Goal: Feedback & Contribution: Submit feedback/report problem

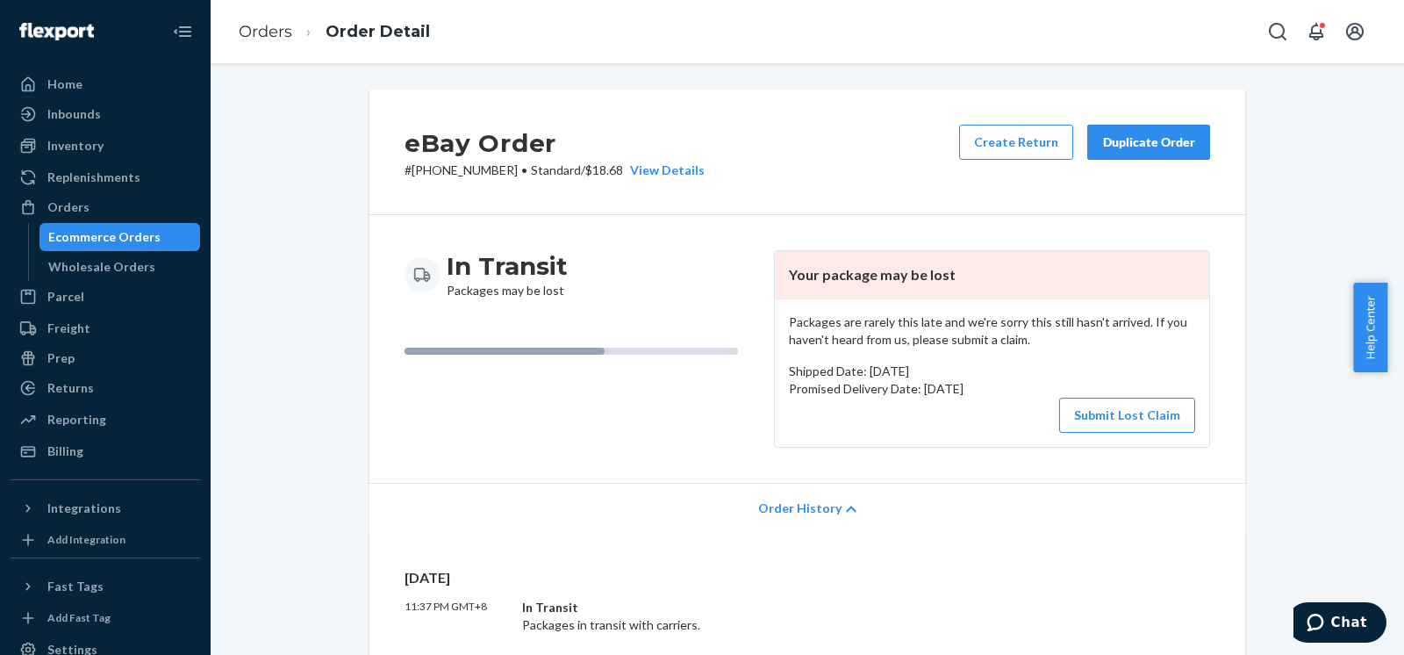
click at [292, 36] on li "Order Detail" at bounding box center [361, 32] width 138 height 24
click at [268, 32] on link "Orders" at bounding box center [266, 31] width 54 height 19
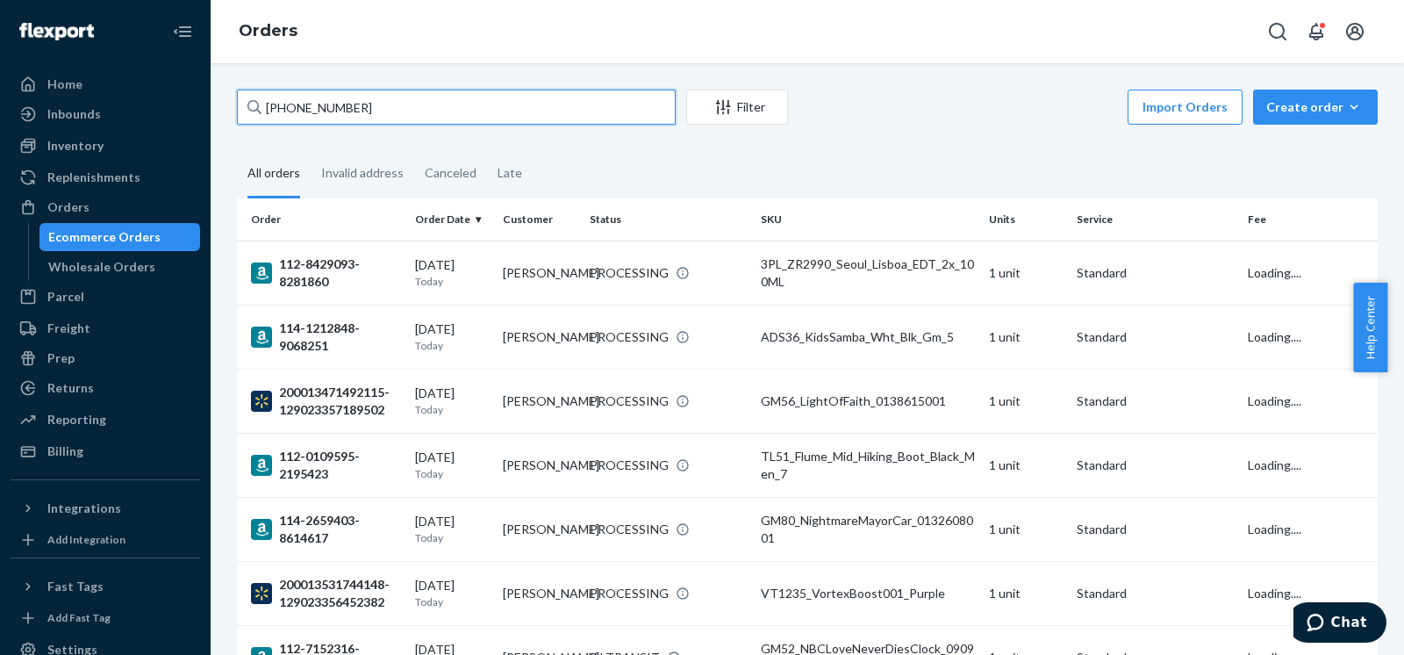
click at [472, 102] on input "[PHONE_NUMBER]" at bounding box center [456, 107] width 439 height 35
click at [554, 155] on fieldset "All orders Invalid address Canceled Late" at bounding box center [807, 174] width 1141 height 48
click at [428, 104] on input "[PHONE_NUMBER]" at bounding box center [456, 107] width 439 height 35
click at [85, 251] on div "Ecommerce Orders Wholesale Orders" at bounding box center [114, 252] width 173 height 58
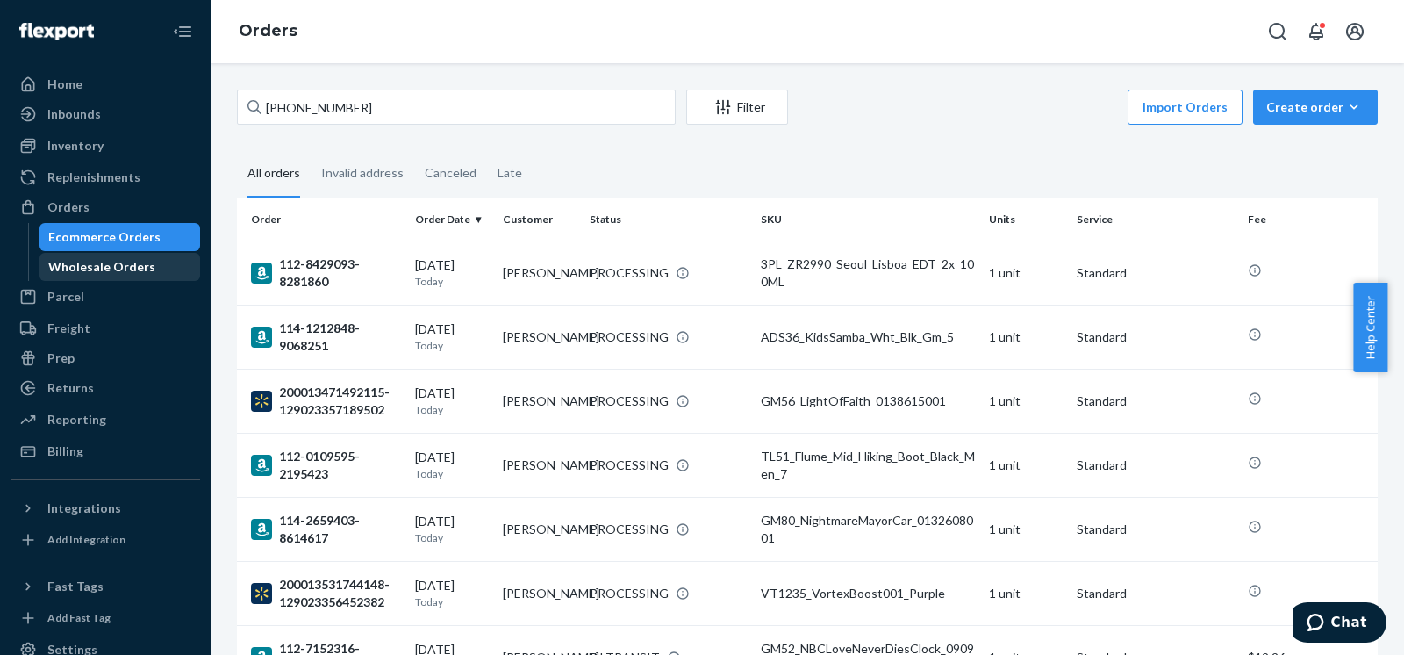
click at [77, 264] on div "Wholesale Orders" at bounding box center [101, 267] width 107 height 18
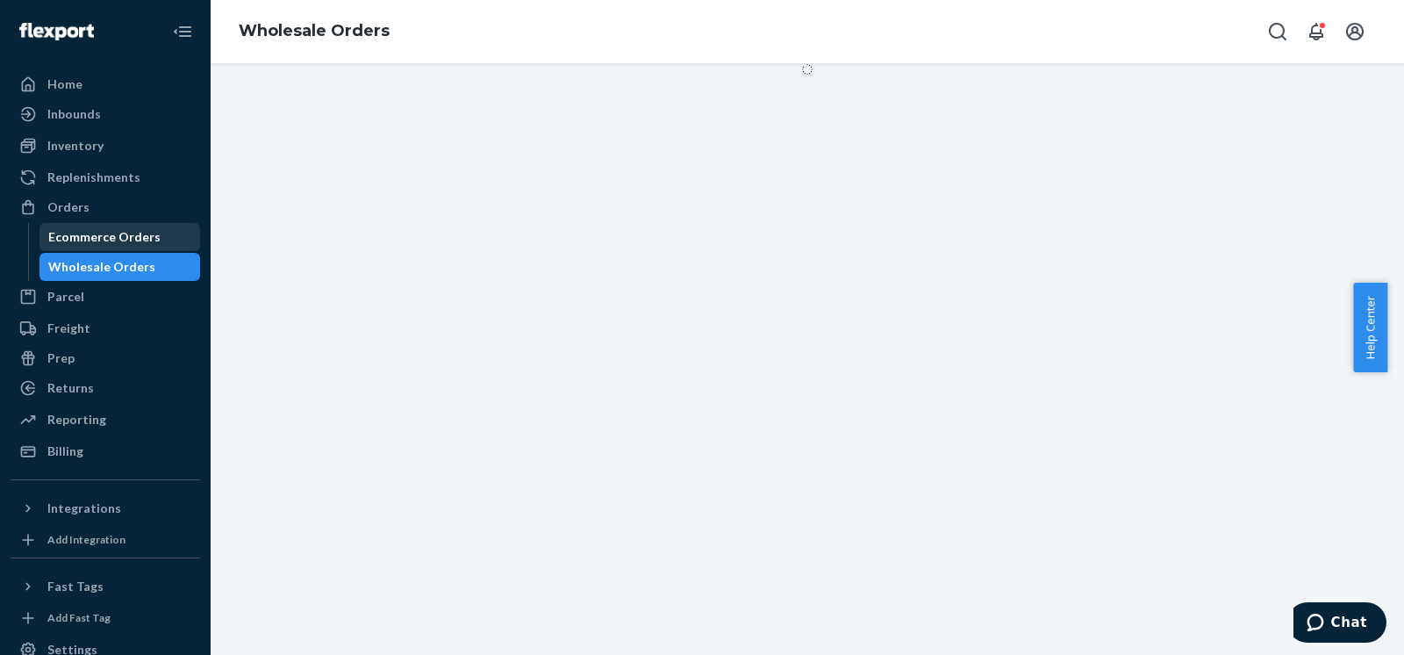
click at [90, 230] on div "Ecommerce Orders" at bounding box center [104, 237] width 112 height 18
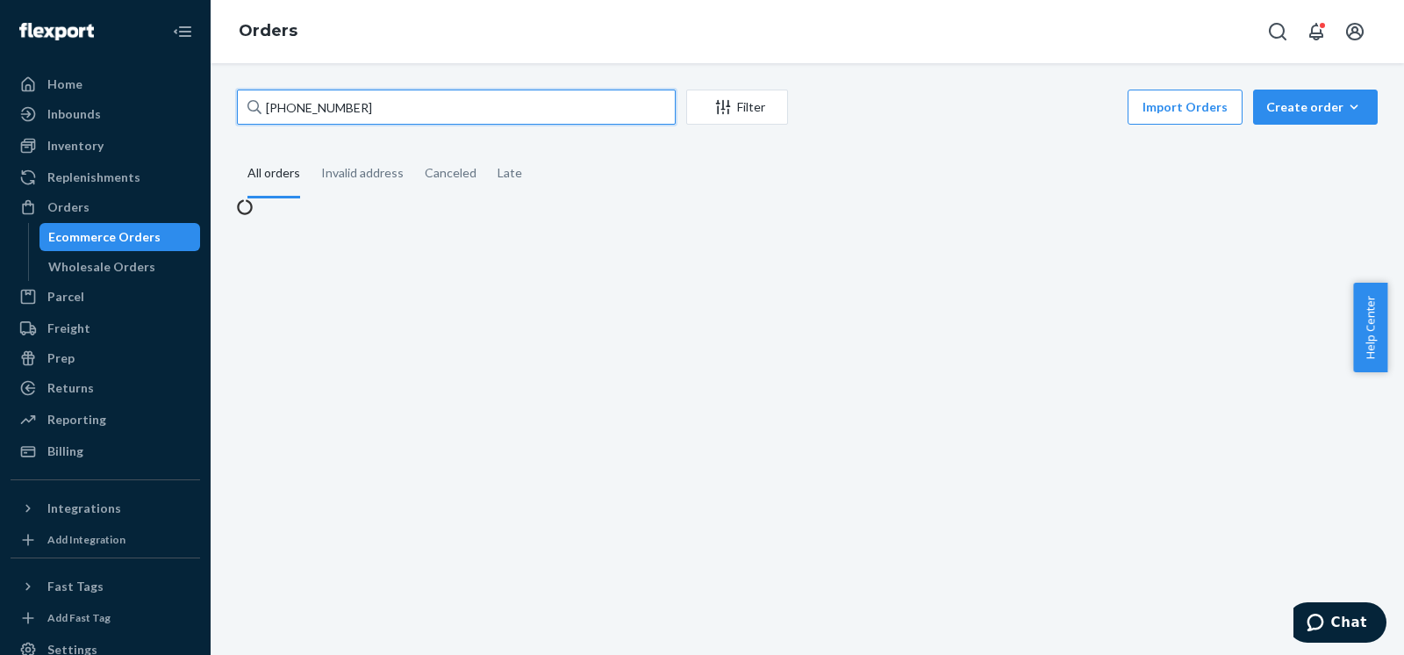
click at [411, 114] on input "[PHONE_NUMBER]" at bounding box center [456, 107] width 439 height 35
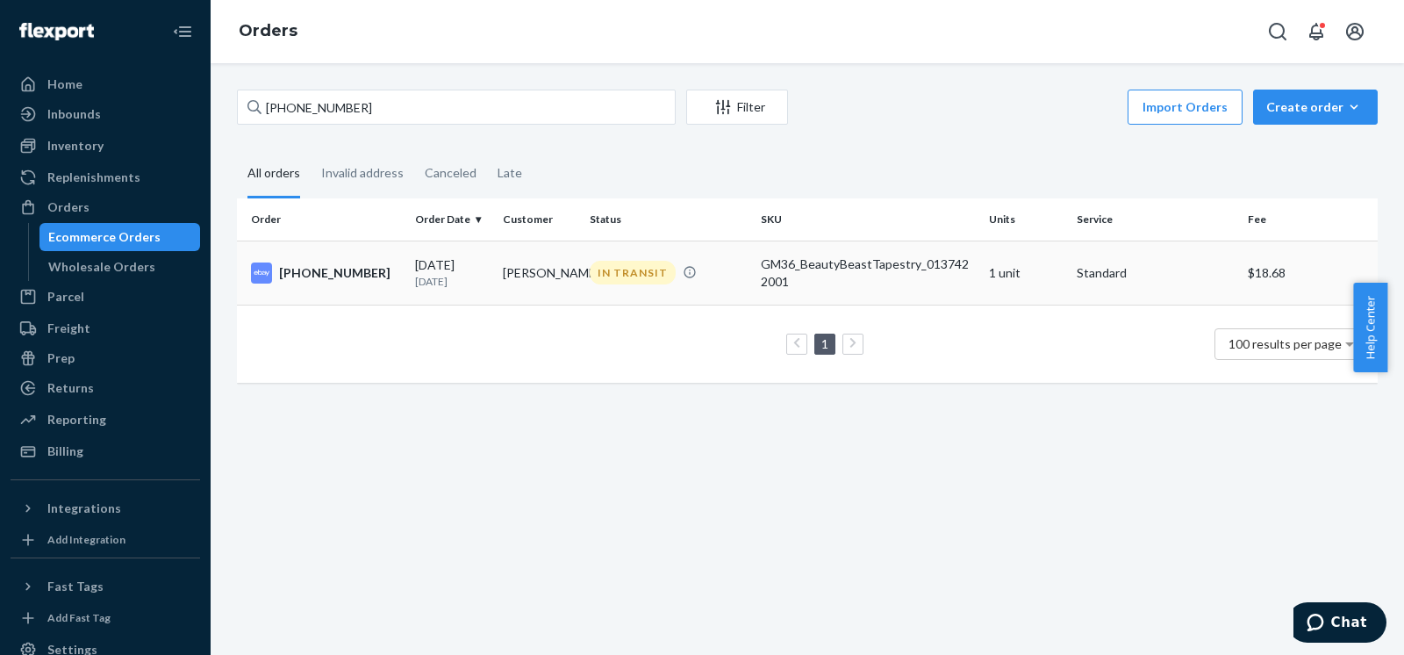
click at [701, 278] on div "GM36_BeautyBeastTapestry_0137422001" at bounding box center [868, 272] width 214 height 35
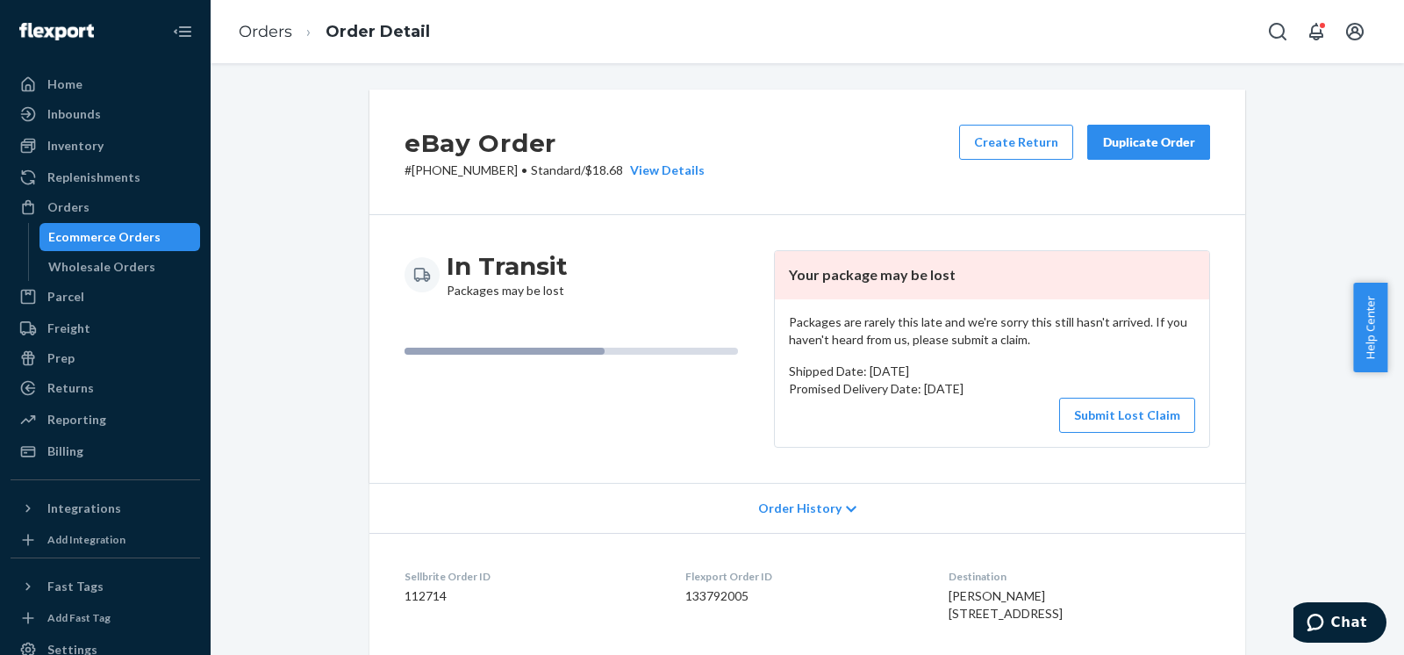
click at [701, 147] on div "Duplicate Order" at bounding box center [1148, 142] width 93 height 18
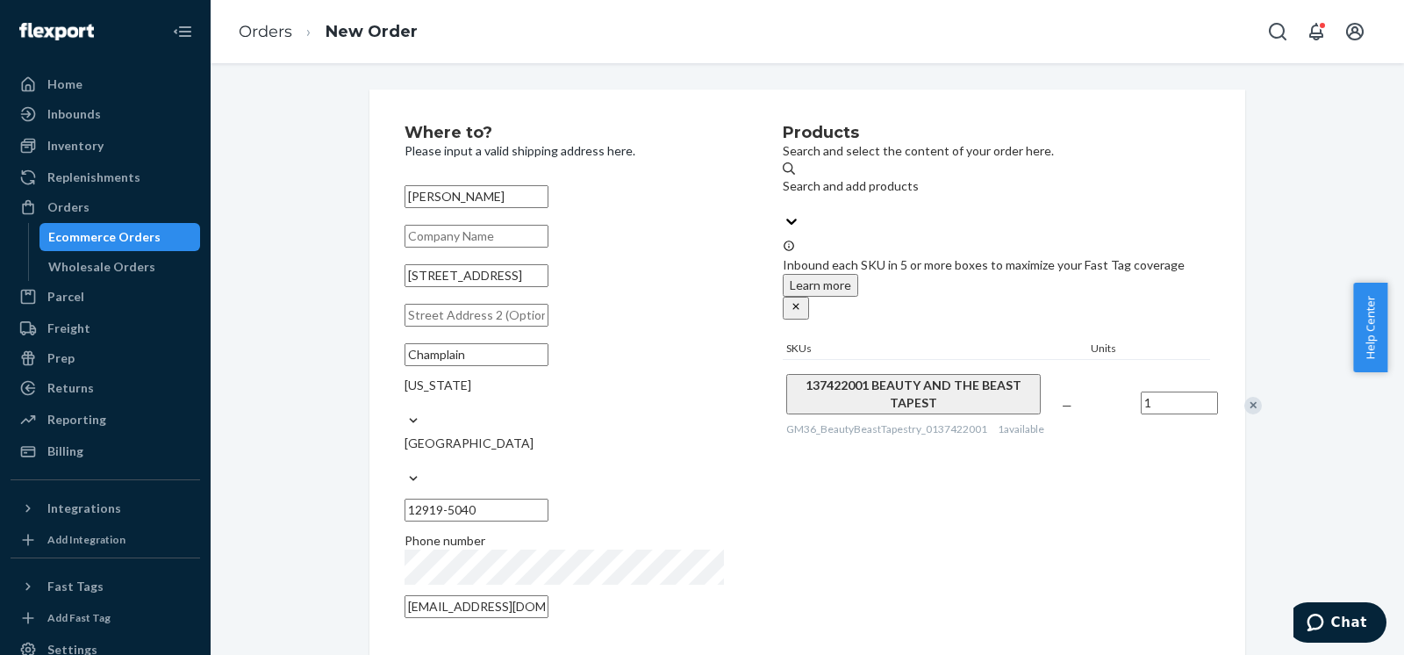
scroll to position [233, 0]
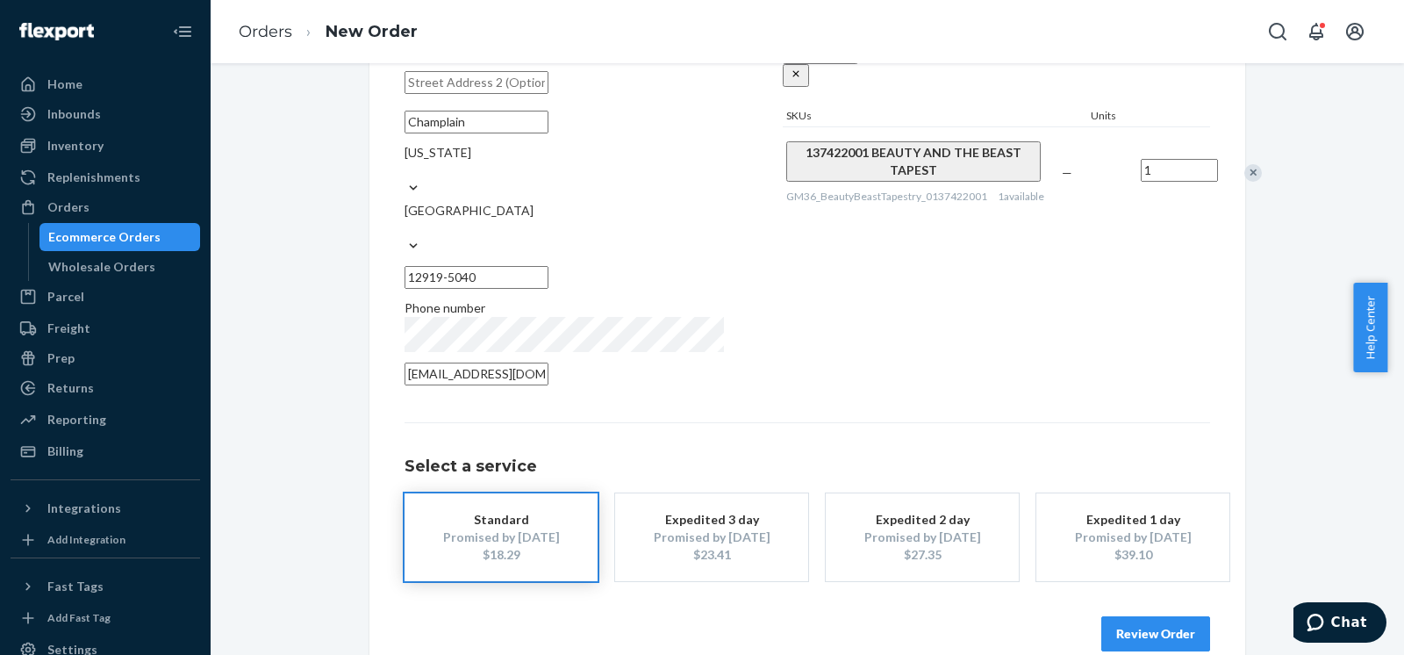
click at [520, 528] on div "Promised by Aug 29, 2025" at bounding box center [501, 537] width 140 height 18
click at [701, 312] on div "Products Search and select the content of your order here. Search and add produ…" at bounding box center [996, 144] width 427 height 504
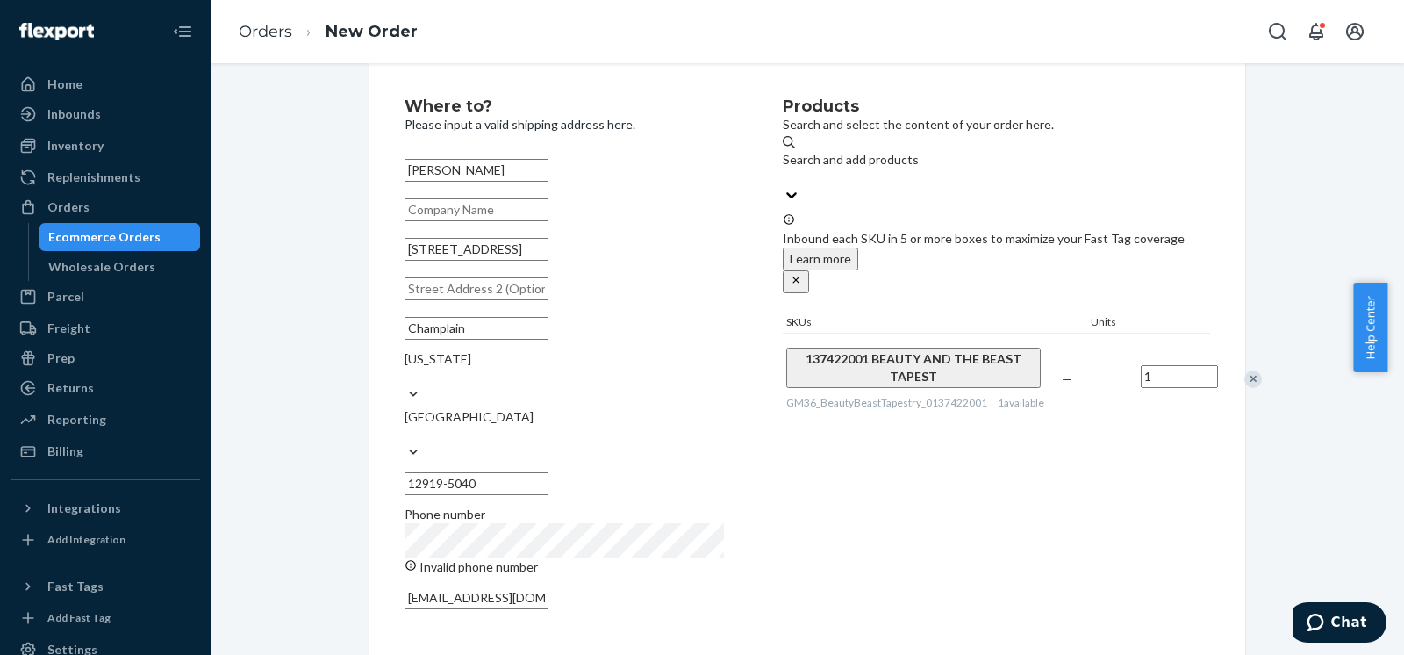
scroll to position [0, 0]
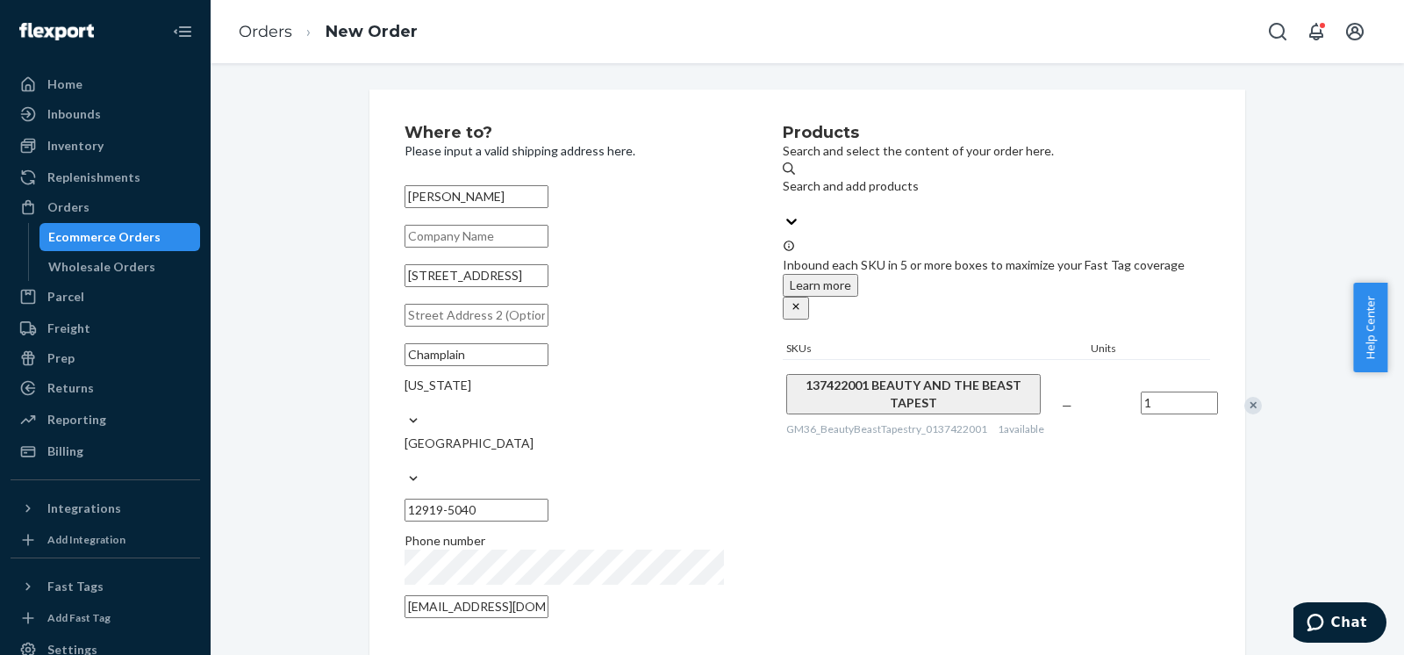
click at [701, 469] on div "Products Search and select the content of your order here. Search and add produ…" at bounding box center [996, 377] width 427 height 504
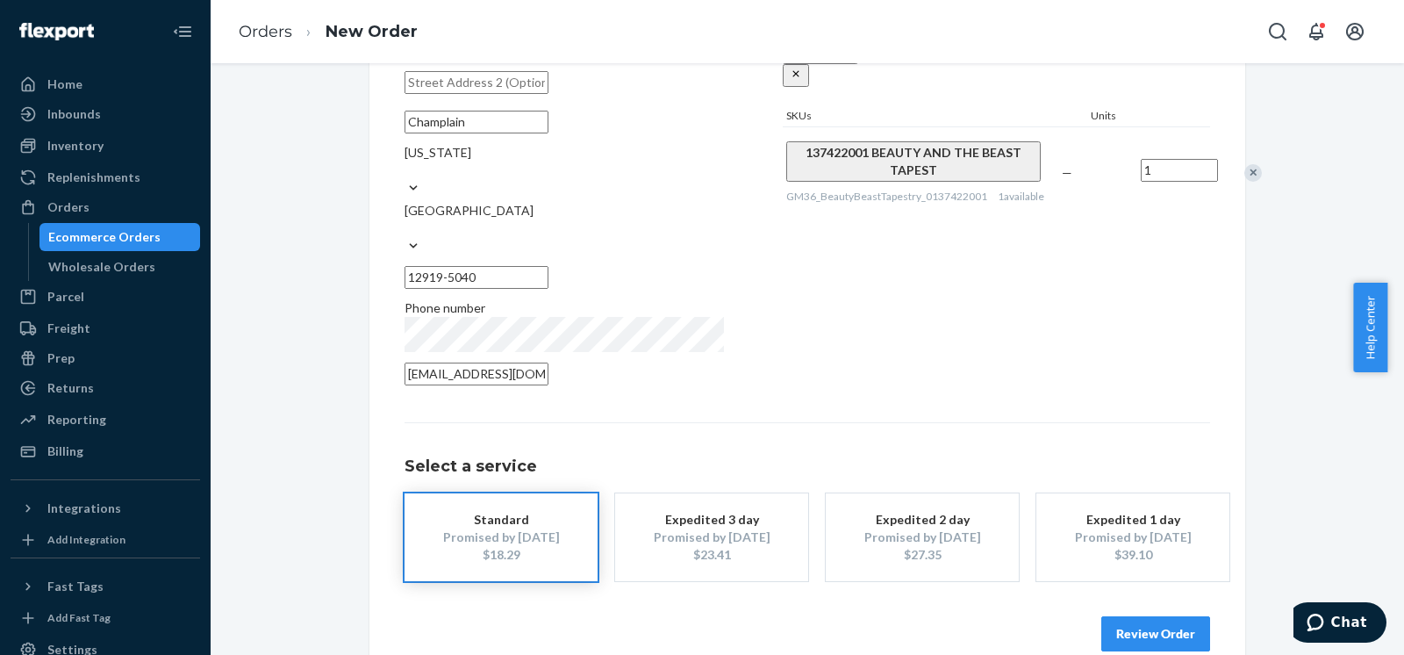
click at [463, 528] on div "Promised by Aug 29, 2025" at bounding box center [501, 537] width 140 height 18
drag, startPoint x: 388, startPoint y: 428, endPoint x: 555, endPoint y: 427, distance: 167.6
click at [555, 427] on div "Where to? Please input a valid shipping address here. Amanda McCasland 11062 St…" at bounding box center [807, 271] width 876 height 829
copy h1 "Select a service"
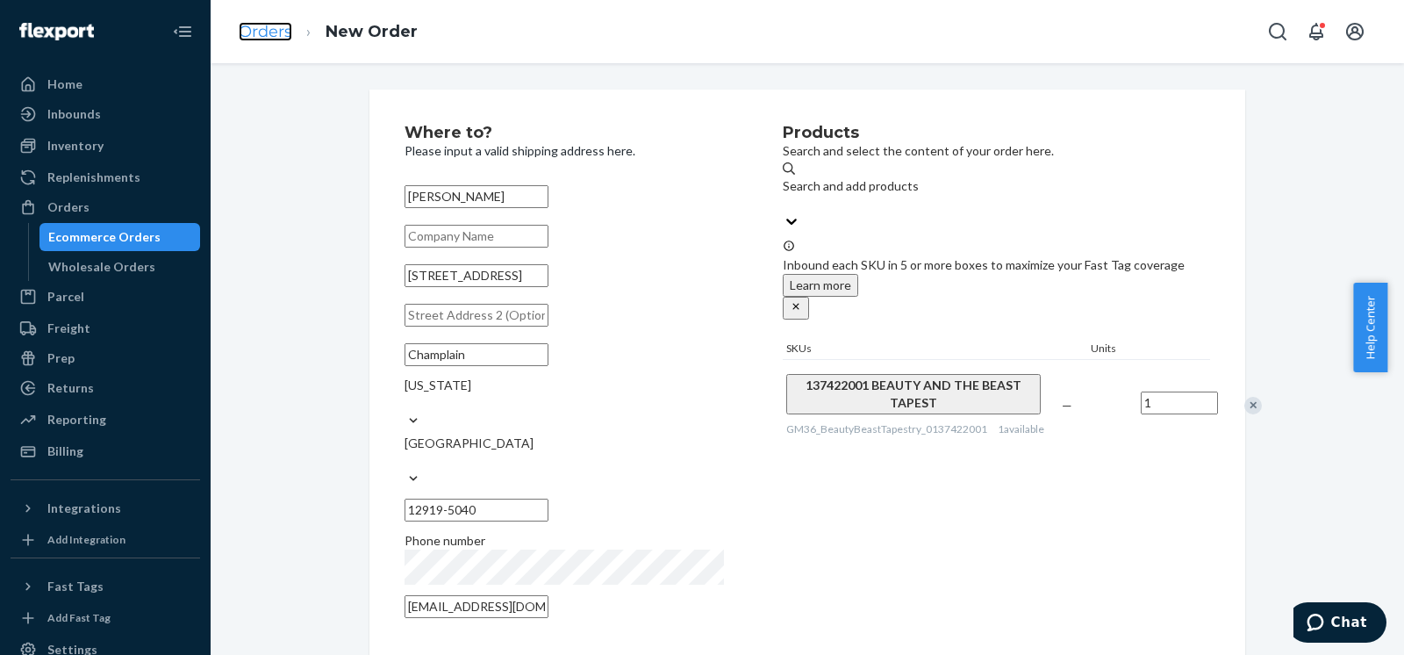
click at [259, 37] on link "Orders" at bounding box center [266, 31] width 54 height 19
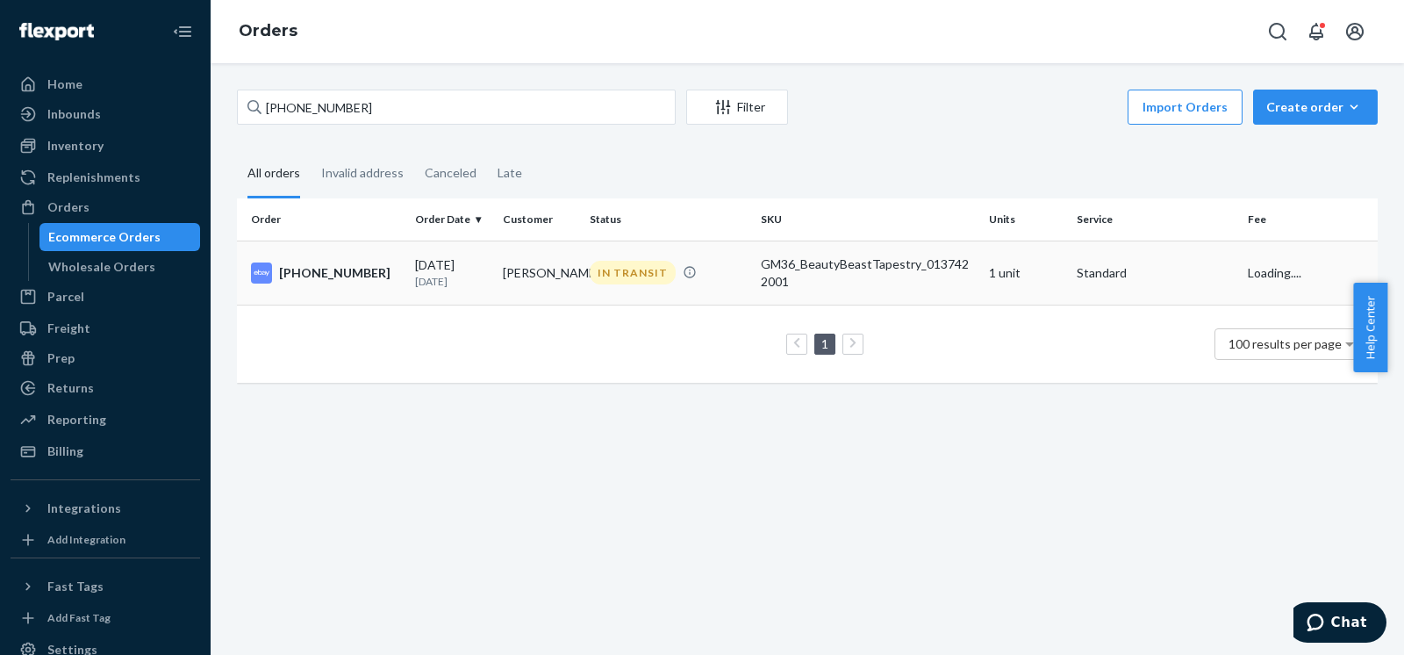
click at [701, 272] on div "GM36_BeautyBeastTapestry_0137422001" at bounding box center [868, 272] width 214 height 35
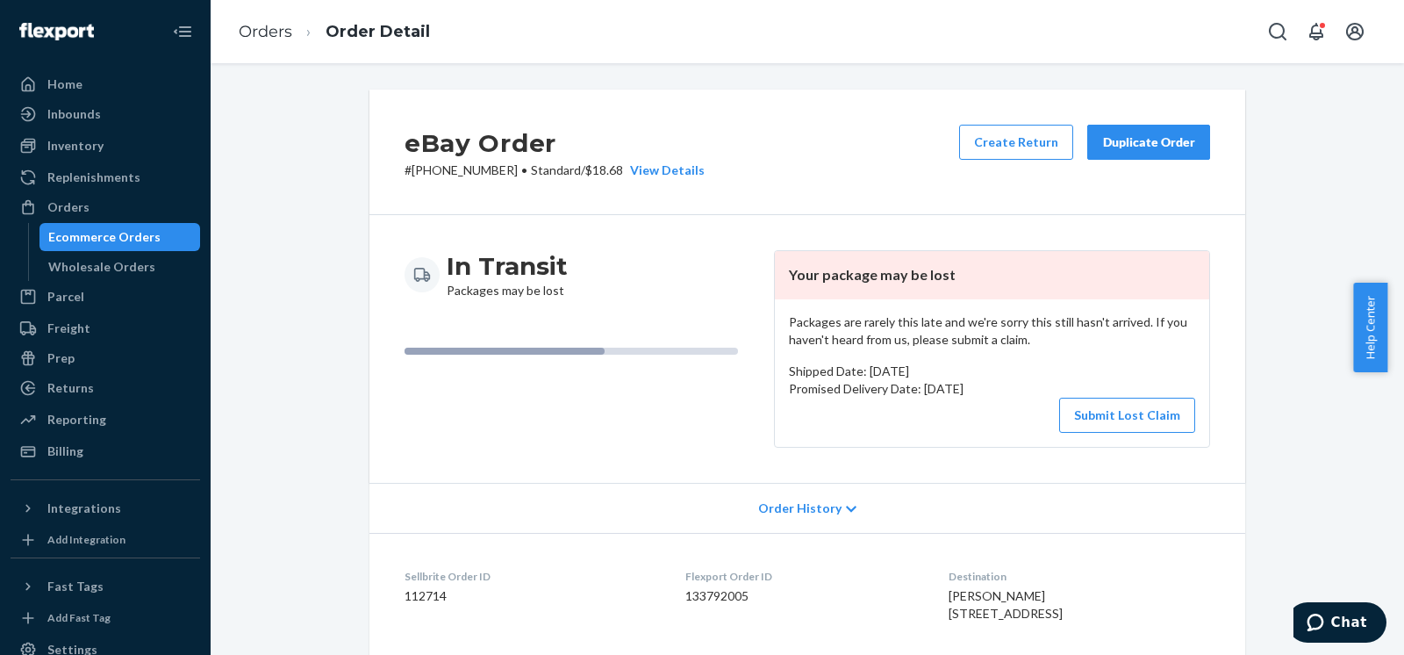
click at [701, 137] on div "Duplicate Order" at bounding box center [1148, 142] width 93 height 18
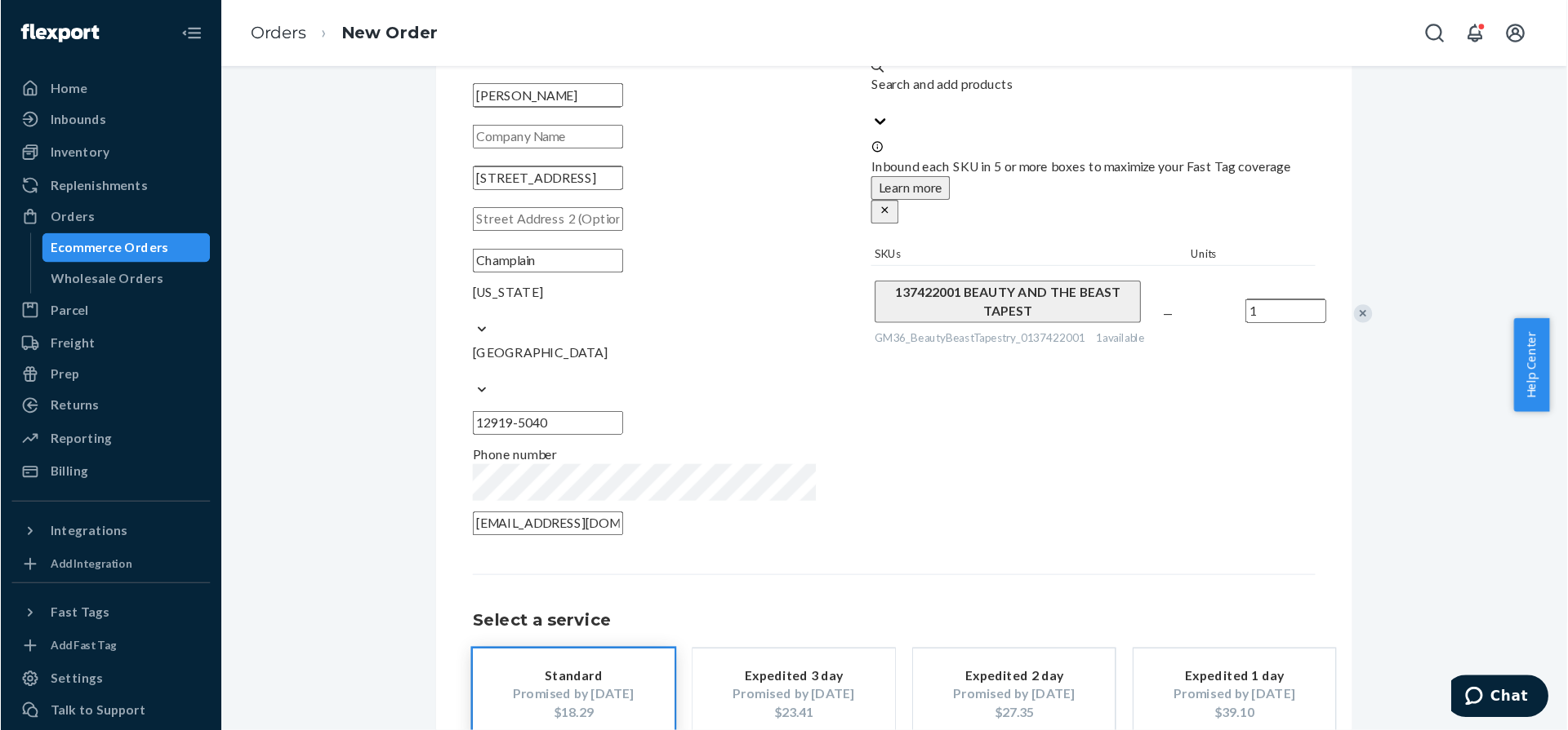
scroll to position [94, 0]
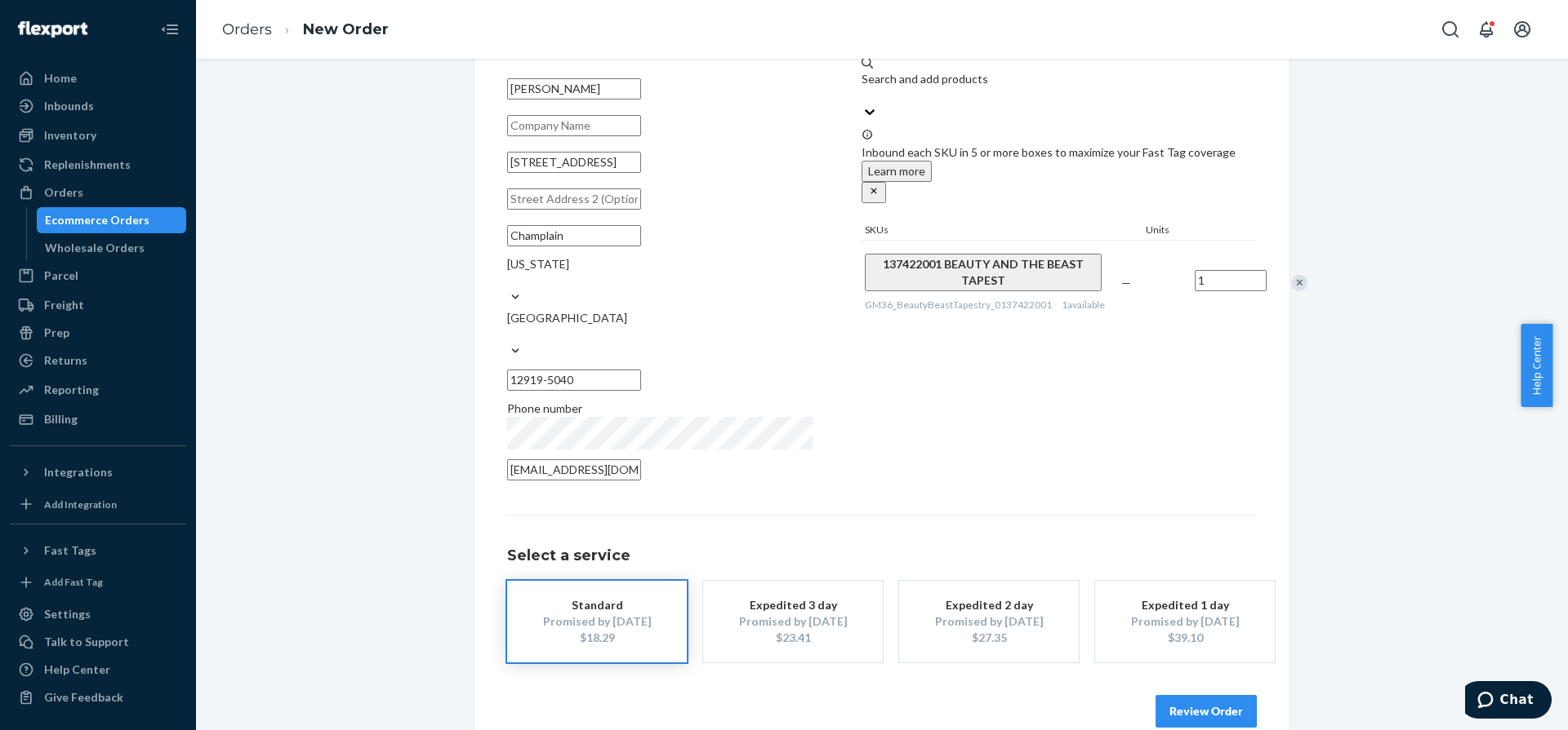
click at [652, 385] on div "Products Search and select the content of your order here. Search and add produ…" at bounding box center [1059, 257] width 395 height 469
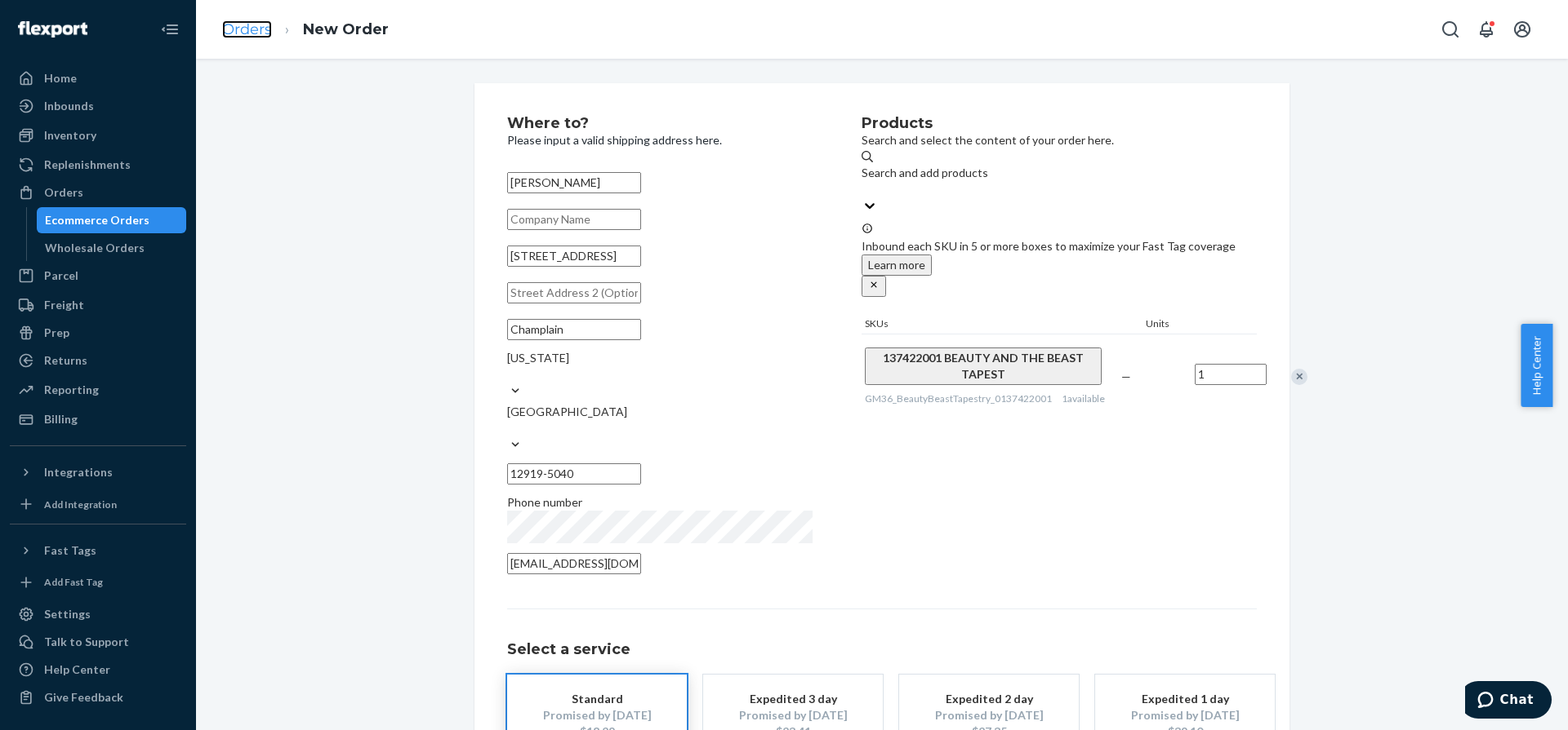
click at [243, 20] on link "Orders" at bounding box center [248, 29] width 50 height 18
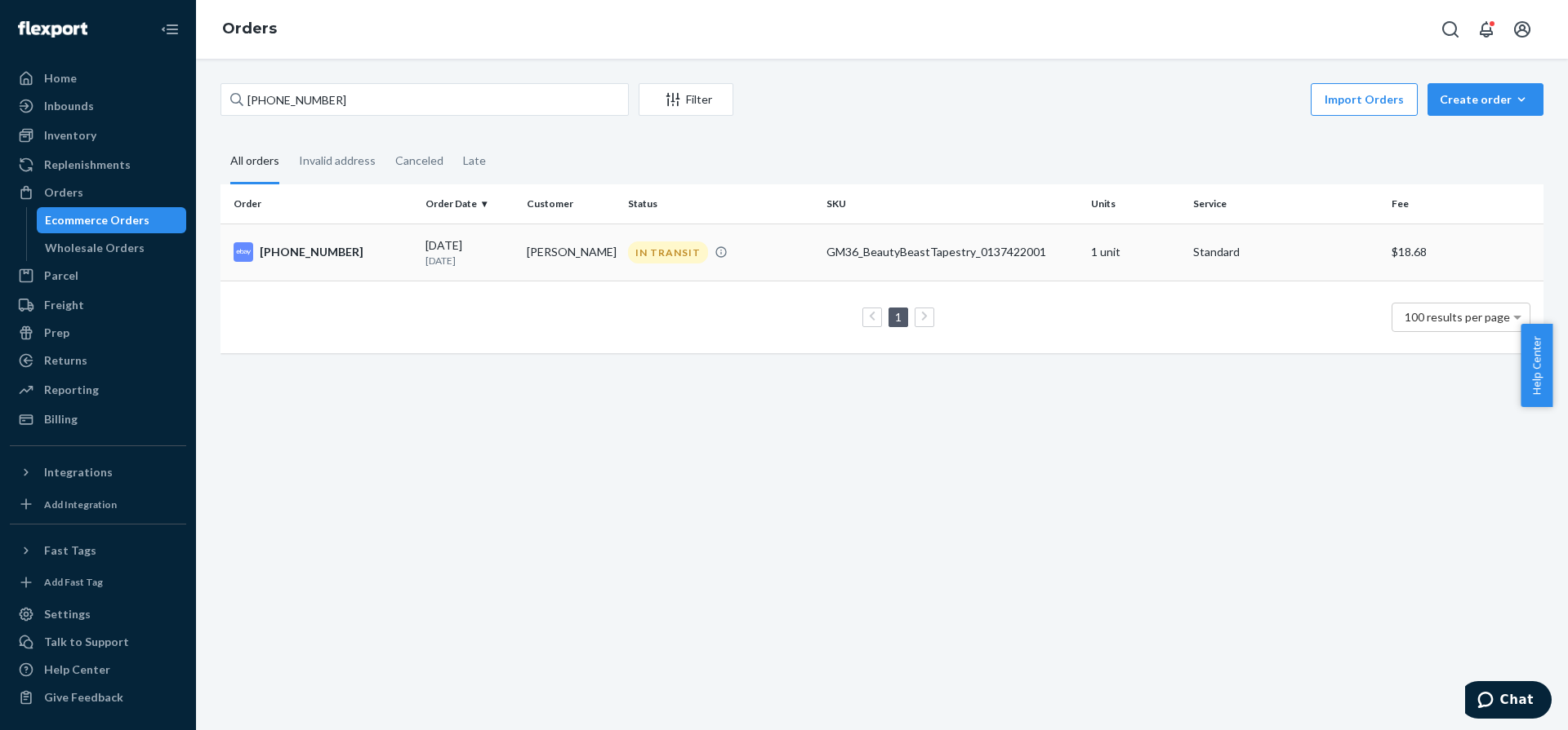
click at [652, 245] on div "IN TRANSIT" at bounding box center [720, 253] width 192 height 22
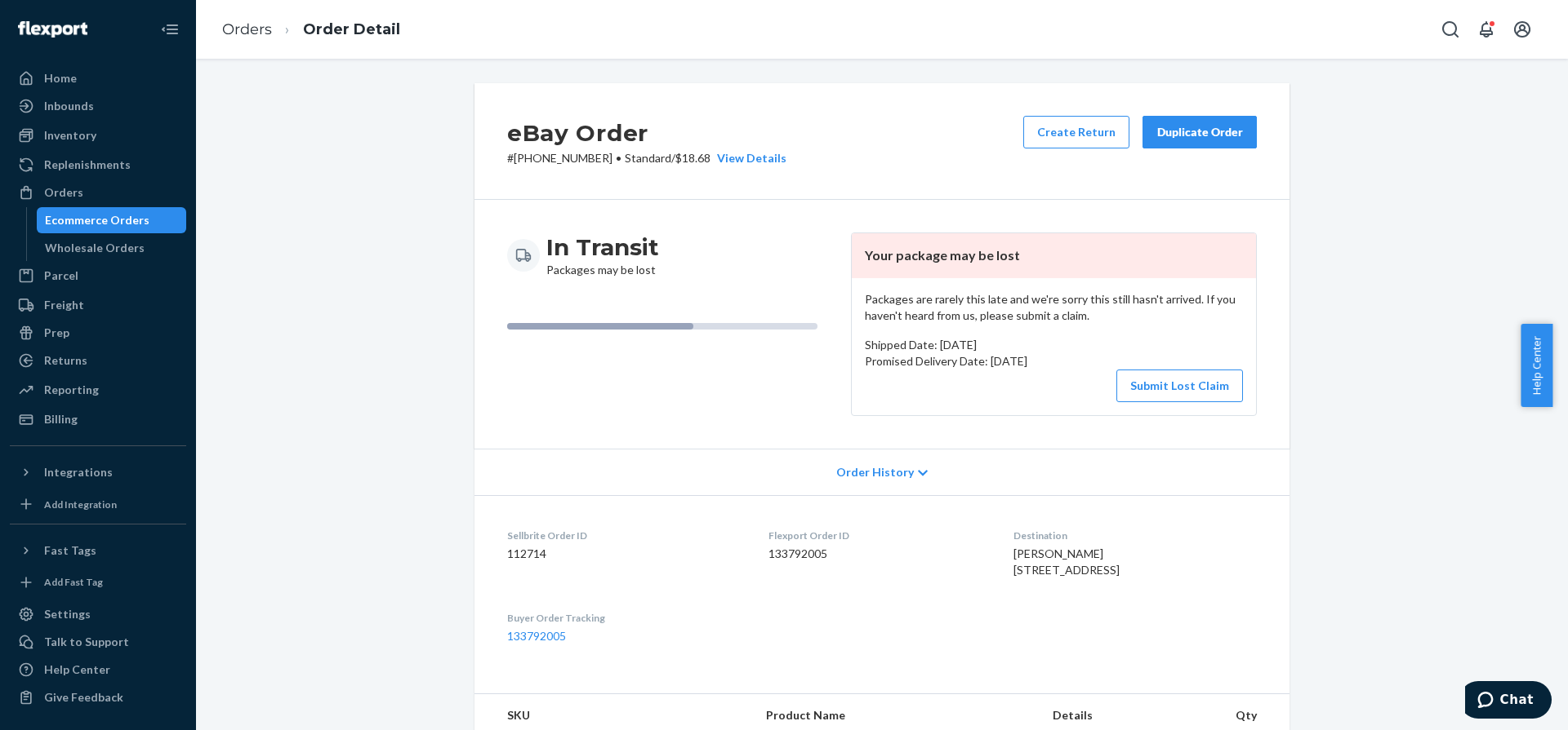
click at [652, 504] on div "eBay Order # 19-13397-55954 • Standard / $18.68 View Details Create Return Dupl…" at bounding box center [882, 648] width 1347 height 1130
click at [652, 132] on div "Duplicate Order" at bounding box center [1199, 132] width 87 height 17
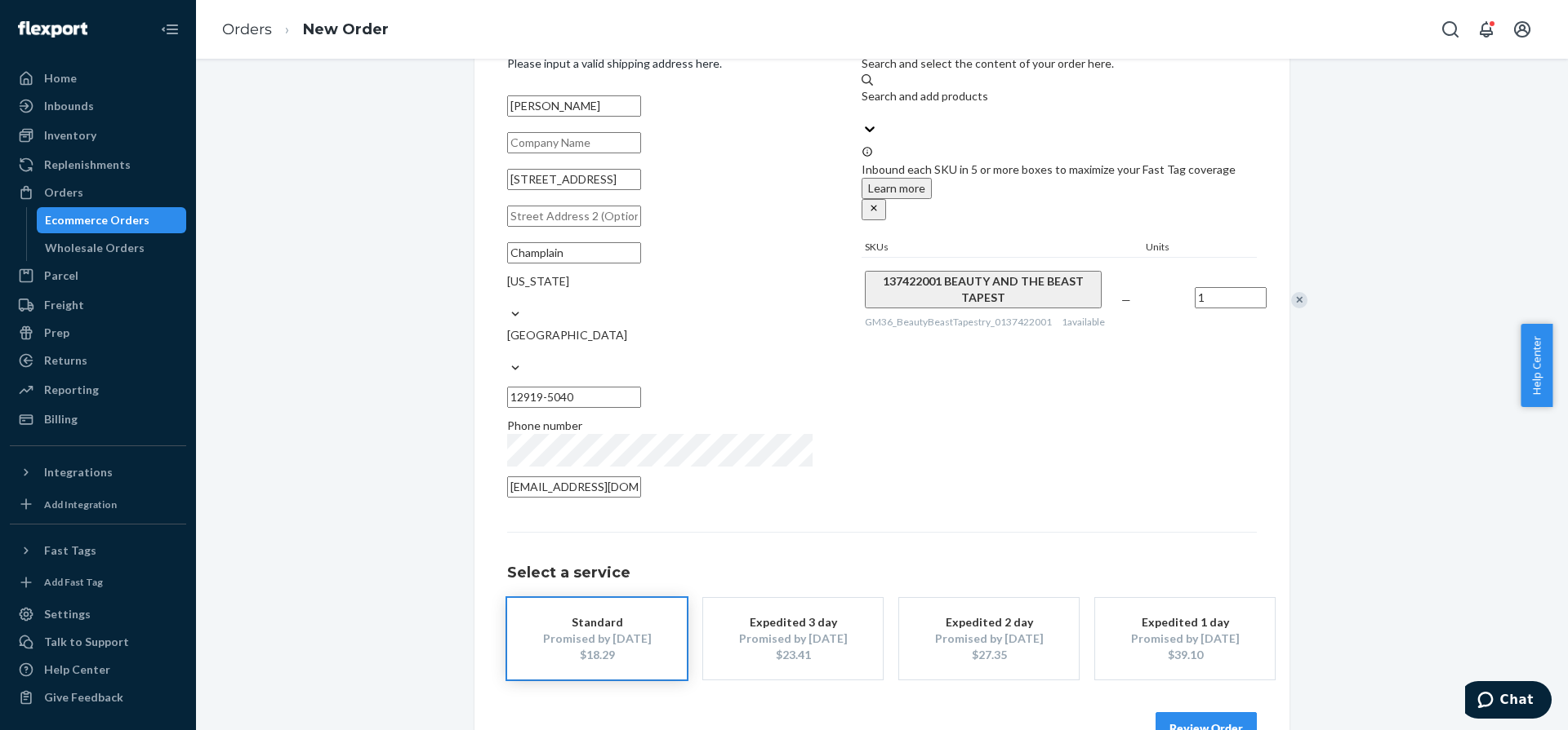
scroll to position [94, 0]
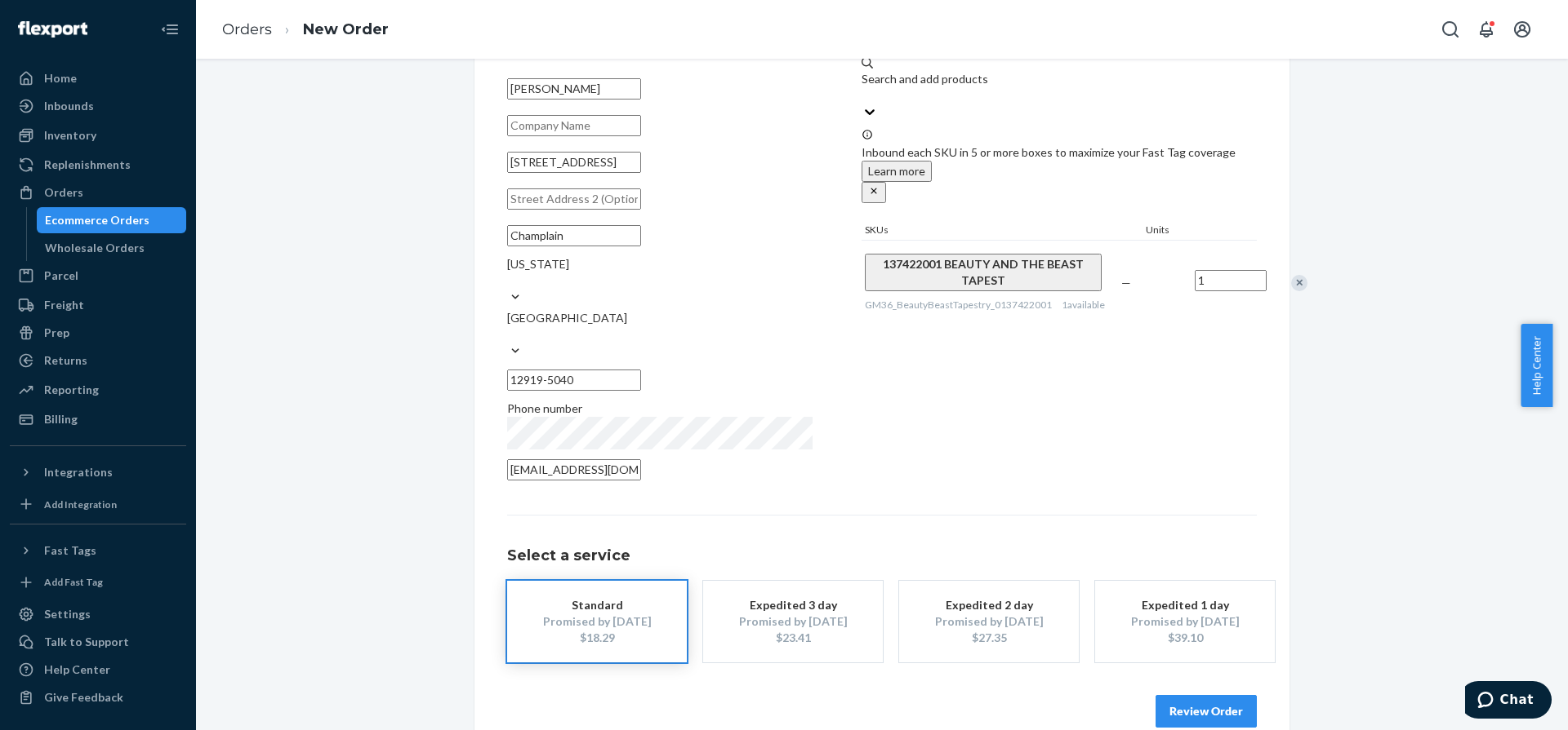
click at [652, 617] on button "Review Order" at bounding box center [1206, 711] width 101 height 33
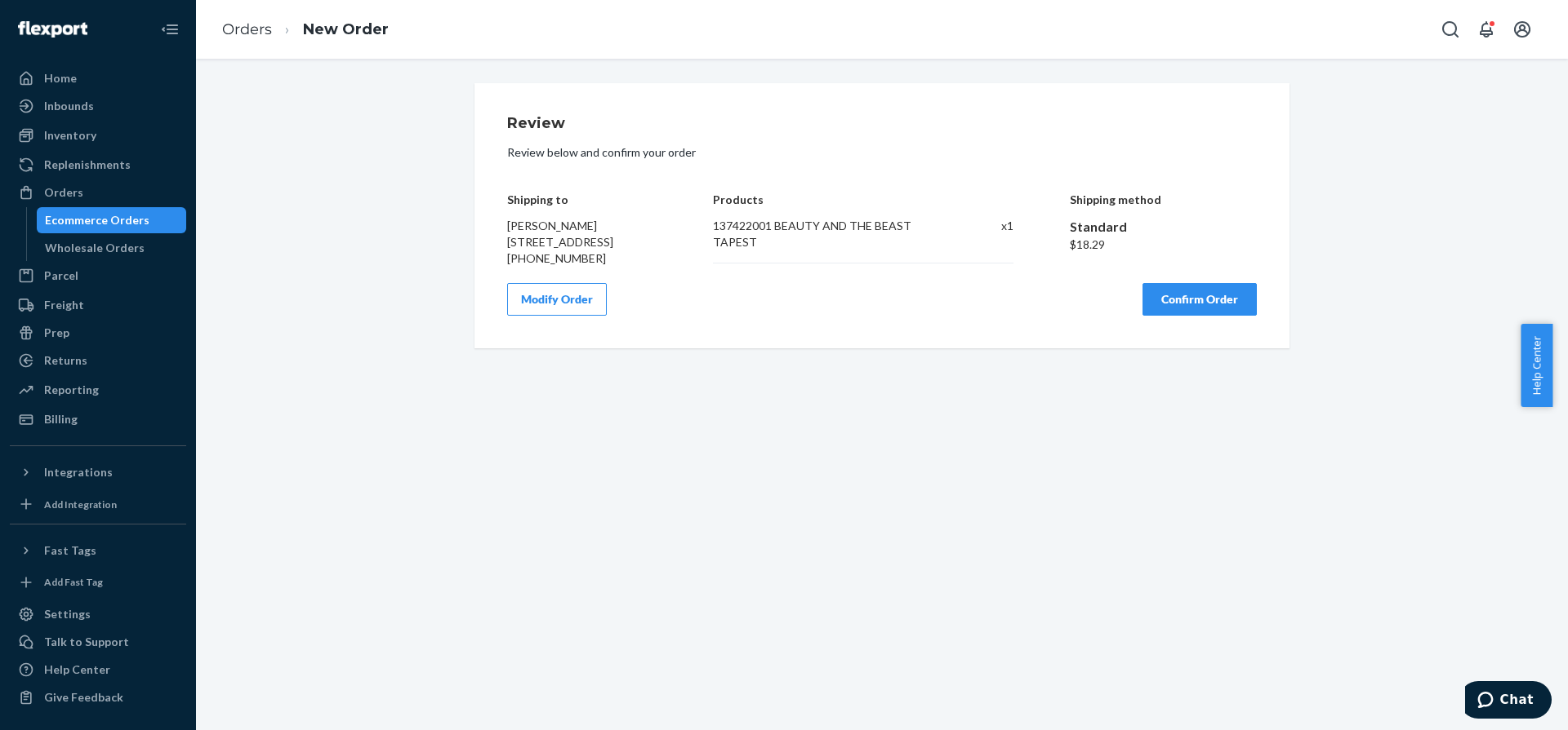
scroll to position [0, 0]
click at [652, 316] on button "Confirm Order" at bounding box center [1199, 299] width 114 height 33
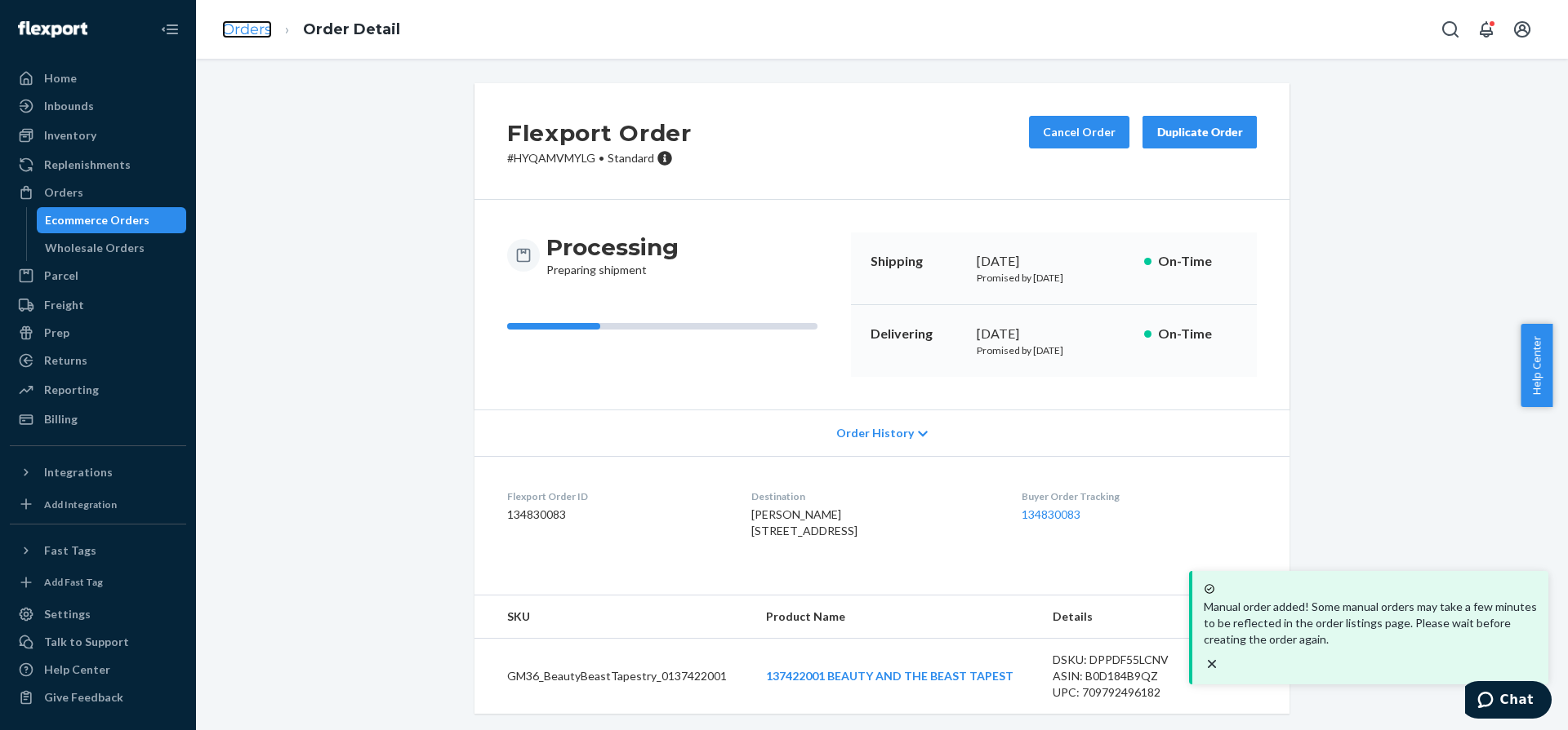
click at [248, 30] on link "Orders" at bounding box center [248, 29] width 50 height 18
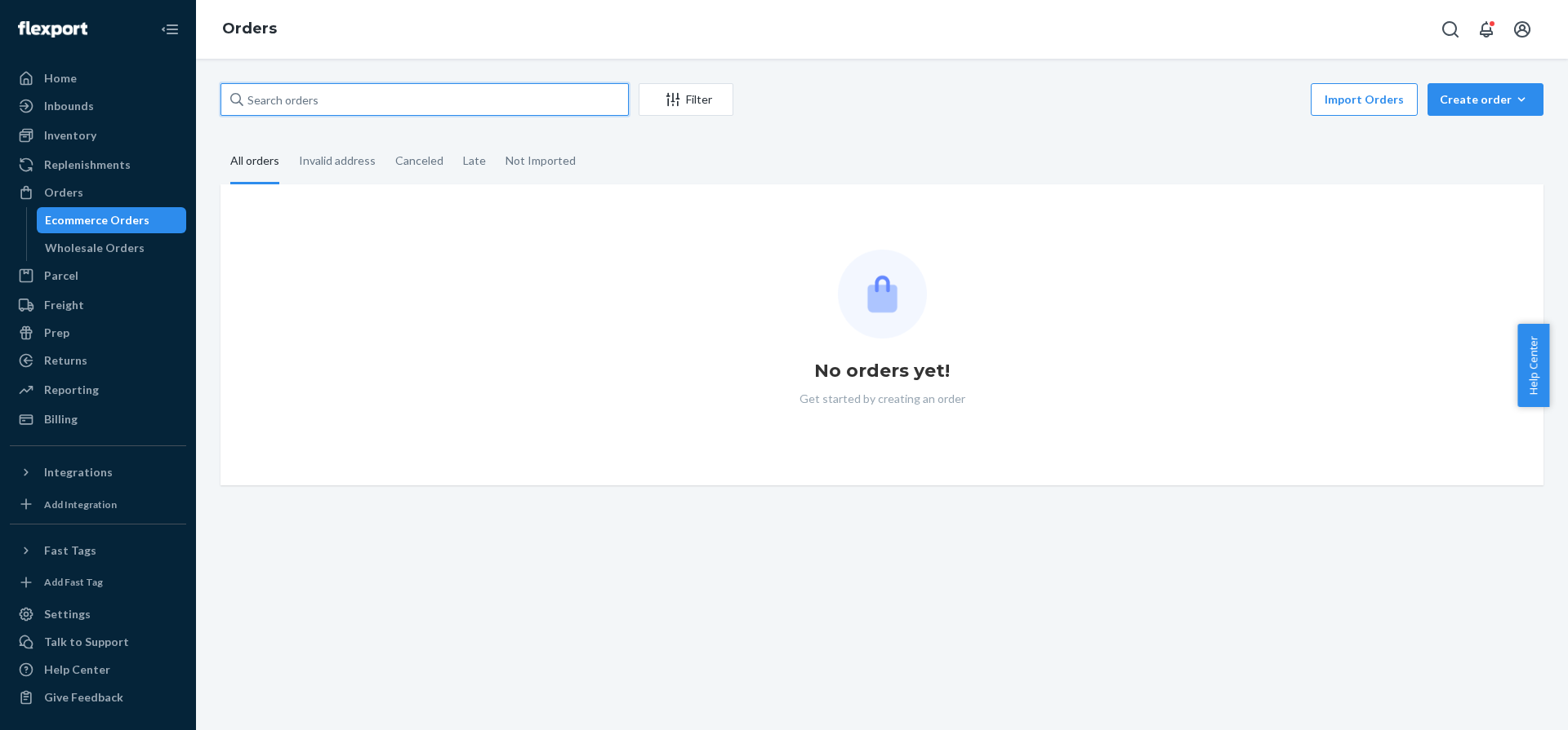
click at [453, 93] on input "text" at bounding box center [424, 100] width 409 height 33
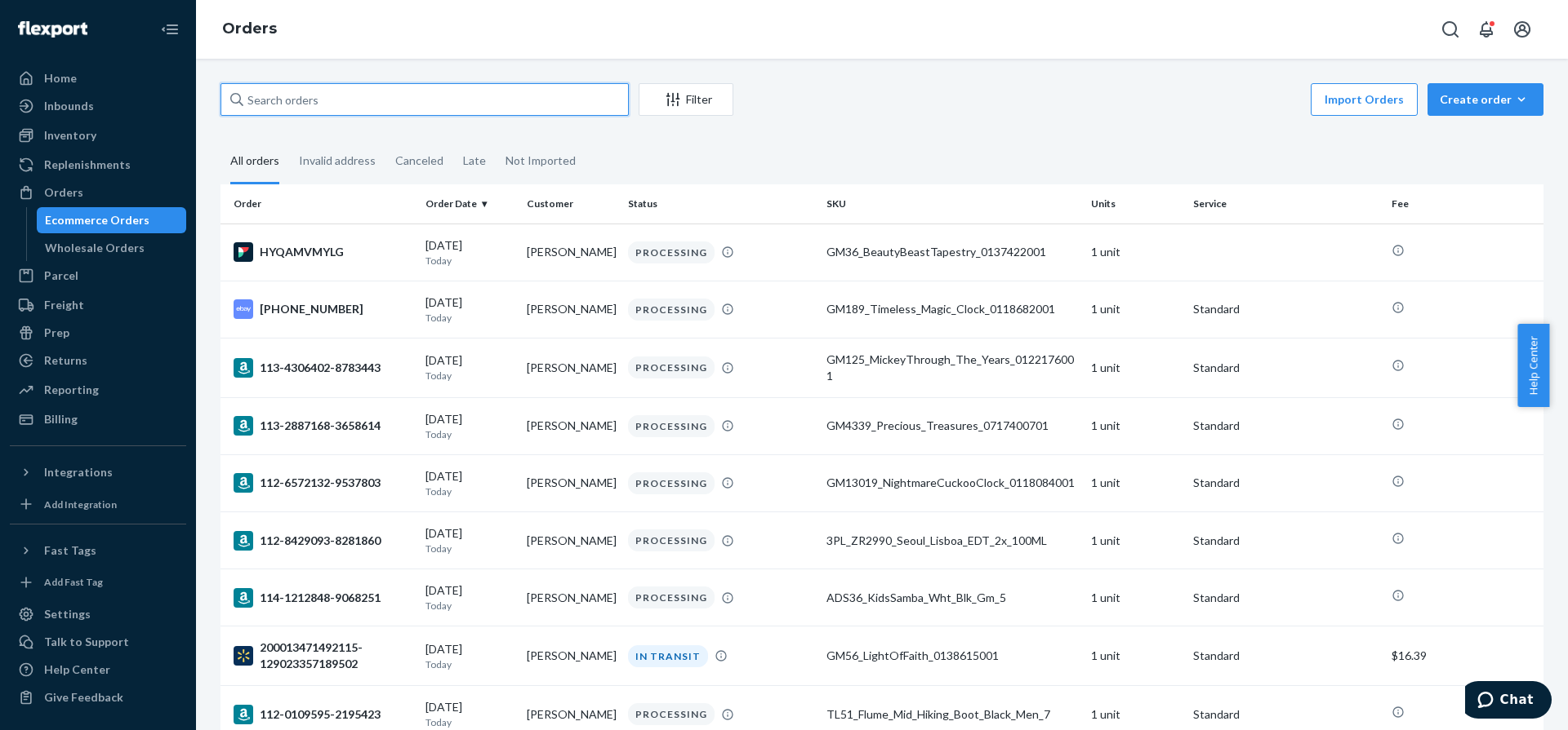
paste input "[PHONE_NUMBER]"
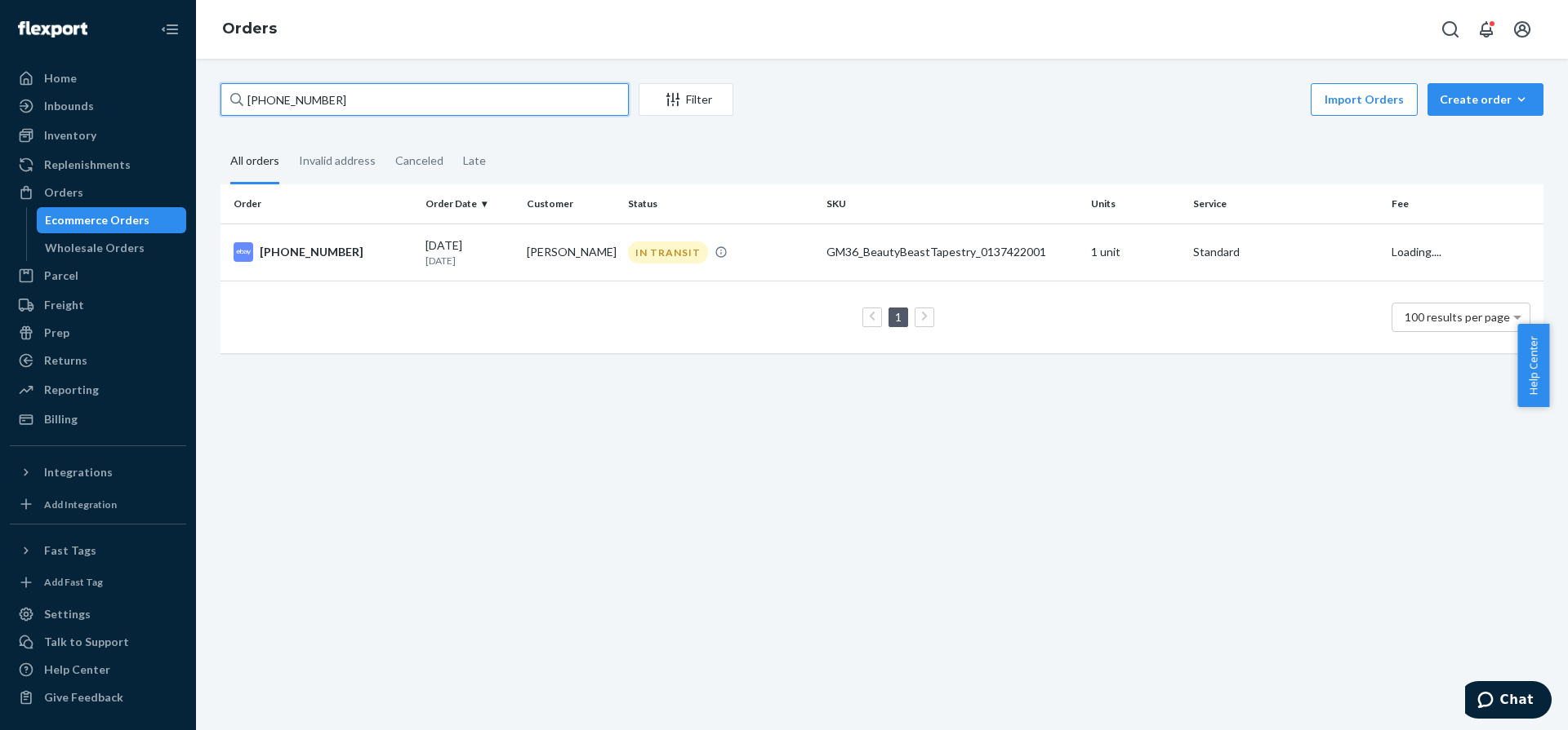
type input "[PHONE_NUMBER]"
click at [1073, 363] on div "Order Order Date Customer Status SKU Units Service Fee 19-13397-55954 08/05/202…" at bounding box center [882, 276] width 1323 height 185
click at [567, 336] on div "1 100 results per page" at bounding box center [882, 317] width 1297 height 52
drag, startPoint x: 516, startPoint y: 238, endPoint x: 583, endPoint y: 270, distance: 74.2
click at [583, 270] on td "[PERSON_NAME]" at bounding box center [570, 251] width 101 height 57
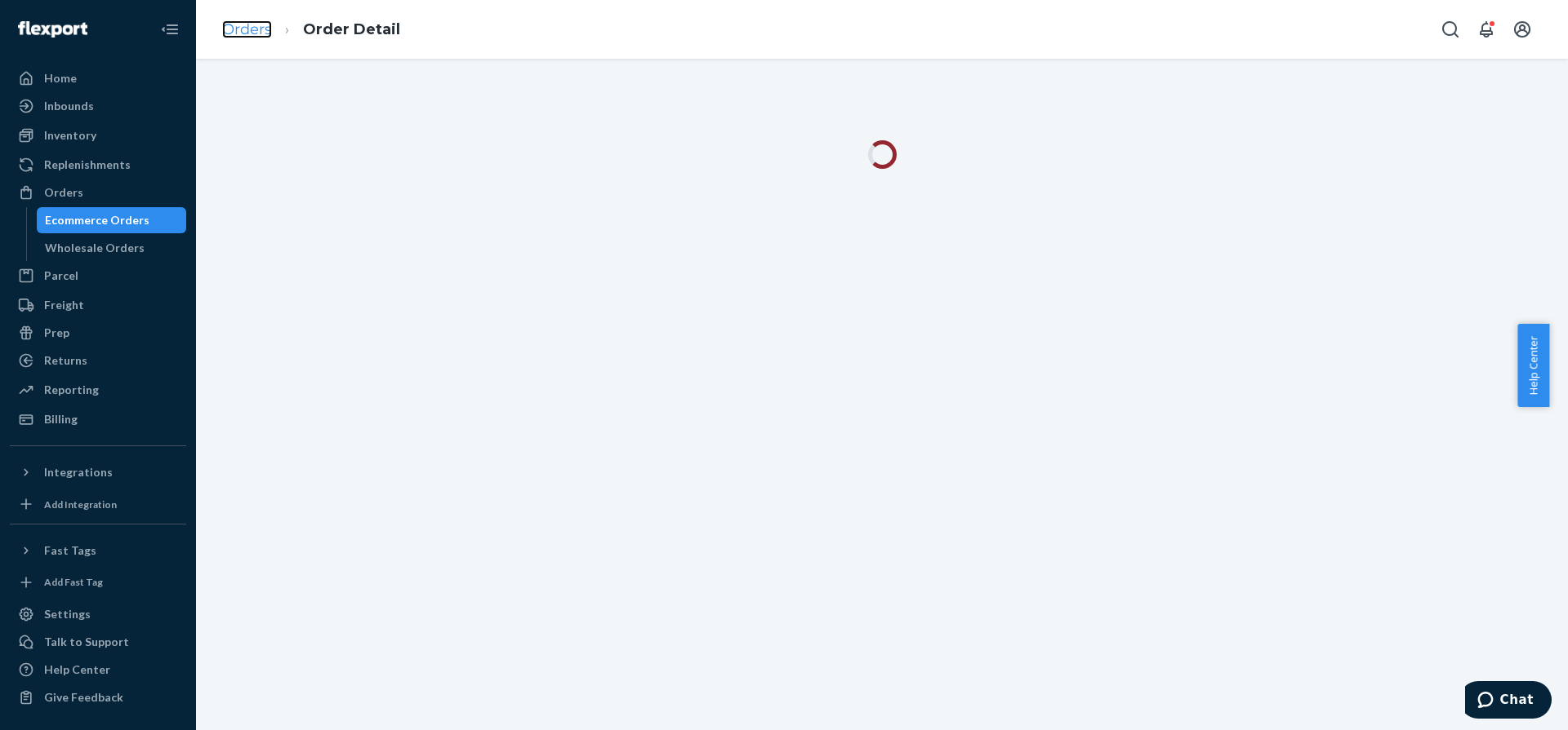
click at [255, 30] on link "Orders" at bounding box center [248, 29] width 50 height 18
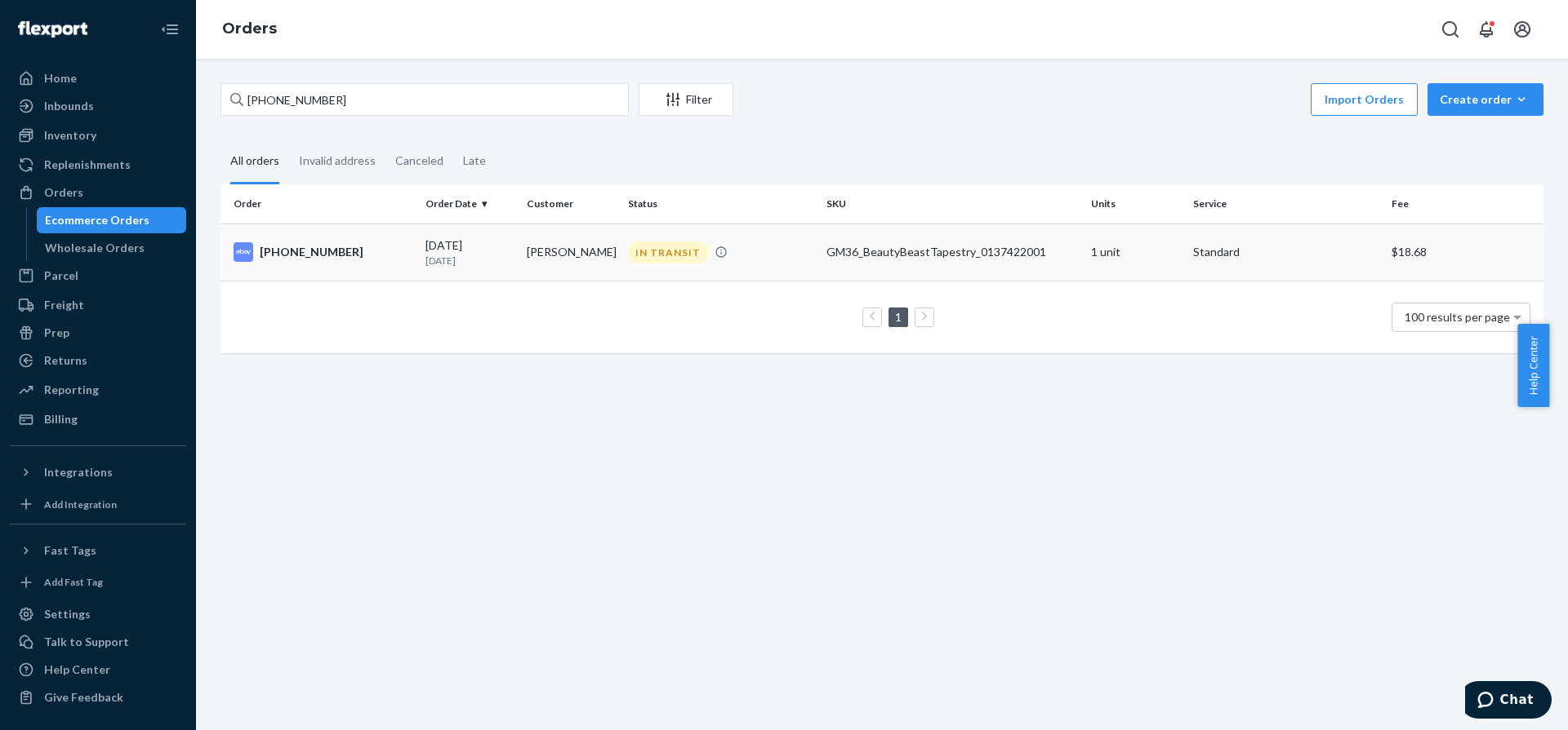
click at [512, 241] on td "08/05/2025 15 days ago" at bounding box center [469, 251] width 101 height 57
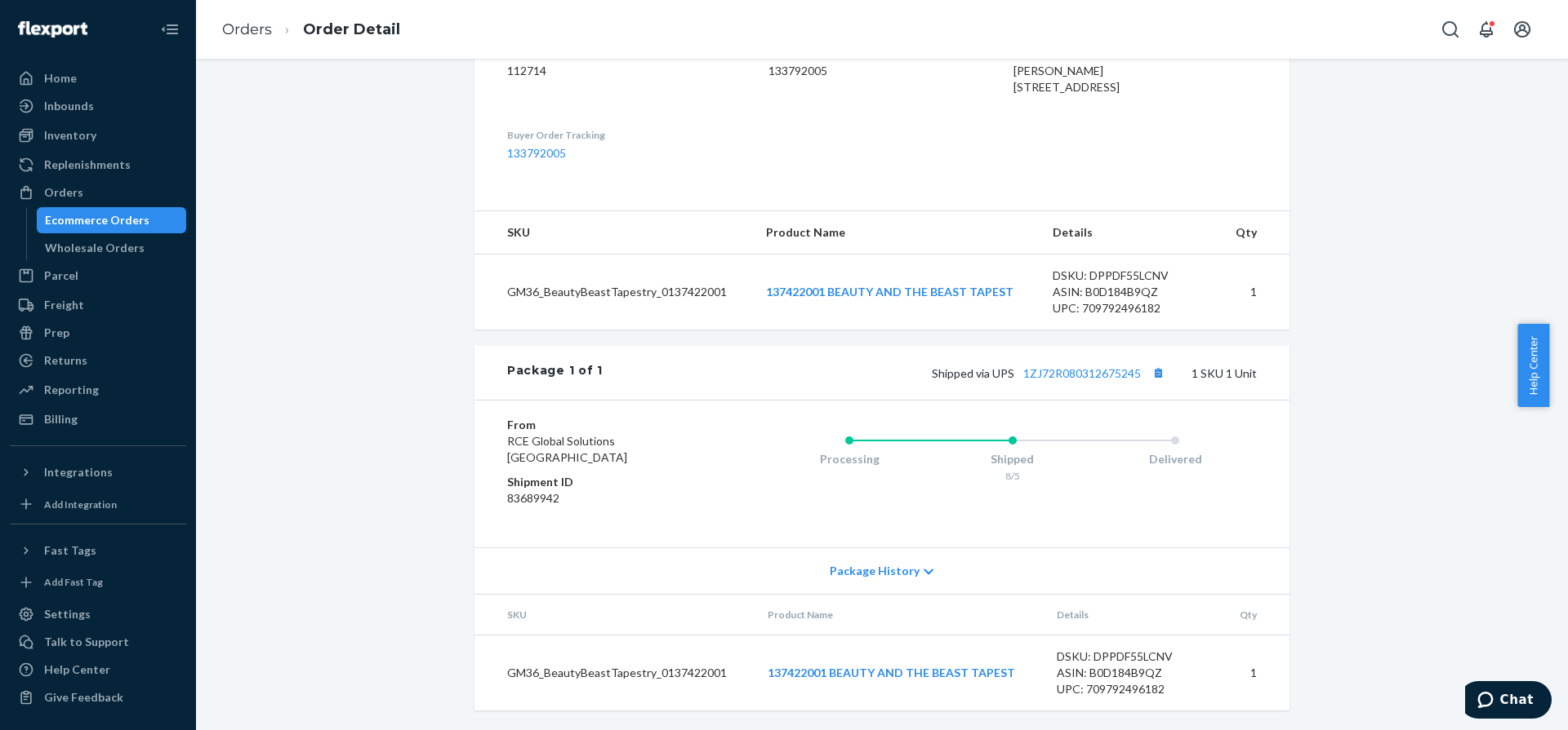
scroll to position [123, 0]
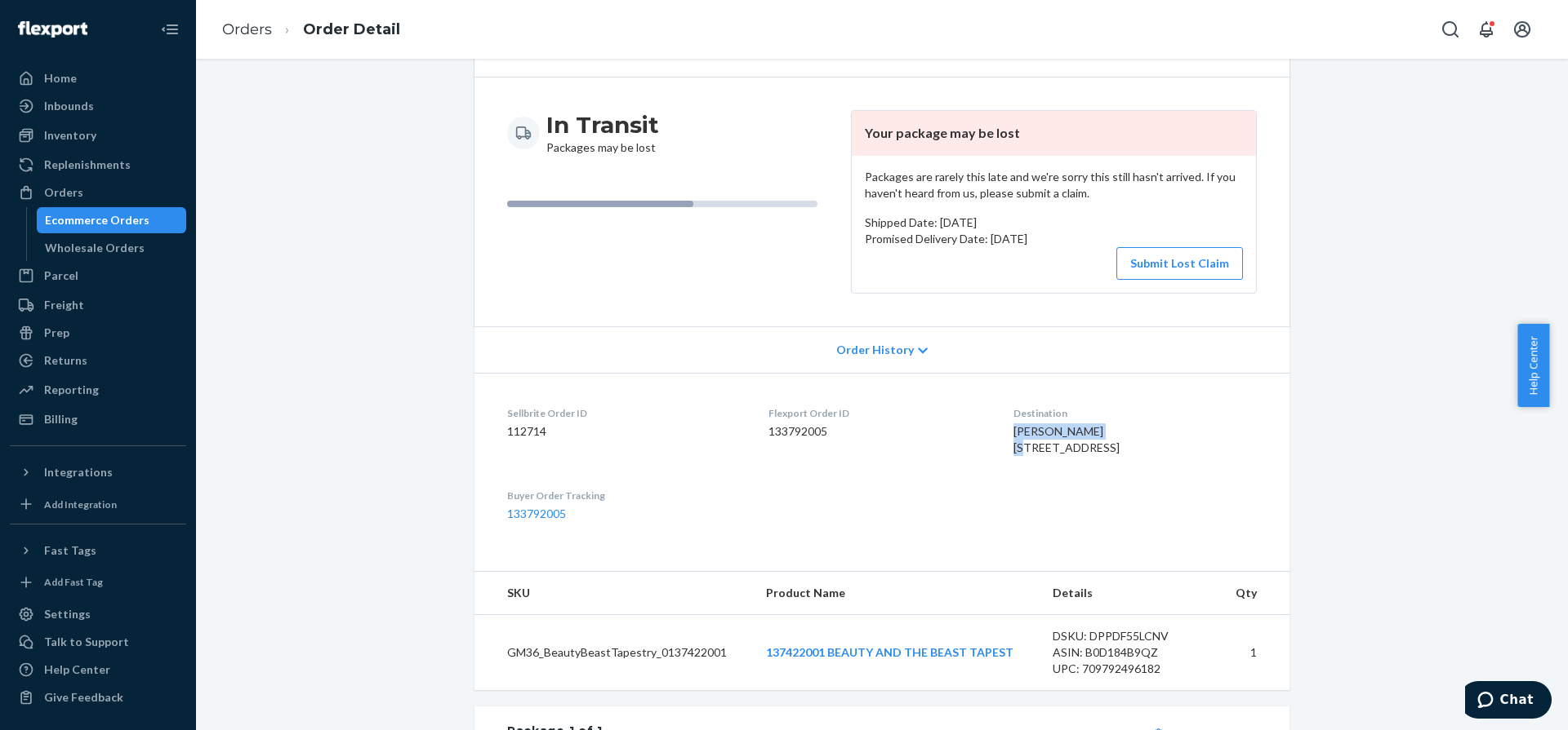
drag, startPoint x: 978, startPoint y: 426, endPoint x: 1147, endPoint y: 433, distance: 169.1
click at [1147, 433] on dl "Sellbrite Order ID 112714 Flexport Order ID 133792005 Destination Amanda McCasl…" at bounding box center [882, 464] width 815 height 182
click at [123, 214] on div "Ecommerce Orders" at bounding box center [97, 220] width 104 height 17
click at [784, 245] on div "In Transit Packages may be lost" at bounding box center [672, 201] width 330 height 183
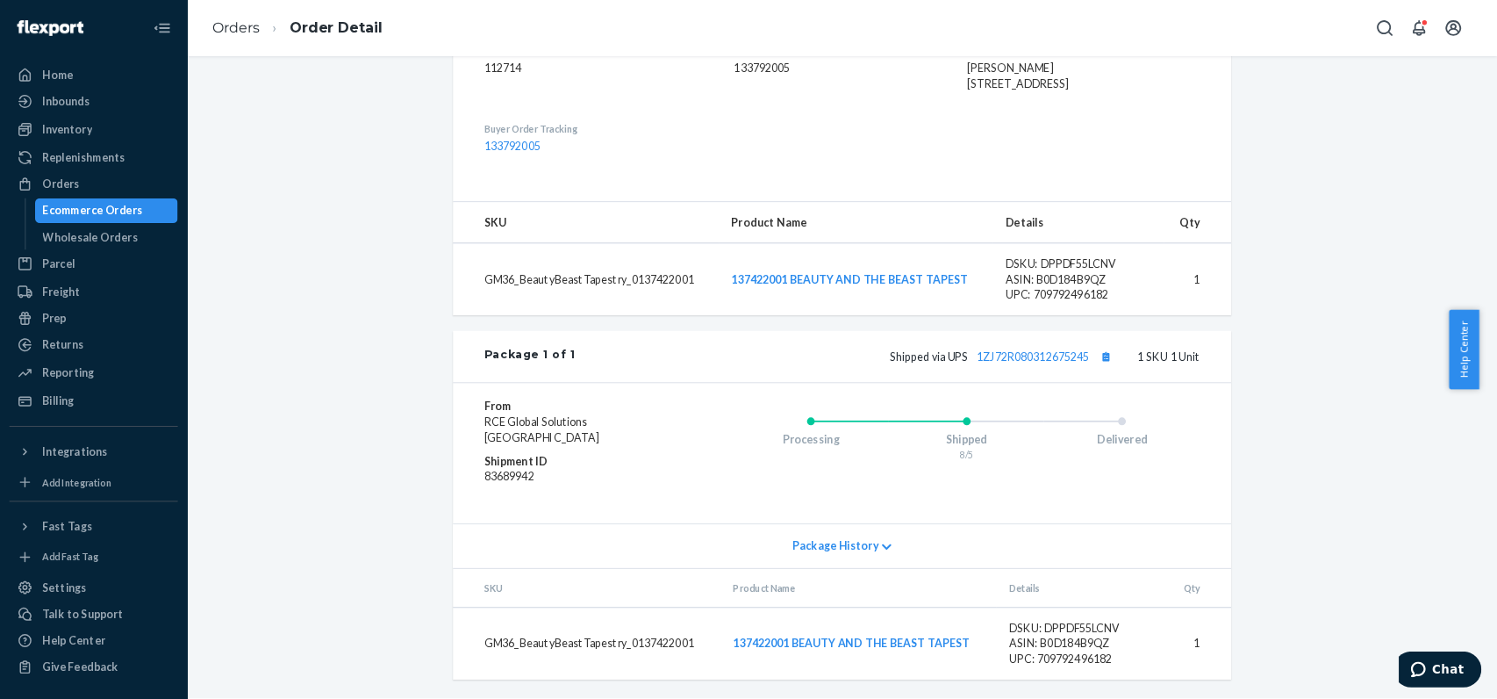
scroll to position [558, 0]
drag, startPoint x: 1159, startPoint y: 297, endPoint x: 1330, endPoint y: 300, distance: 171.1
click at [1269, 295] on div "DSKU: DPPDF55LCNV" at bounding box center [1213, 297] width 165 height 18
click at [1279, 118] on dl "Sellbrite Order ID 112714 Flexport Order ID 133792005 Destination Amanda McCasl…" at bounding box center [948, 111] width 876 height 196
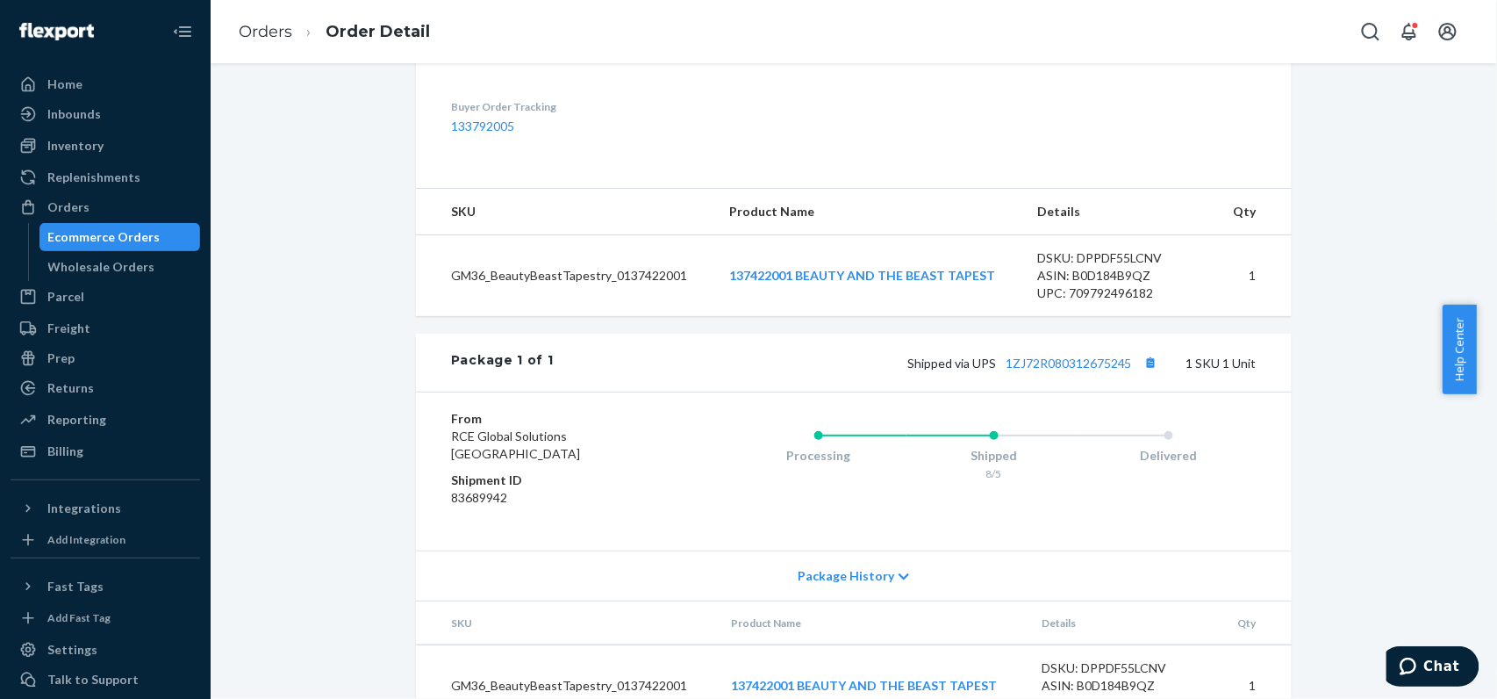
scroll to position [90, 0]
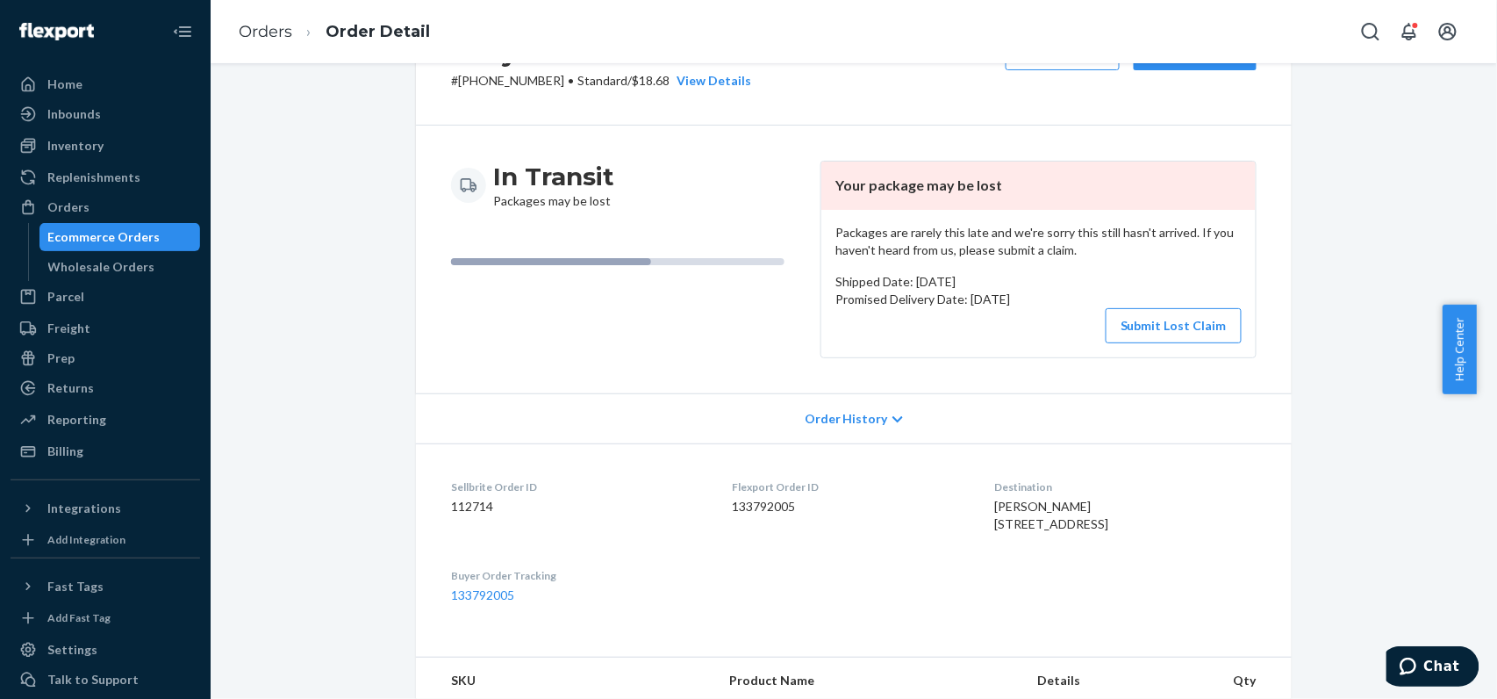
click at [885, 440] on div "Order History" at bounding box center [854, 418] width 876 height 50
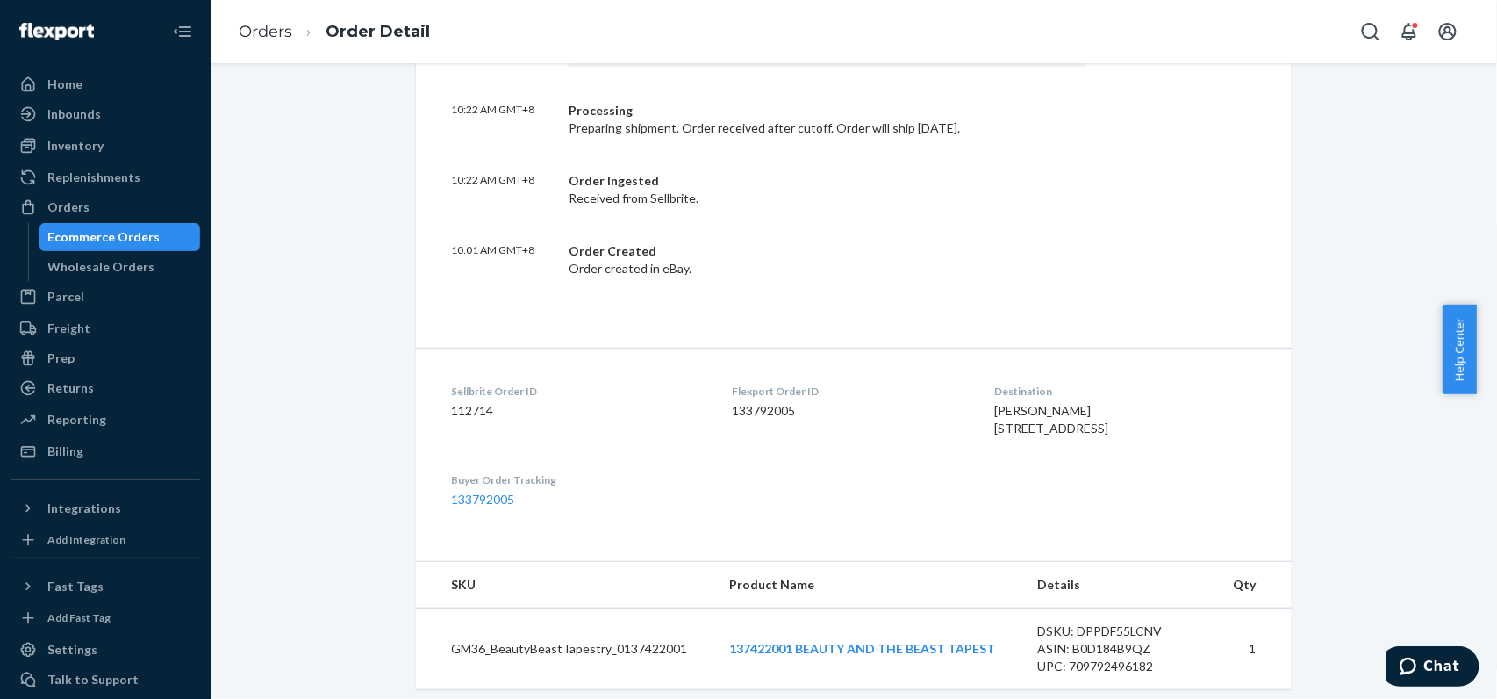
scroll to position [1250, 0]
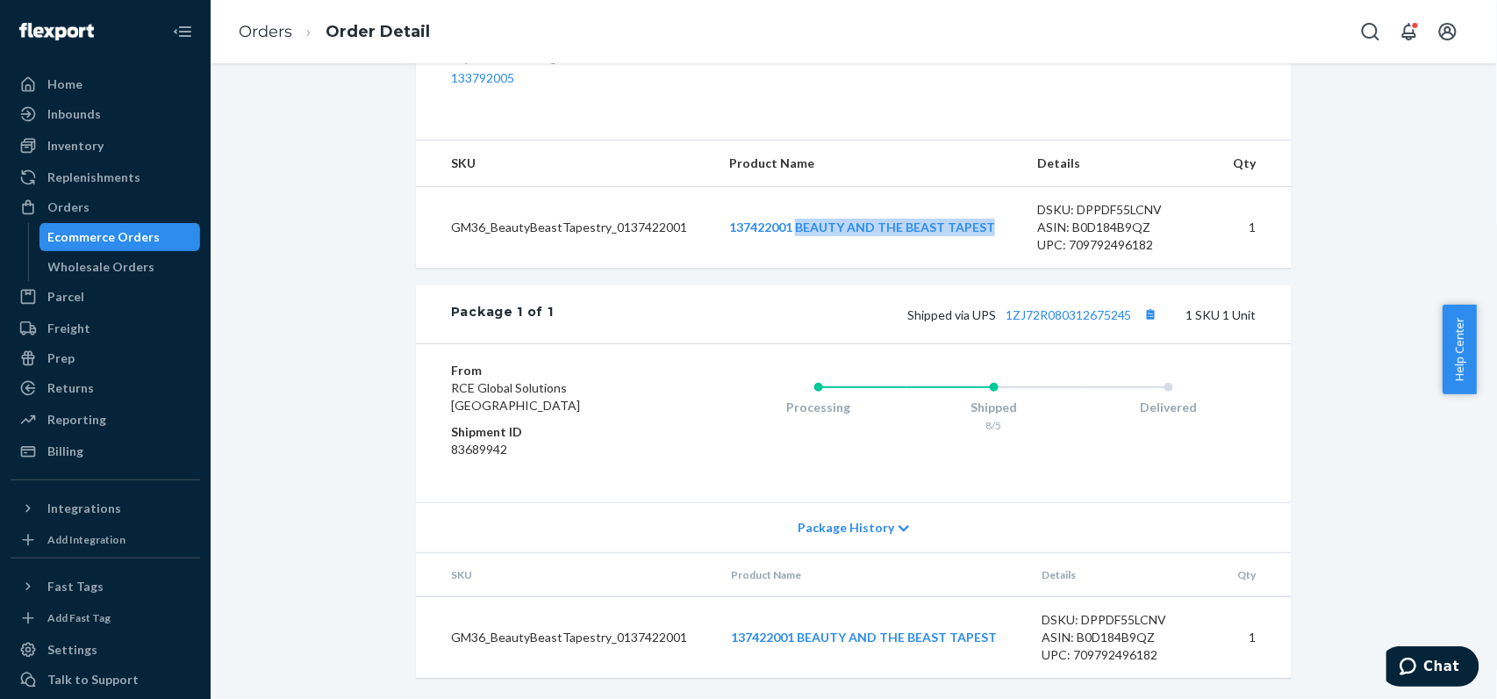
drag, startPoint x: 998, startPoint y: 236, endPoint x: 791, endPoint y: 233, distance: 207.1
click at [791, 233] on td "137422001 BEAUTY AND THE BEAST TAPEST" at bounding box center [869, 227] width 308 height 82
copy link "BEAUTY AND THE BEAST TAPEST"
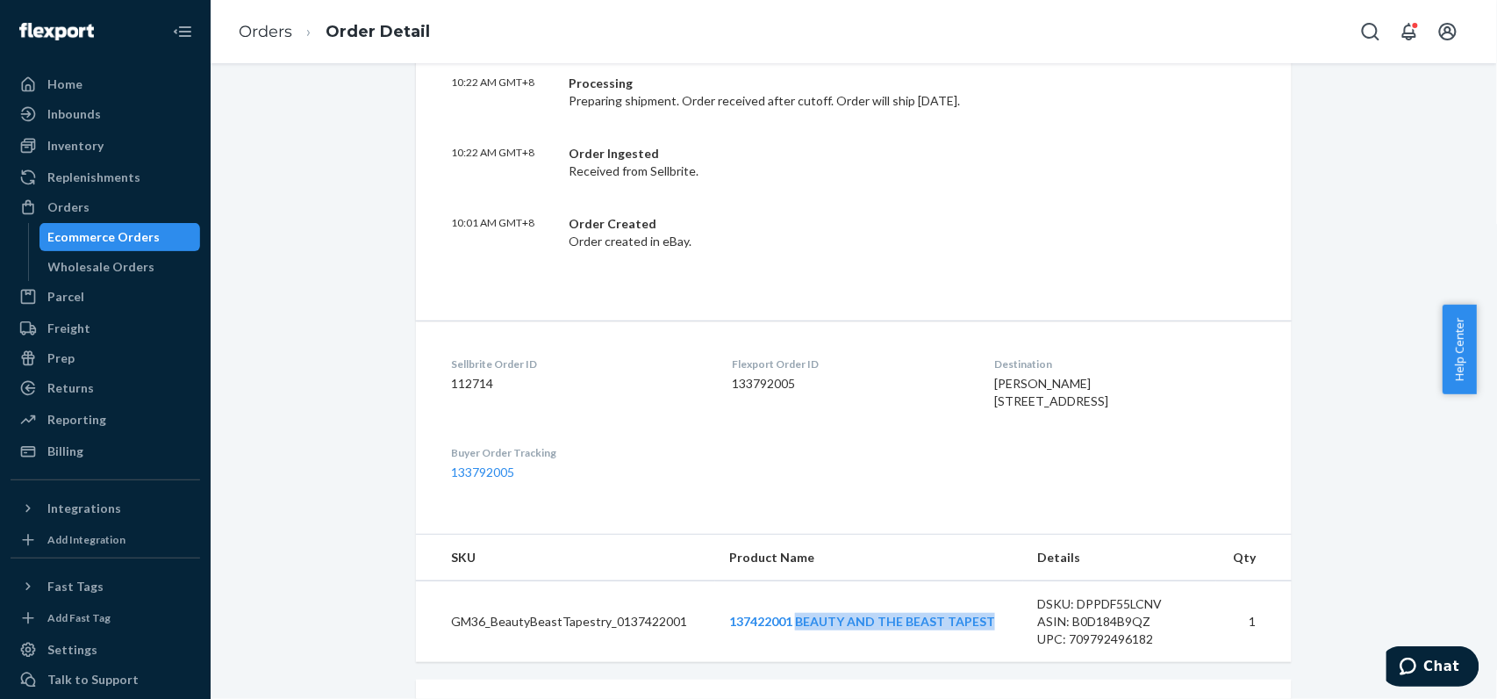
scroll to position [1053, 0]
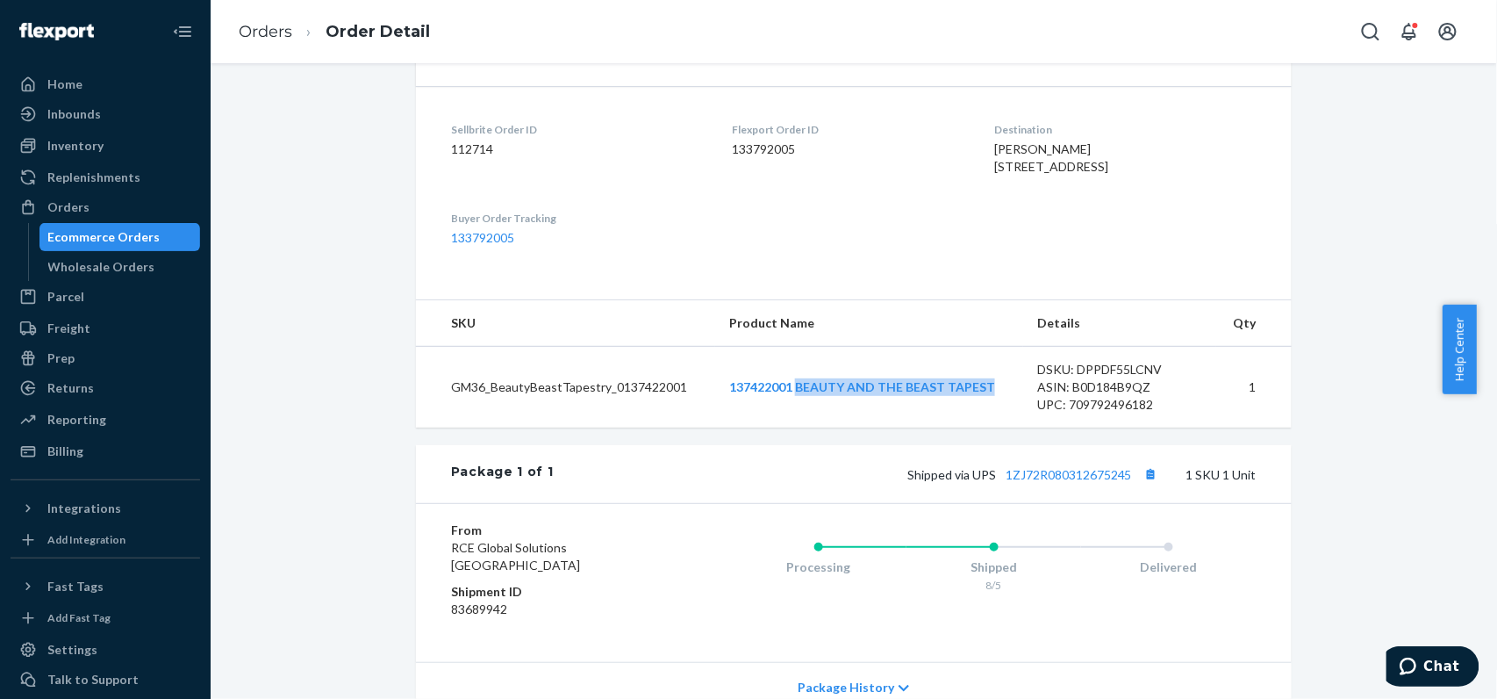
click at [827, 347] on th "Product Name" at bounding box center [869, 323] width 308 height 47
drag, startPoint x: 713, startPoint y: 418, endPoint x: 783, endPoint y: 428, distance: 71.0
click at [783, 427] on td "137422001 BEAUTY AND THE BEAST TAPEST" at bounding box center [869, 387] width 308 height 82
copy link "137422001"
drag, startPoint x: 1068, startPoint y: 407, endPoint x: 1176, endPoint y: 405, distance: 107.9
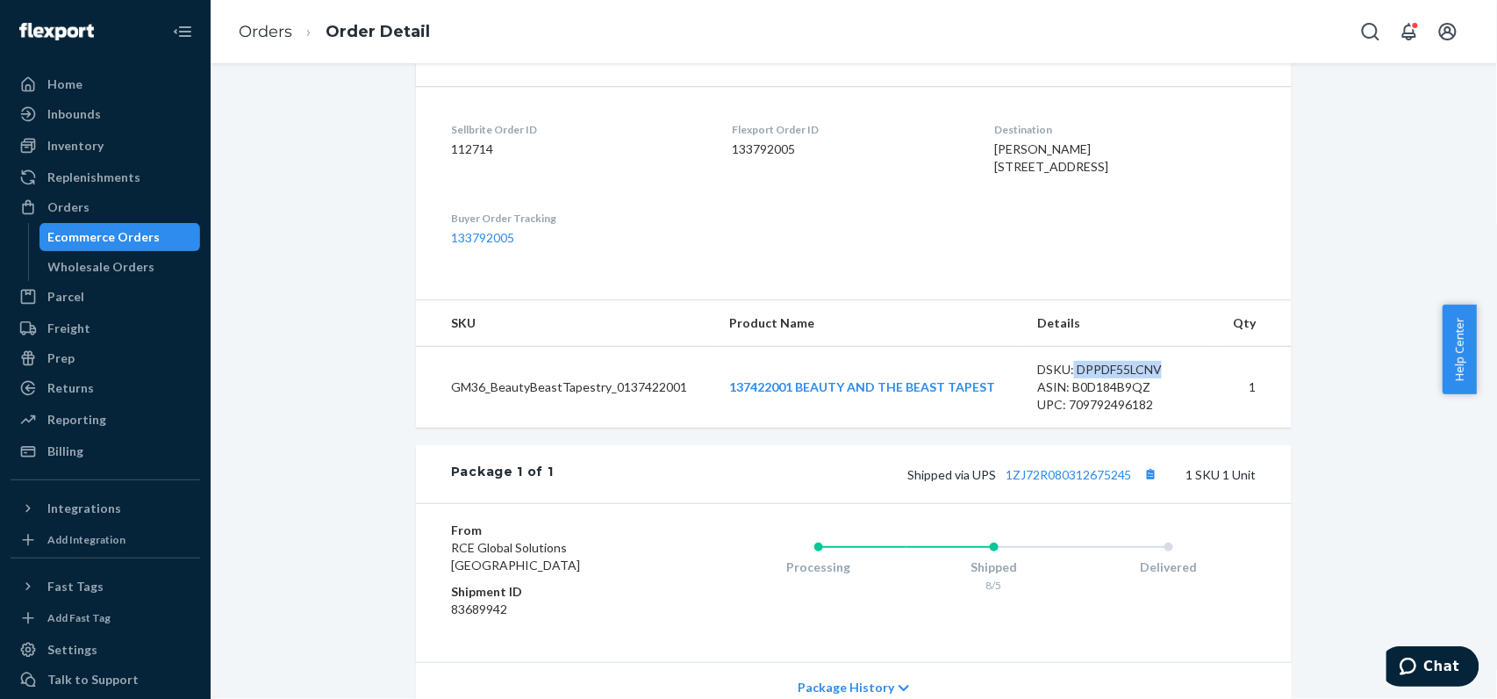
click at [1176, 378] on div "DSKU: DPPDF55LCNV" at bounding box center [1119, 370] width 165 height 18
copy div "DPPDF55LCNV"
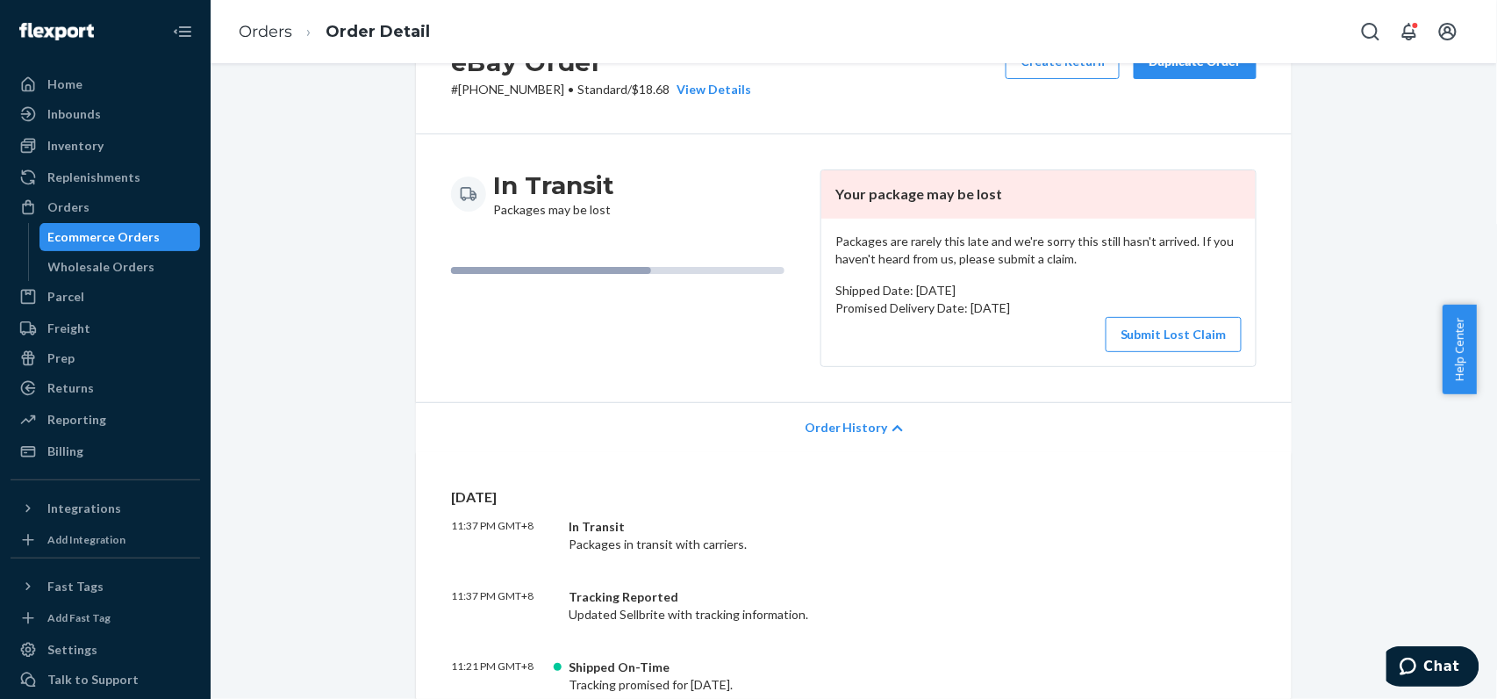
scroll to position [0, 0]
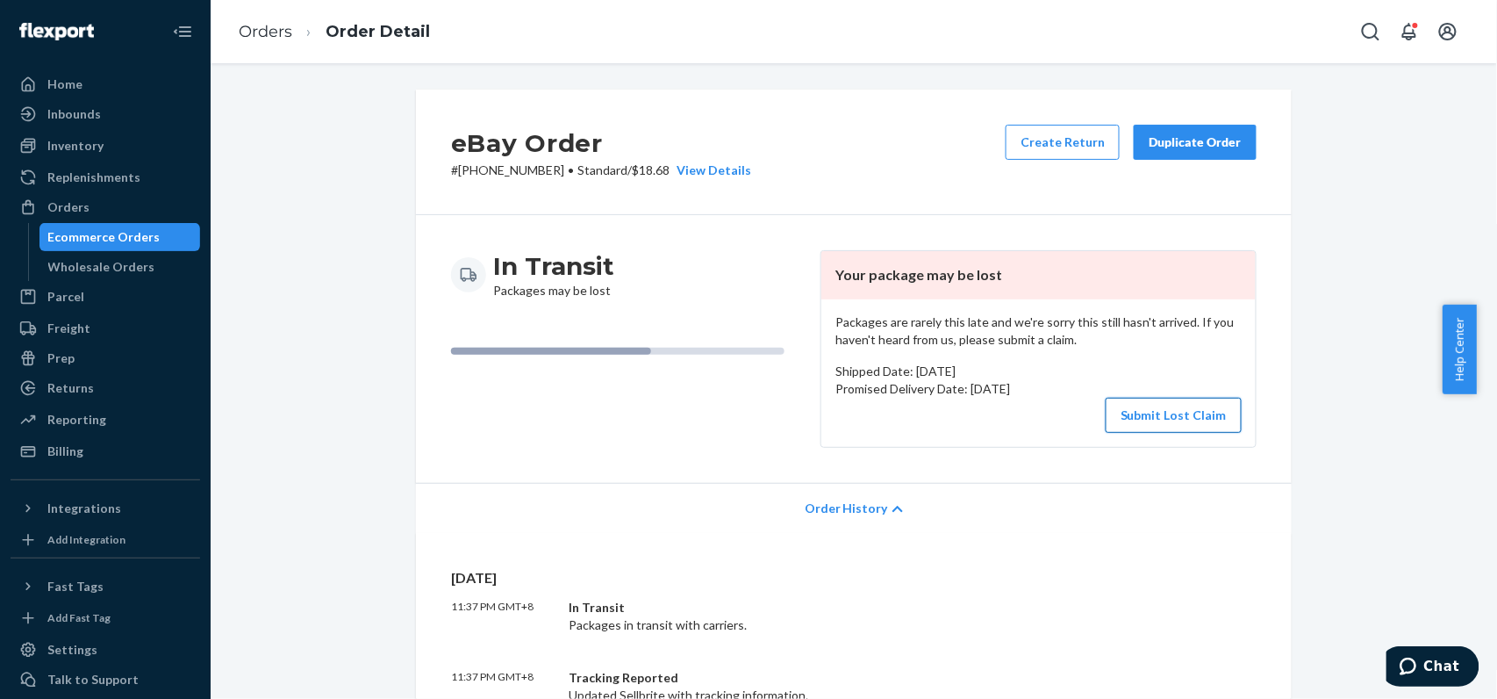
click at [1114, 426] on button "Submit Lost Claim" at bounding box center [1174, 415] width 136 height 35
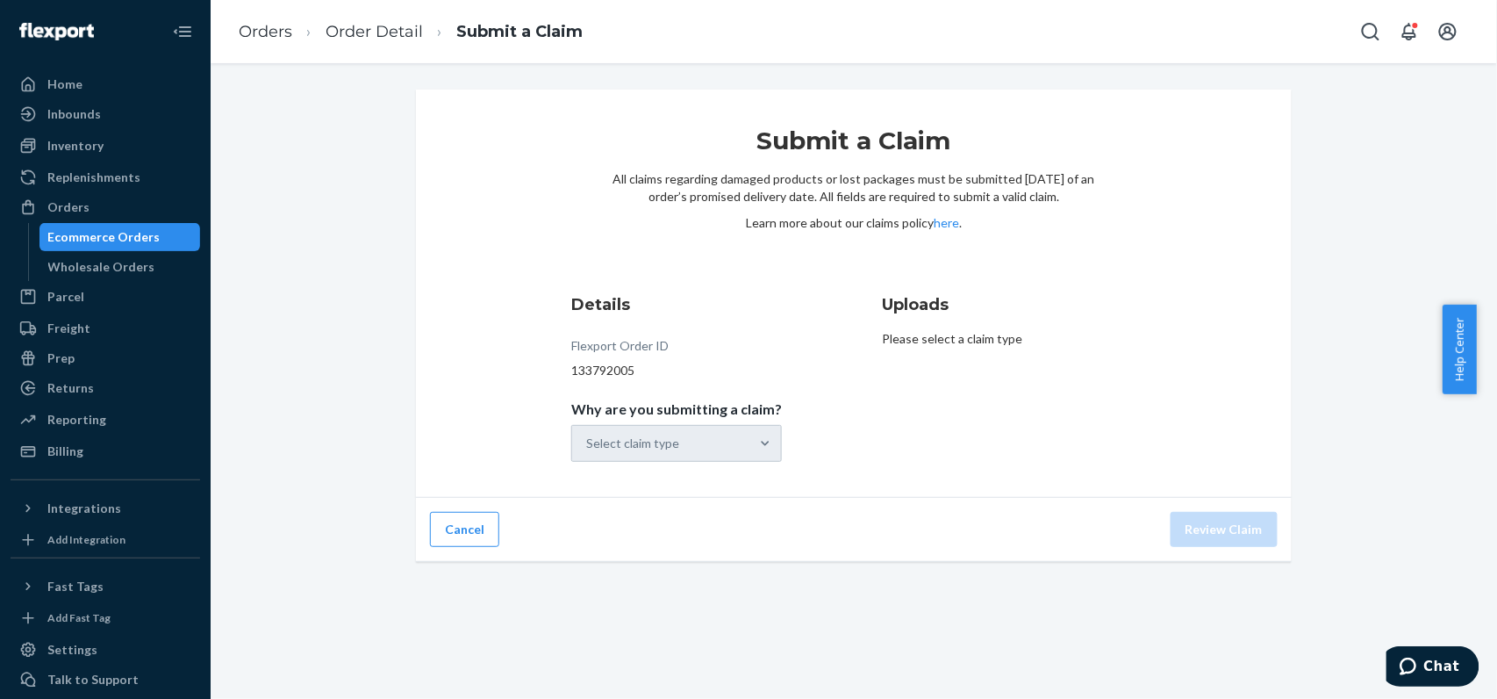
click at [709, 458] on div "Select claim type" at bounding box center [676, 443] width 211 height 37
click at [709, 458] on div "Select claim type" at bounding box center [660, 443] width 177 height 35
click at [588, 452] on input "Why are you submitting a claim? Select claim type" at bounding box center [587, 443] width 2 height 18
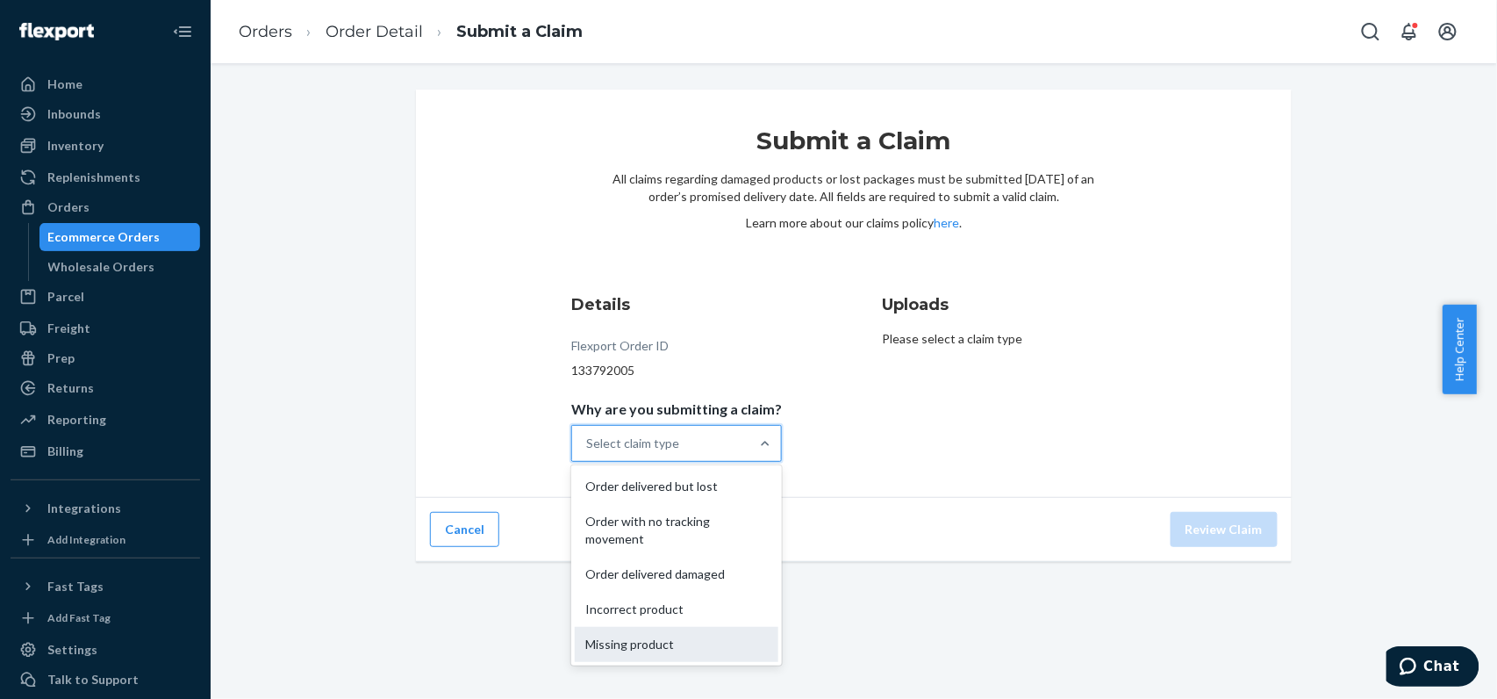
click at [723, 653] on div "Missing product" at bounding box center [677, 644] width 204 height 35
click at [588, 452] on input "Why are you submitting a claim? option Missing product focused, 0 of 5. 5 resul…" at bounding box center [587, 443] width 2 height 18
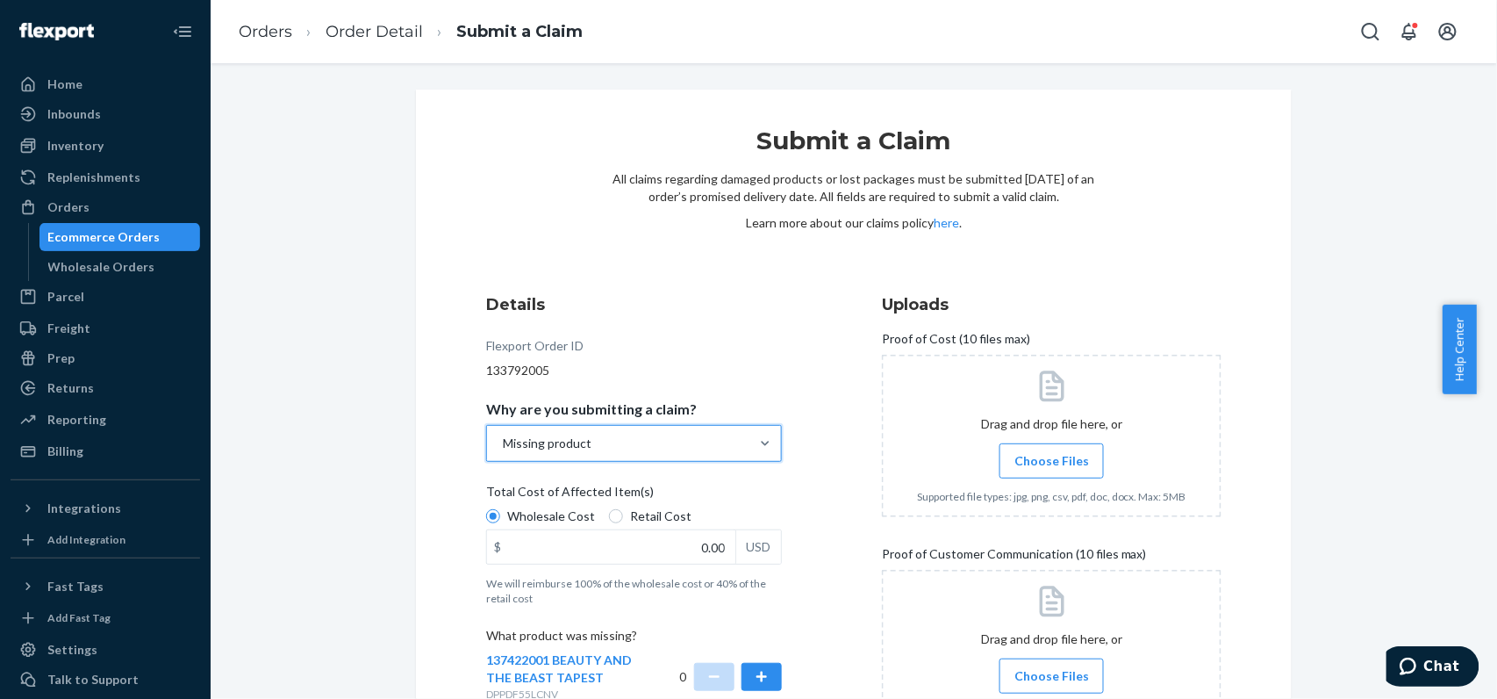
scroll to position [166, 0]
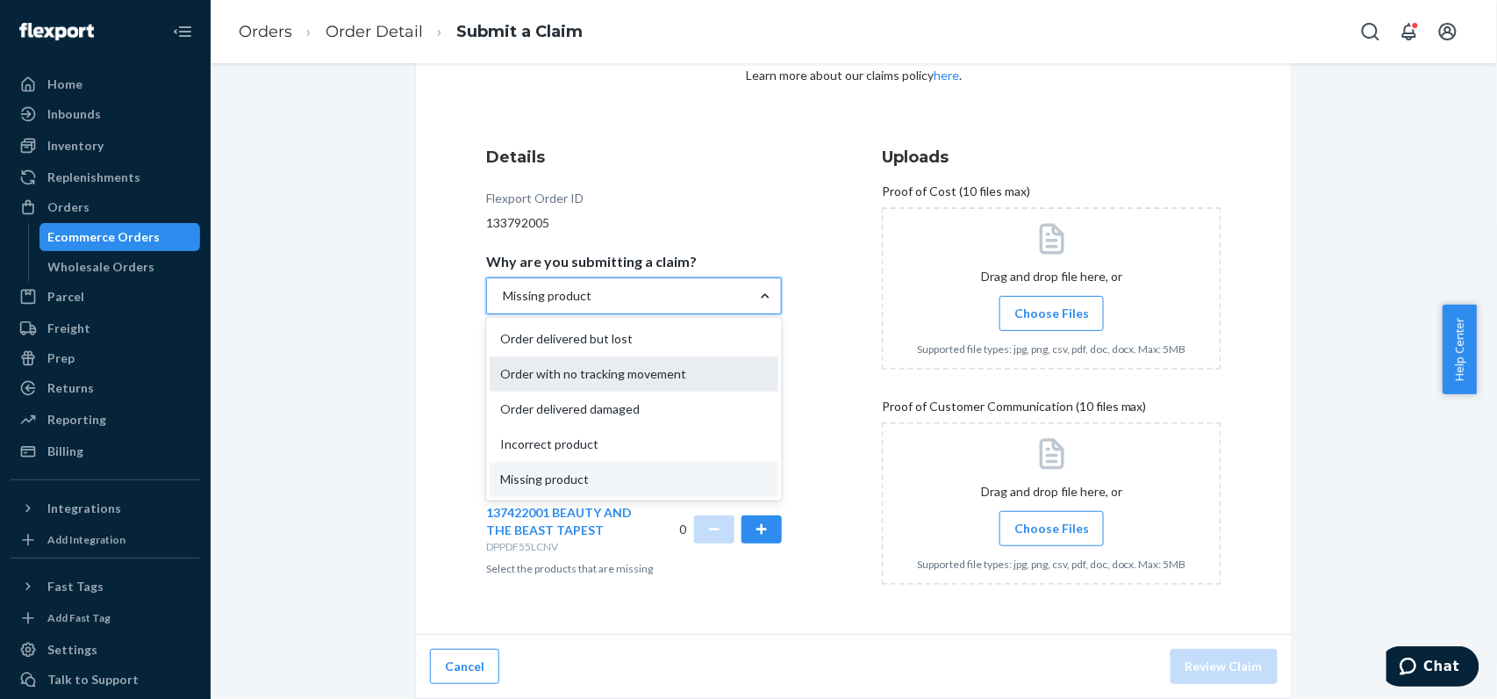
click at [725, 376] on div "Order with no tracking movement" at bounding box center [634, 373] width 289 height 35
click at [503, 305] on input "Why are you submitting a claim? option Missing product, selected. option Order …" at bounding box center [502, 296] width 2 height 18
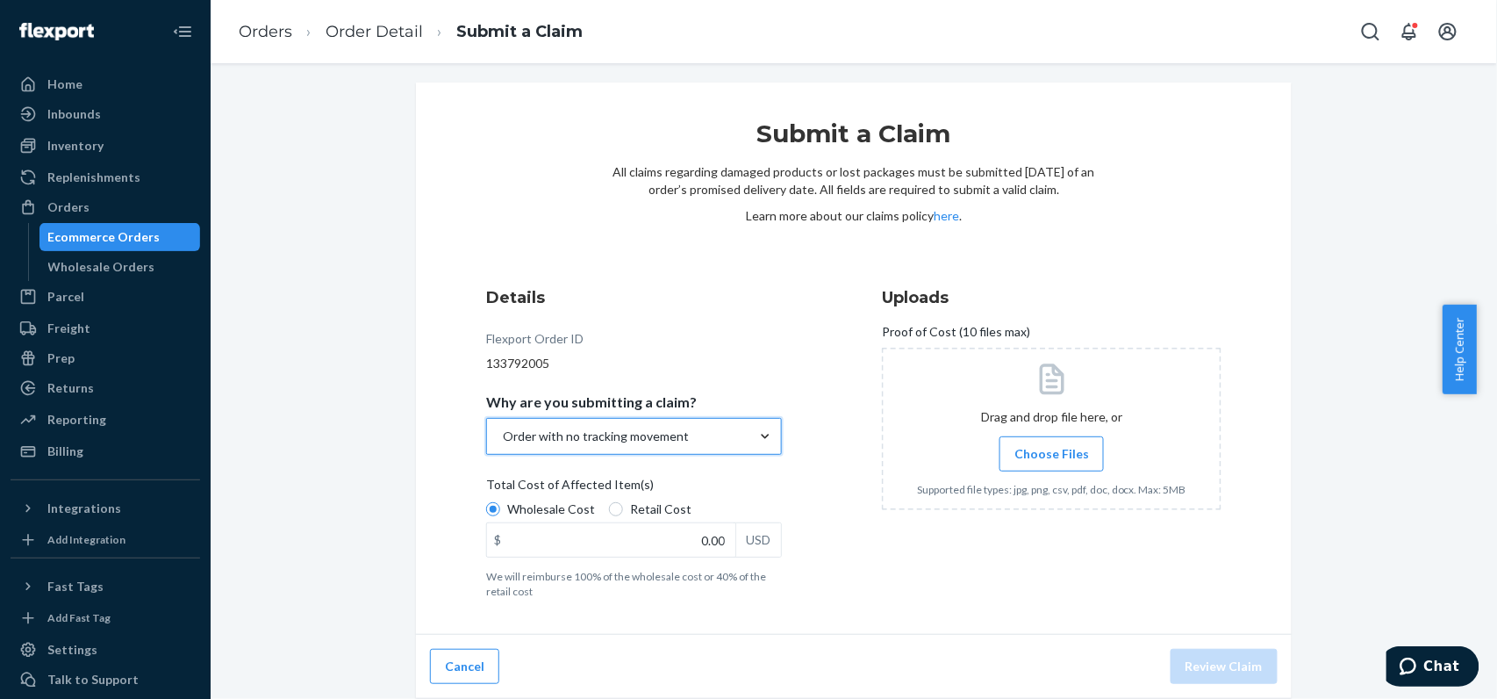
scroll to position [25, 0]
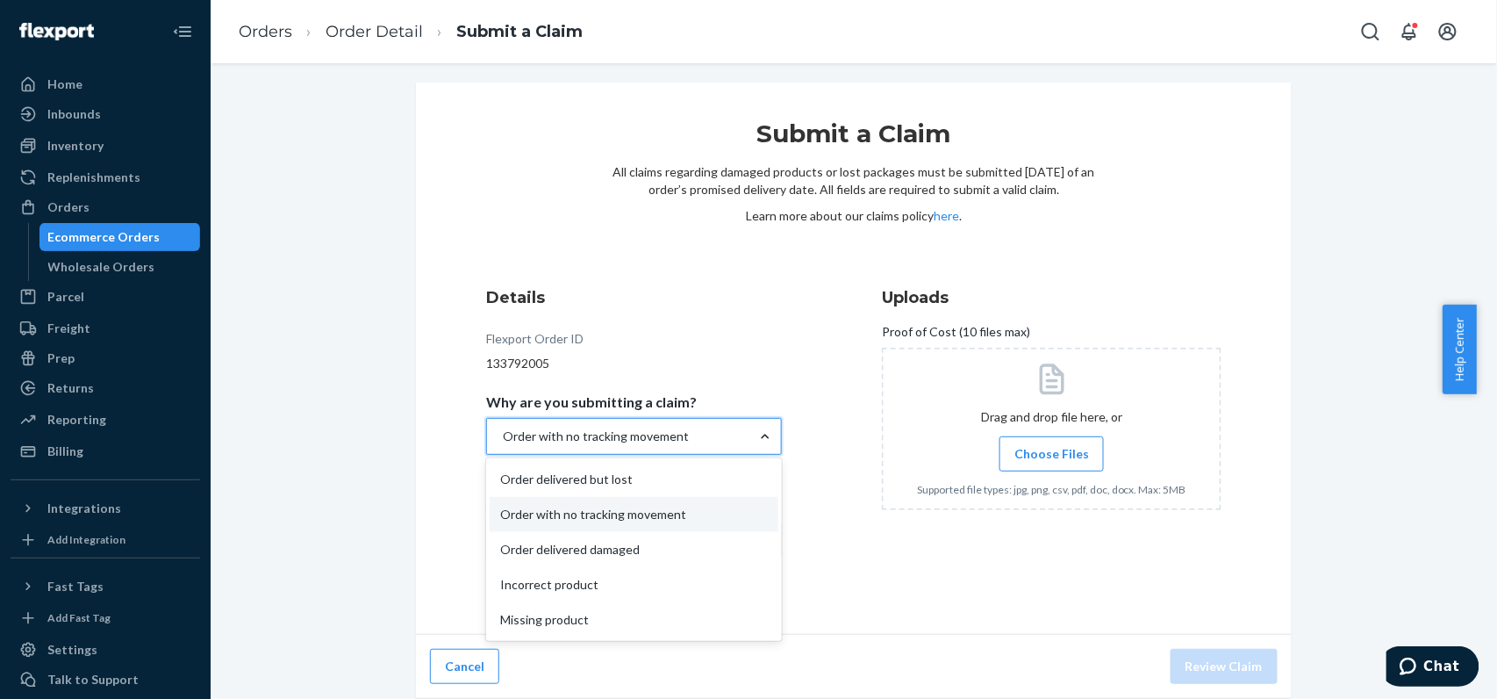
click at [706, 425] on div "Order with no tracking movement" at bounding box center [618, 436] width 262 height 35
click at [503, 427] on input "Why are you submitting a claim? option Order with no tracking movement, selecte…" at bounding box center [502, 436] width 2 height 18
click at [661, 612] on div "Missing product" at bounding box center [634, 619] width 289 height 35
click at [503, 445] on input "Why are you submitting a claim? option Order with no tracking movement, selecte…" at bounding box center [502, 436] width 2 height 18
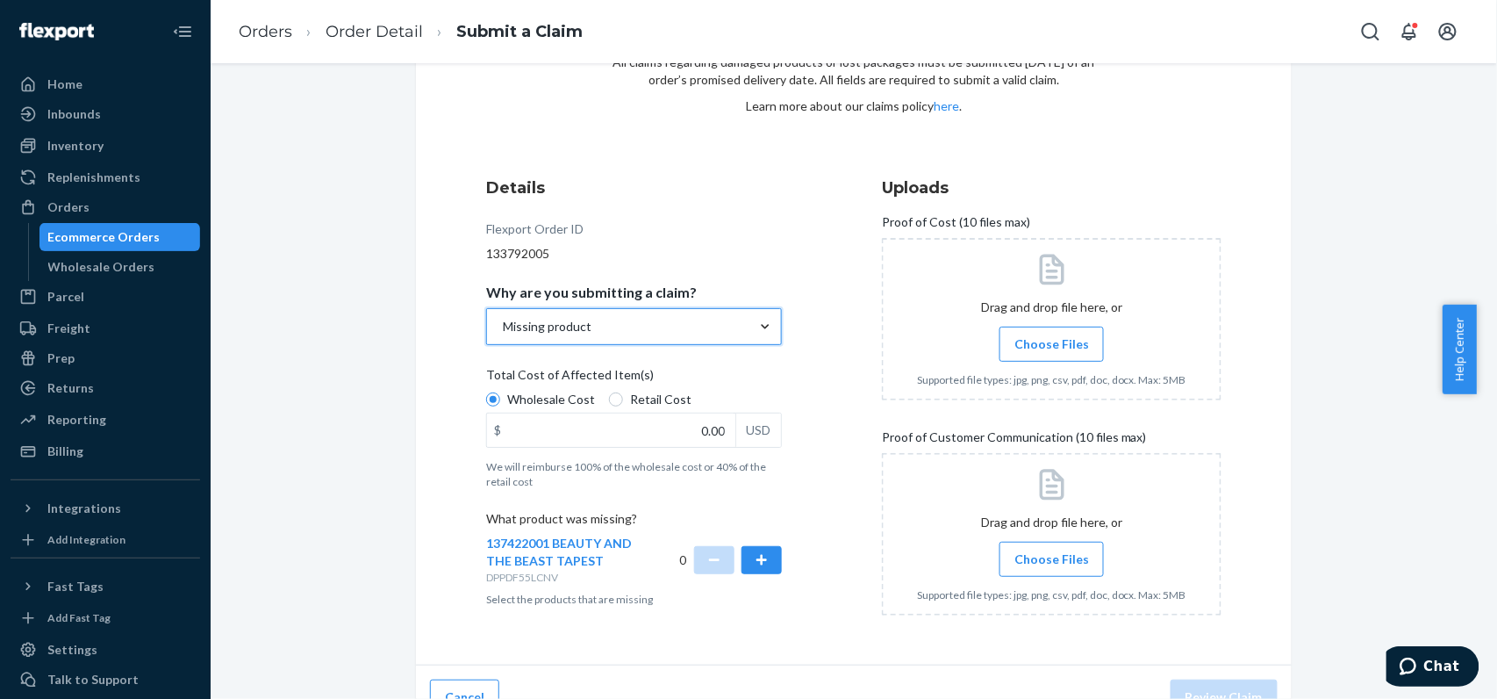
scroll to position [166, 0]
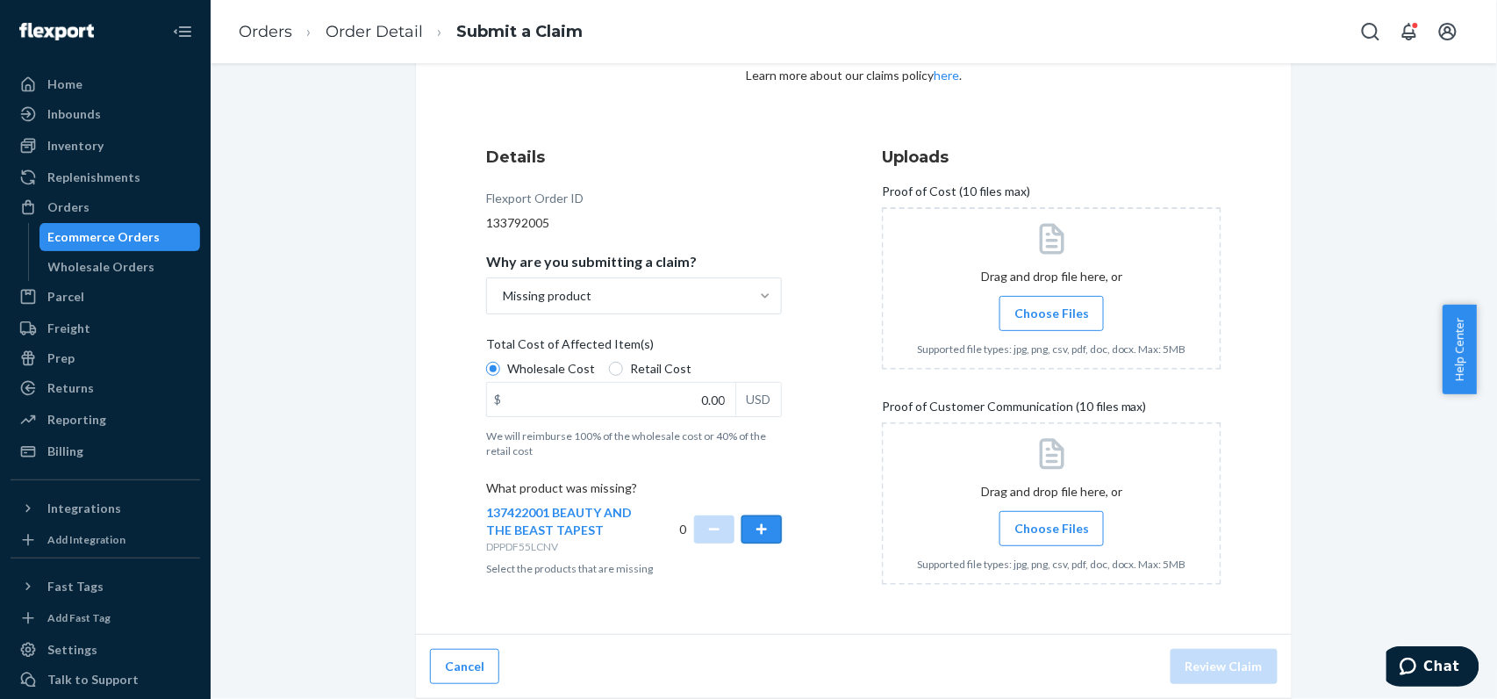
click at [755, 519] on button "button" at bounding box center [762, 529] width 40 height 28
click at [827, 223] on div "Details Flexport Order ID 133792005 Why are you submitting a claim? Missing pro…" at bounding box center [853, 372] width 735 height 453
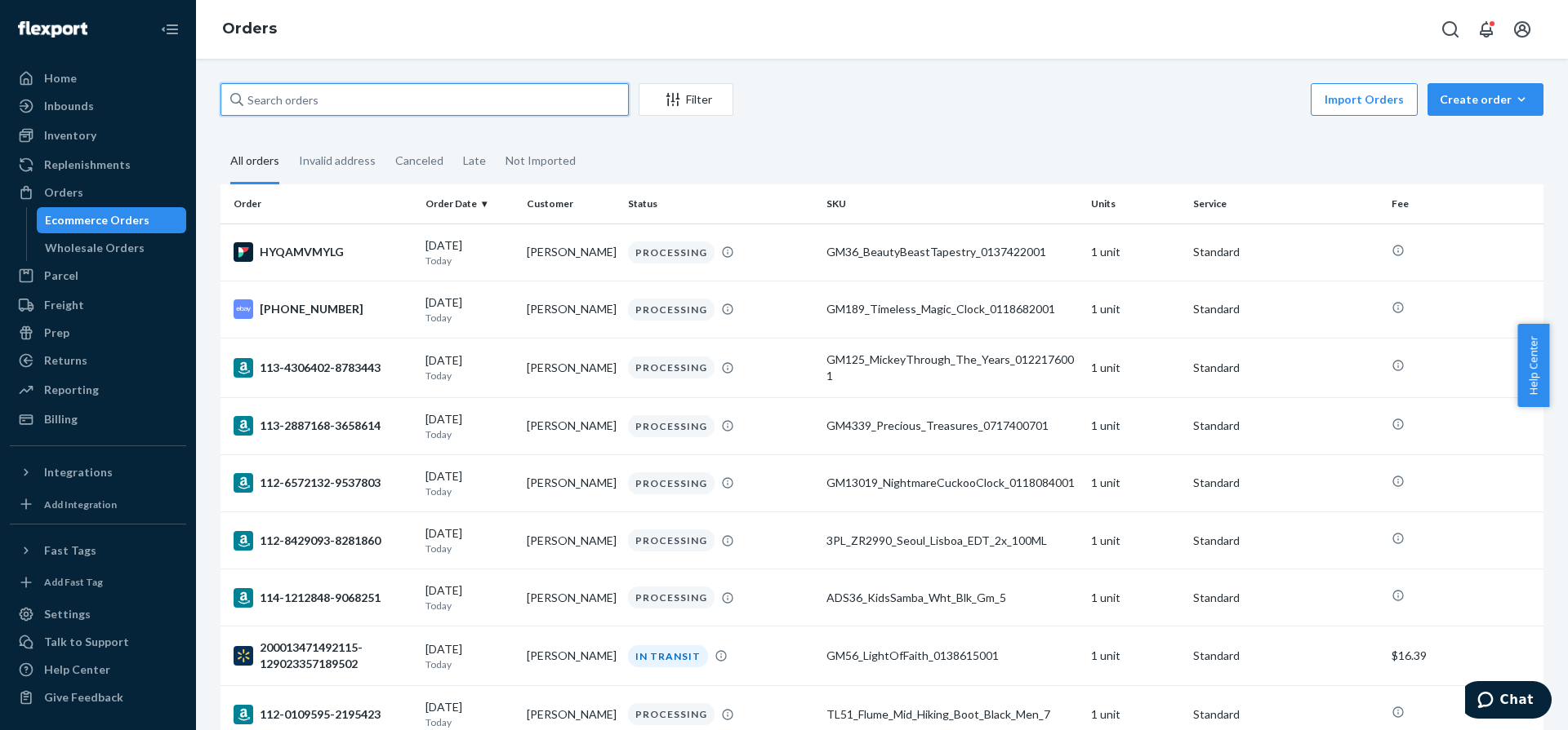
click at [453, 101] on input "text" at bounding box center [424, 100] width 409 height 33
paste input "[PERSON_NAME]"
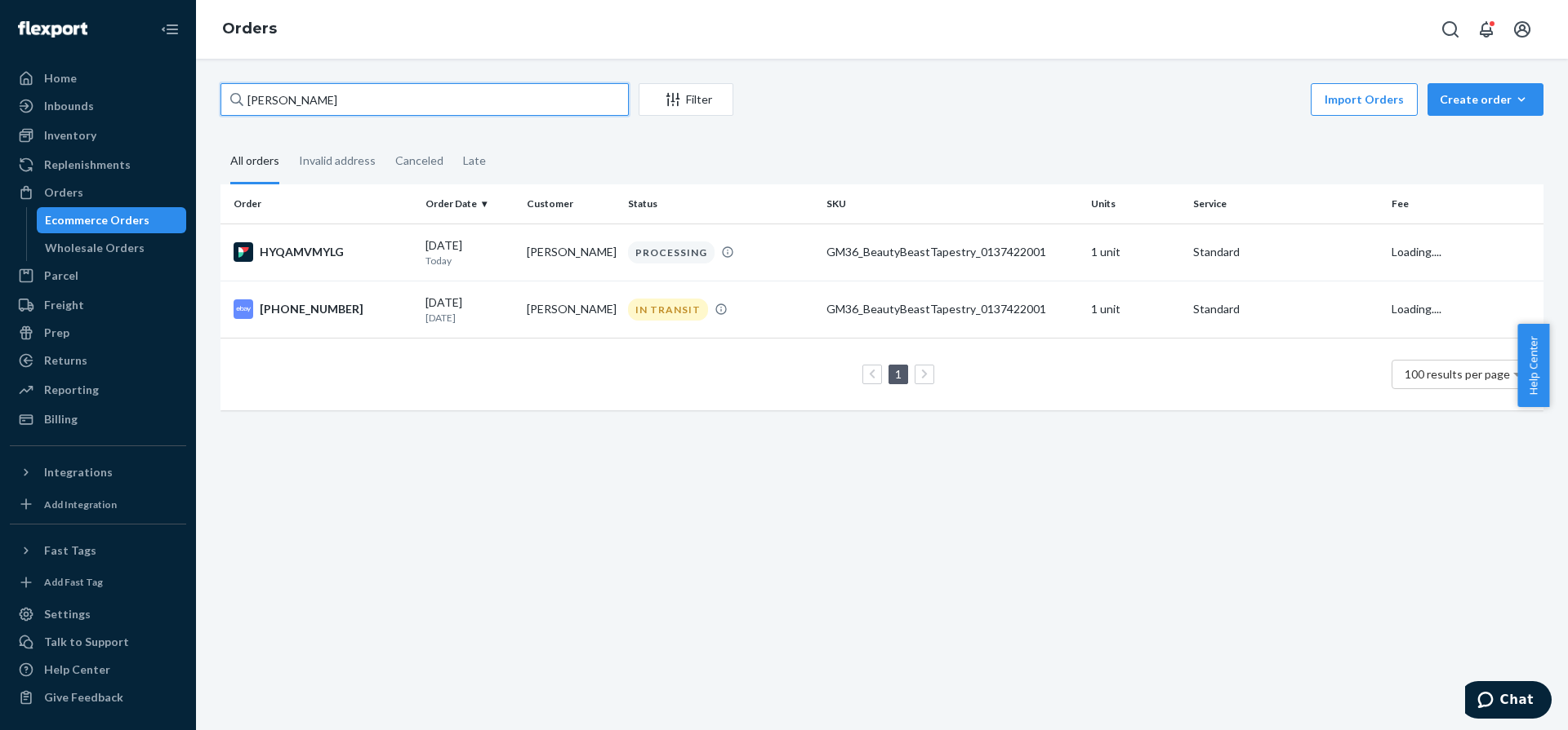
type input "[PERSON_NAME]"
click at [977, 110] on div "Import Orders Create order Ecommerce order Removal order" at bounding box center [1144, 101] width 800 height 36
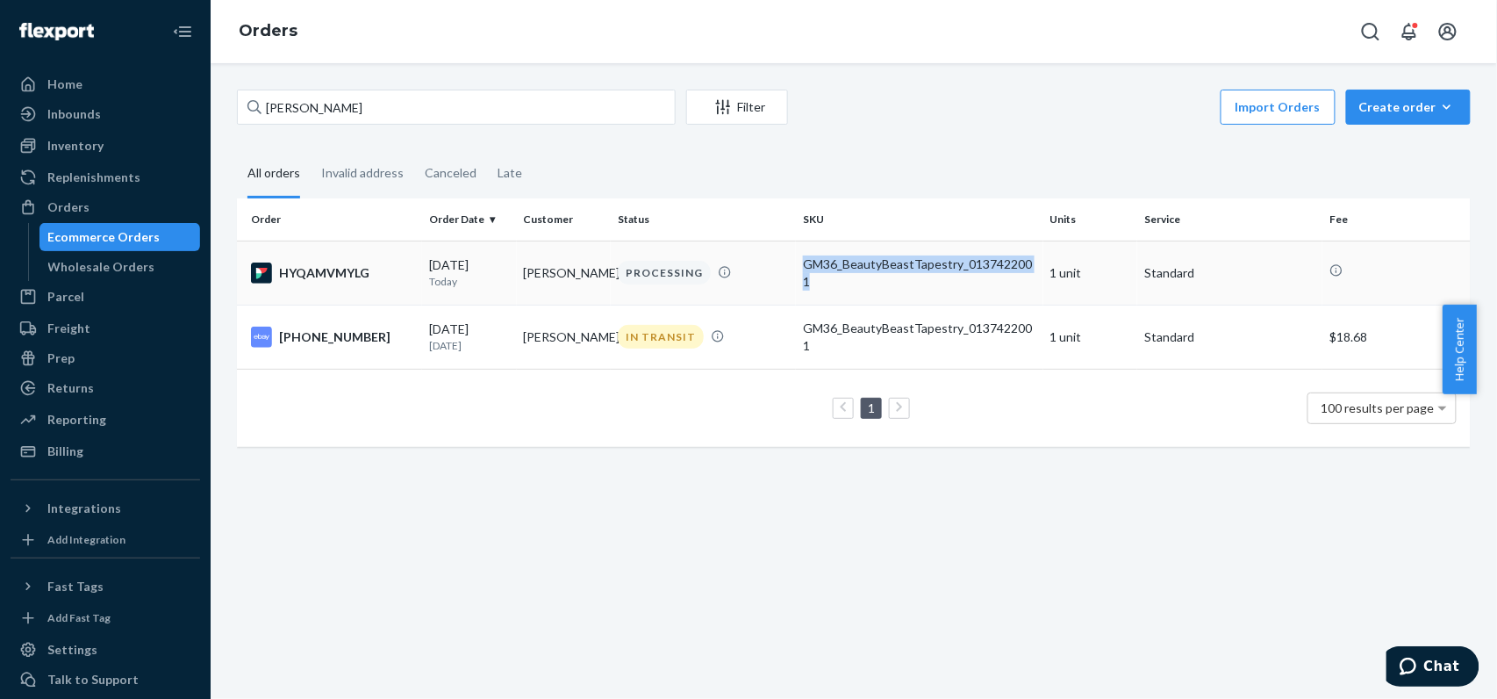
copy div "GM36_BeautyBeastTapestry_0137422001"
drag, startPoint x: 827, startPoint y: 283, endPoint x: 793, endPoint y: 240, distance: 53.7
click at [796, 240] on td "GM36_BeautyBeastTapestry_0137422001" at bounding box center [919, 272] width 247 height 64
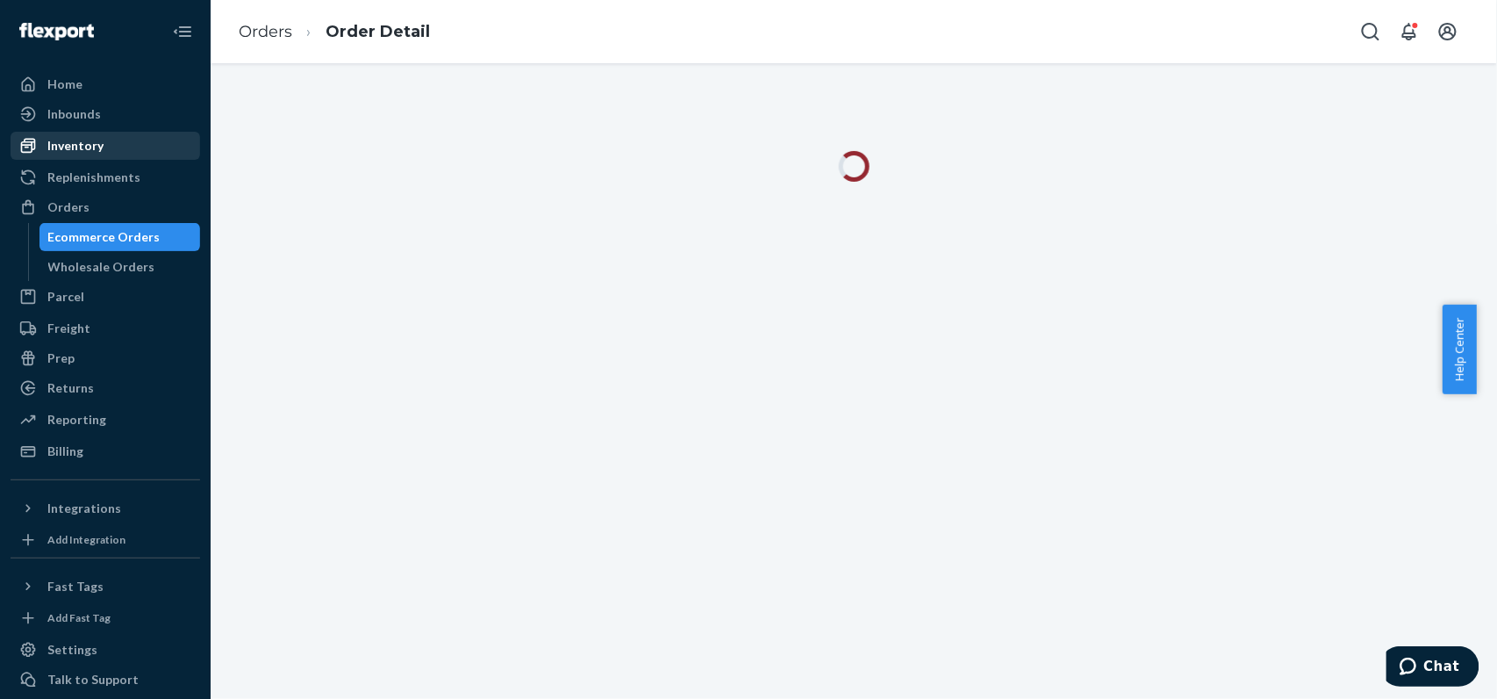
click at [75, 146] on div "Inventory" at bounding box center [75, 146] width 56 height 18
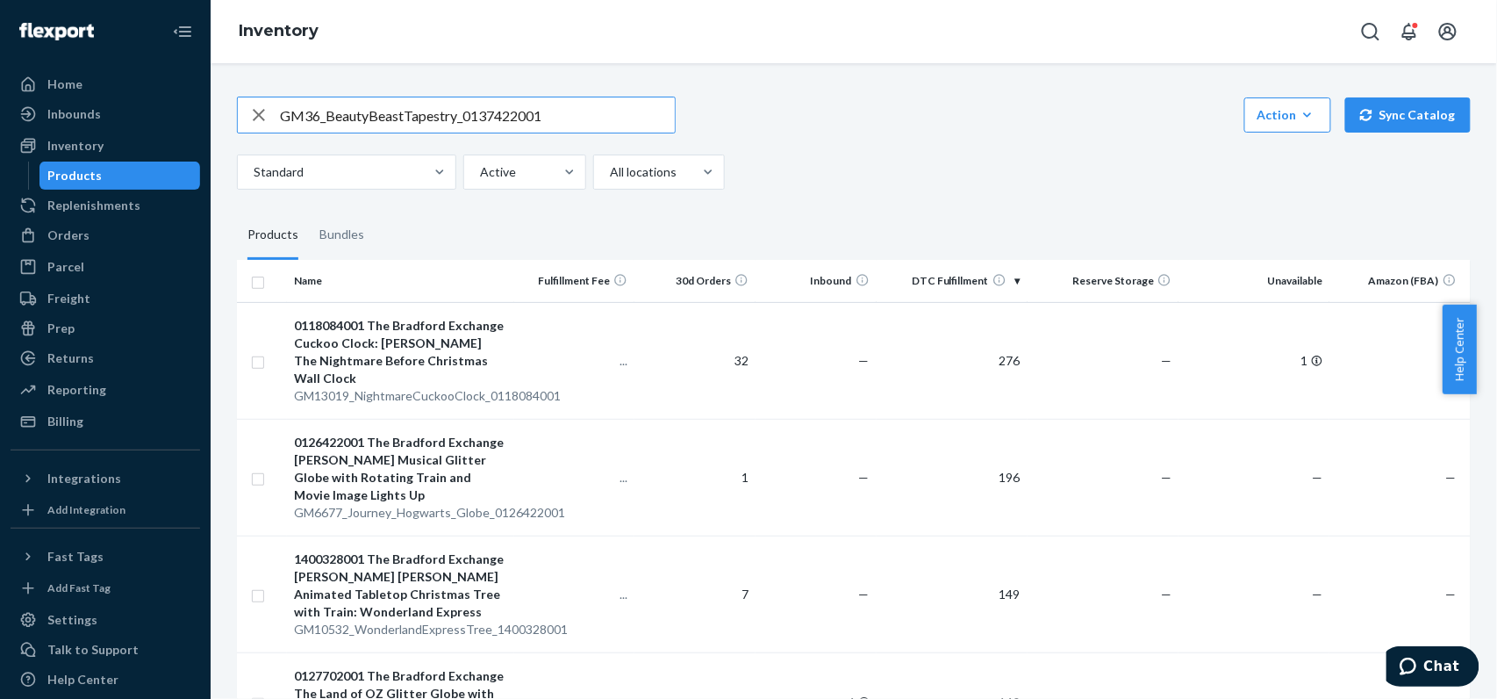
type input "GM36_BeautyBeastTapestry_0137422001"
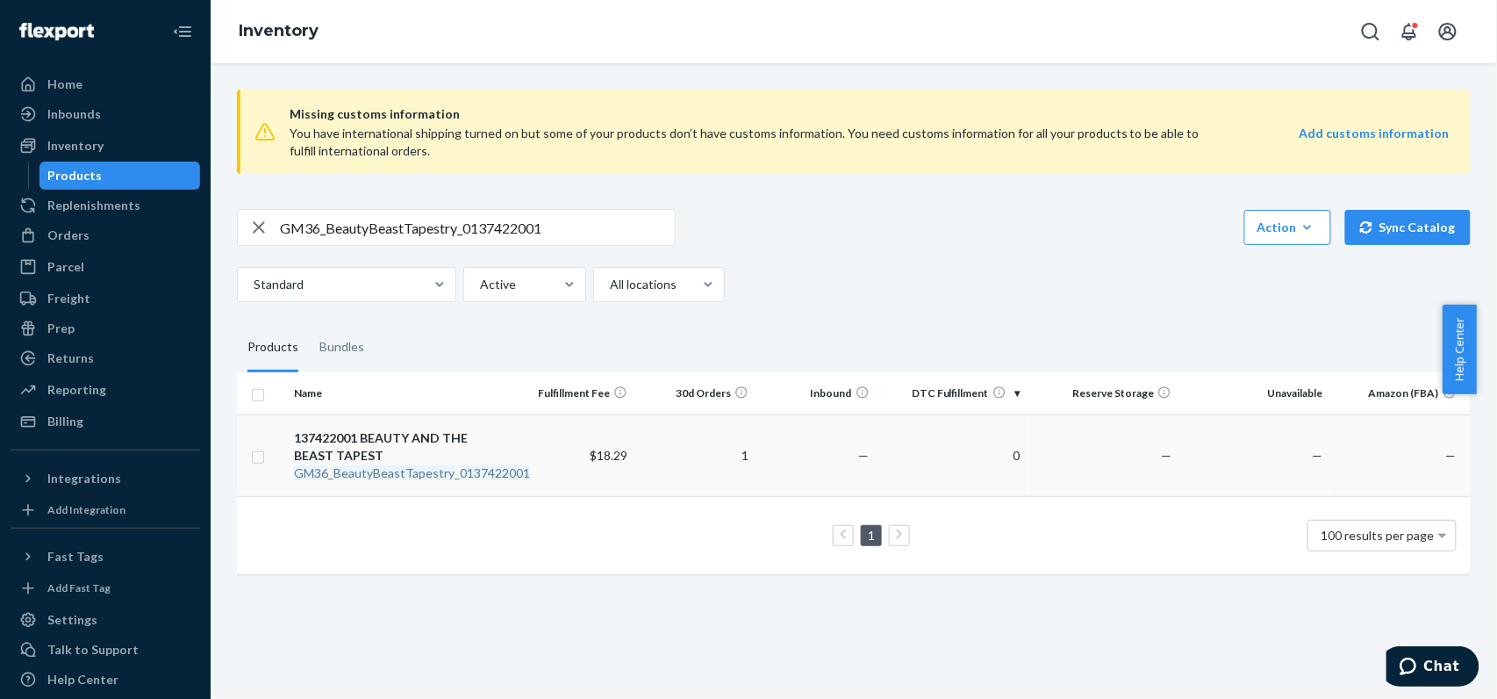
click at [402, 440] on div "137422001 BEAUTY AND THE BEAST TAPEST" at bounding box center [400, 446] width 212 height 35
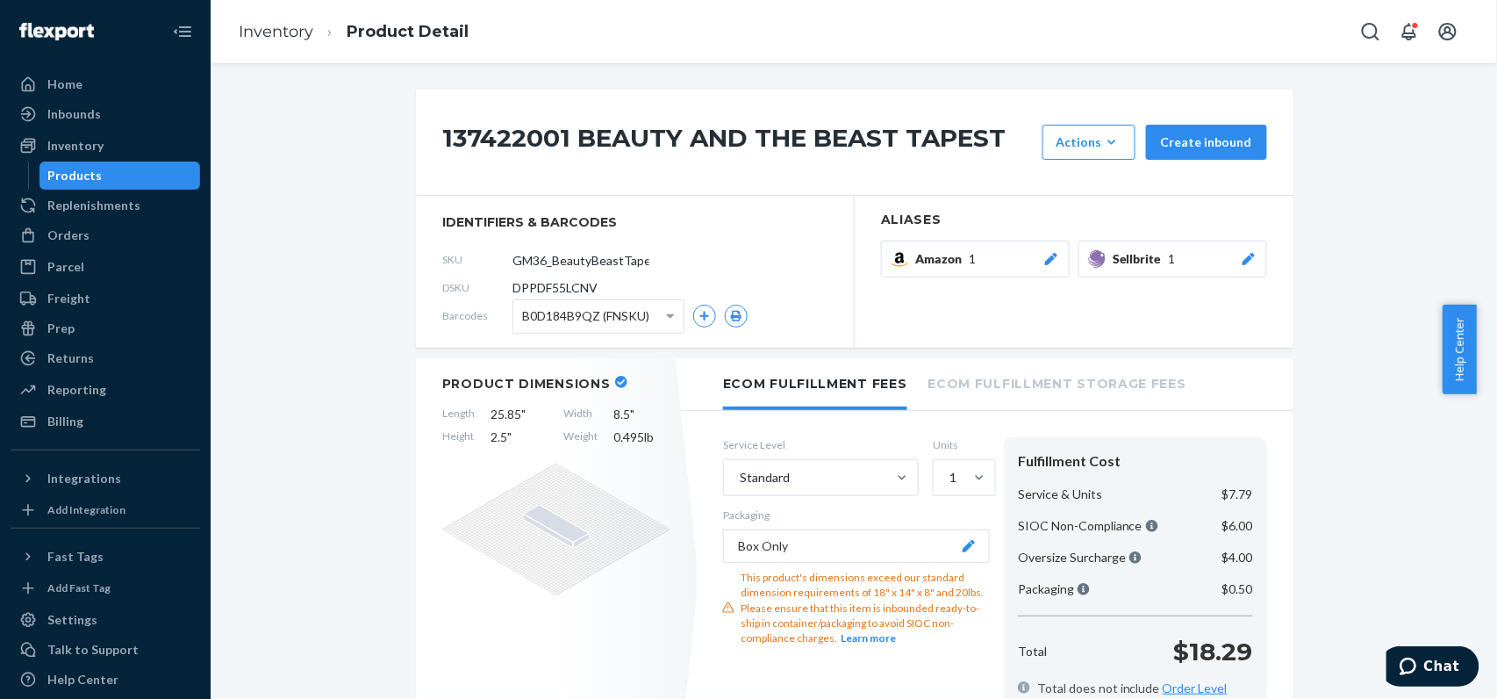
click at [620, 289] on div "DSKU DPPDF55LCNV" at bounding box center [634, 288] width 385 height 28
click at [502, 286] on span "DSKU" at bounding box center [477, 287] width 70 height 15
click at [512, 286] on span "DPPDF55LCNV" at bounding box center [554, 288] width 85 height 18
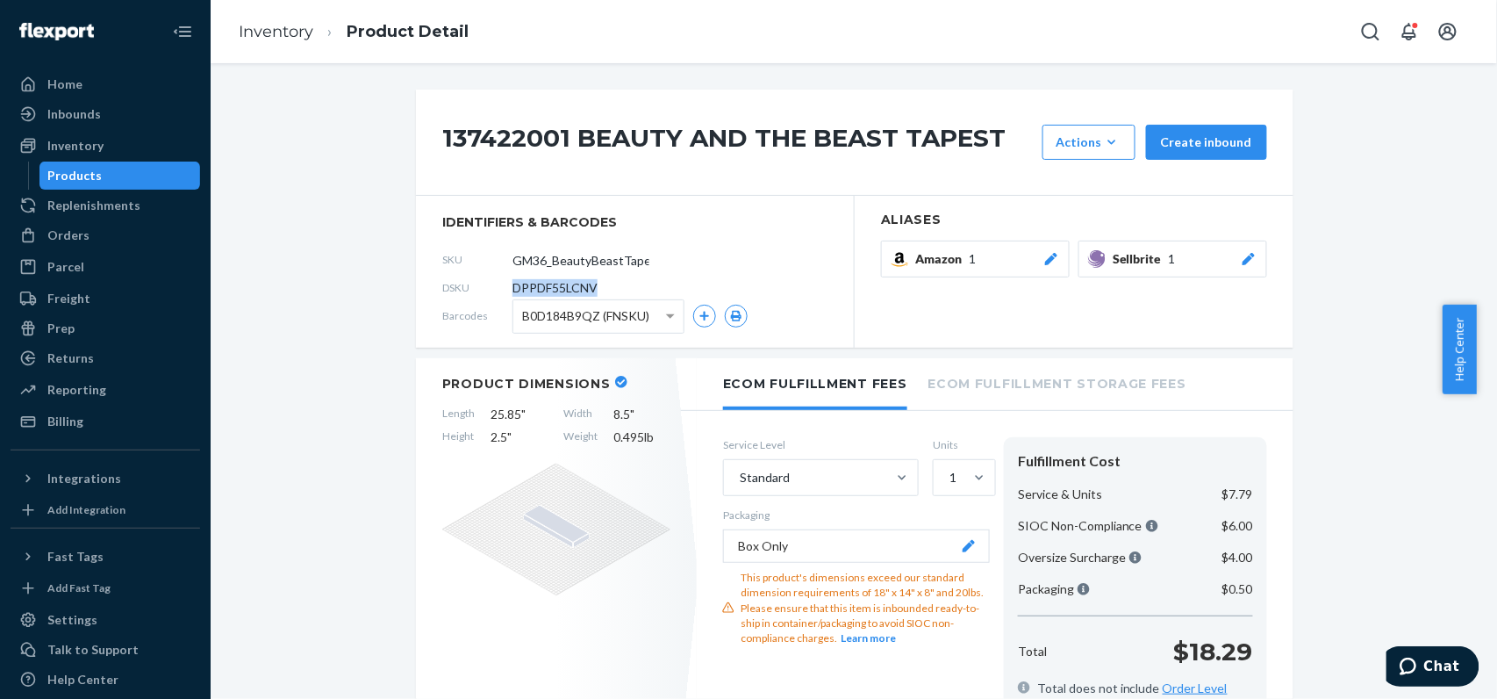
click at [512, 286] on span "DPPDF55LCNV" at bounding box center [554, 288] width 85 height 18
copy span "DPPDF55LCNV"
click at [793, 254] on div "SKU GM36_BeautyBeastTapestry_0137422001" at bounding box center [634, 260] width 385 height 28
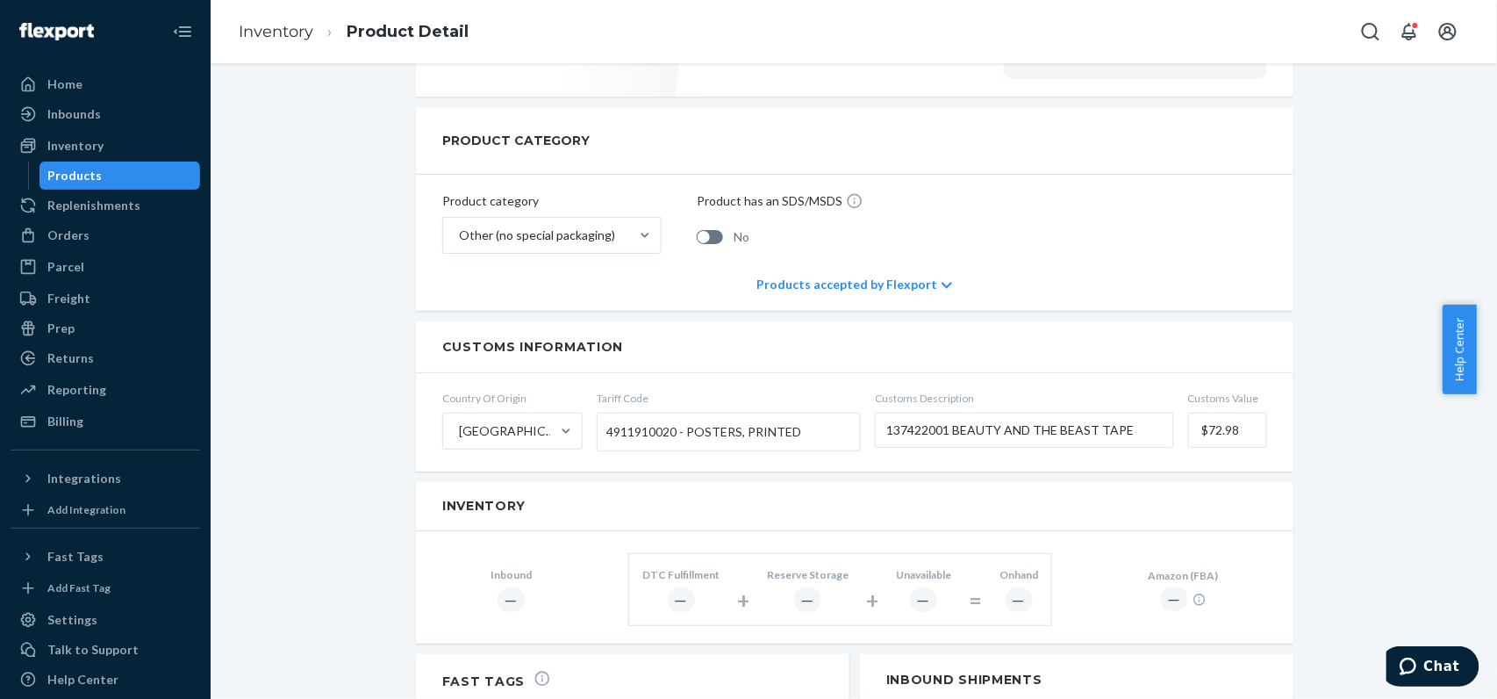
scroll to position [117, 0]
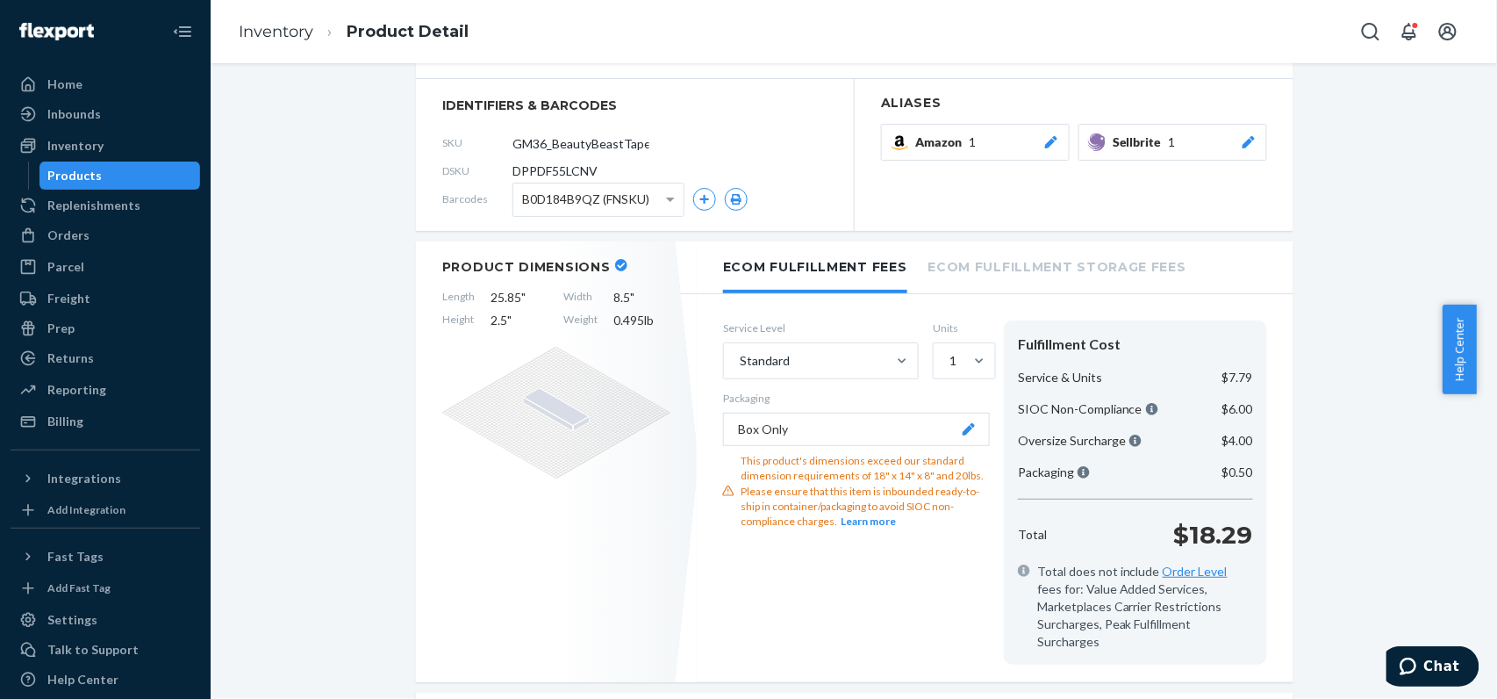
drag, startPoint x: 671, startPoint y: 137, endPoint x: 807, endPoint y: 134, distance: 136.0
click at [814, 134] on div "SKU GM36_BeautyBeastTapestry_0137422001" at bounding box center [634, 143] width 385 height 28
click at [549, 141] on input "GM36_BeautyBeastTapestry_0137422001" at bounding box center [590, 142] width 137 height 33
click at [104, 243] on div "Orders" at bounding box center [105, 235] width 186 height 25
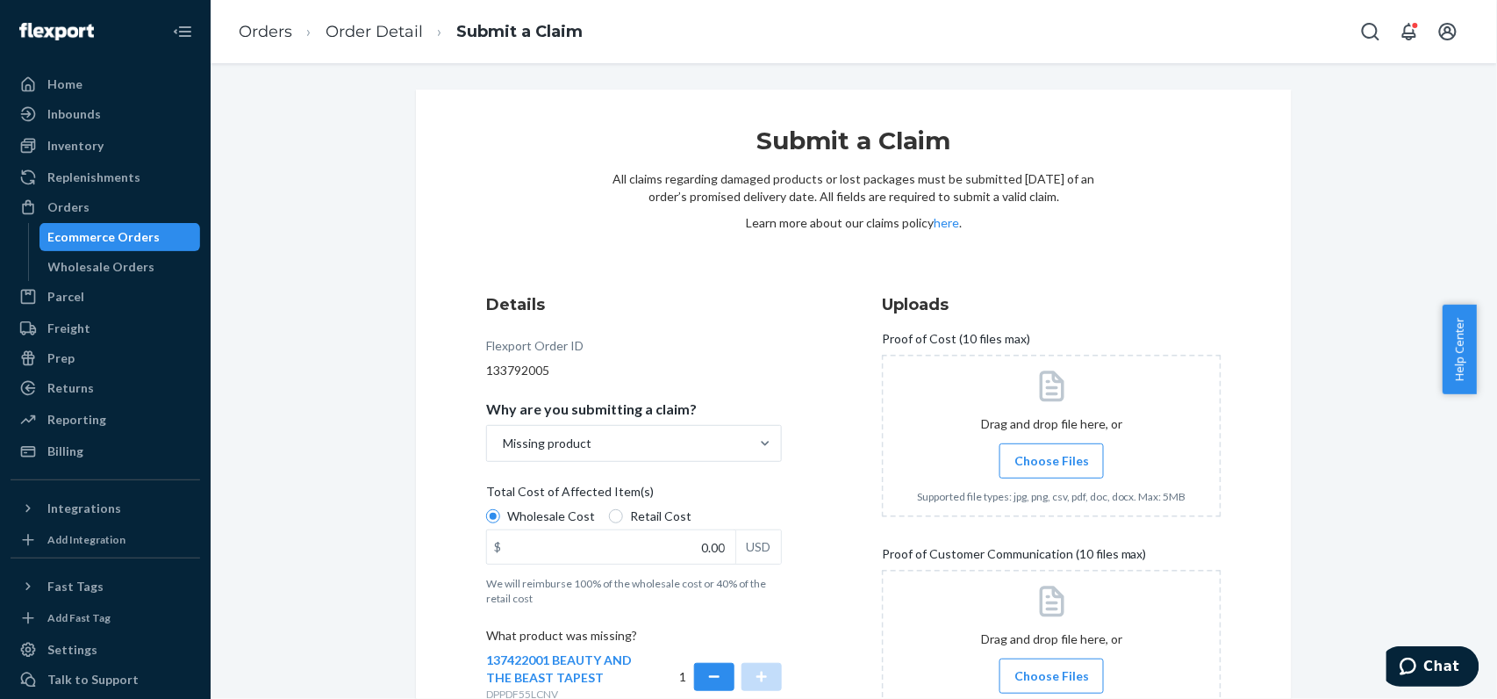
scroll to position [166, 0]
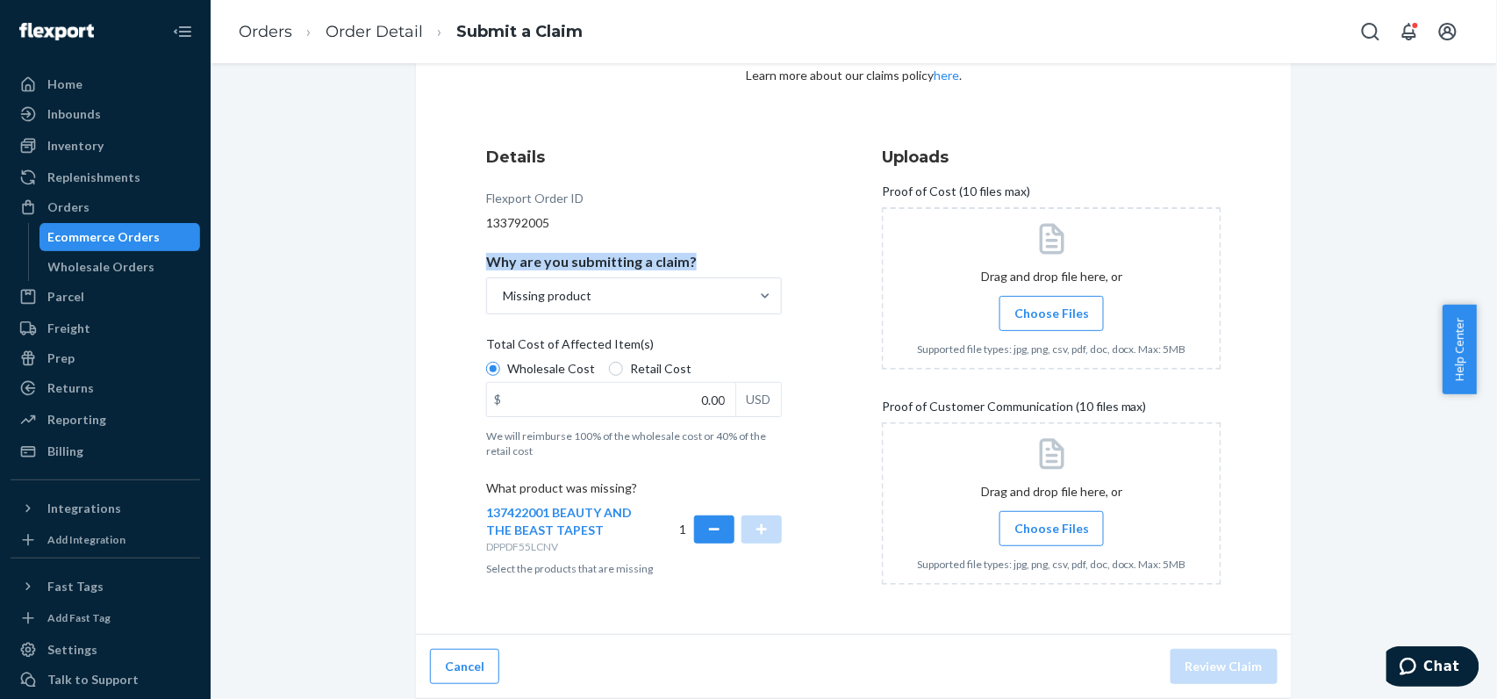
drag, startPoint x: 469, startPoint y: 249, endPoint x: 735, endPoint y: 267, distance: 267.3
click at [735, 267] on div "Submit a Claim All claims regarding damaged products or lost packages must be s…" at bounding box center [854, 288] width 876 height 692
copy p "Why are you submitting a claim?"
click at [674, 295] on div "Missing product" at bounding box center [618, 295] width 262 height 35
click at [503, 295] on input "Why are you submitting a claim? Missing product" at bounding box center [502, 296] width 2 height 18
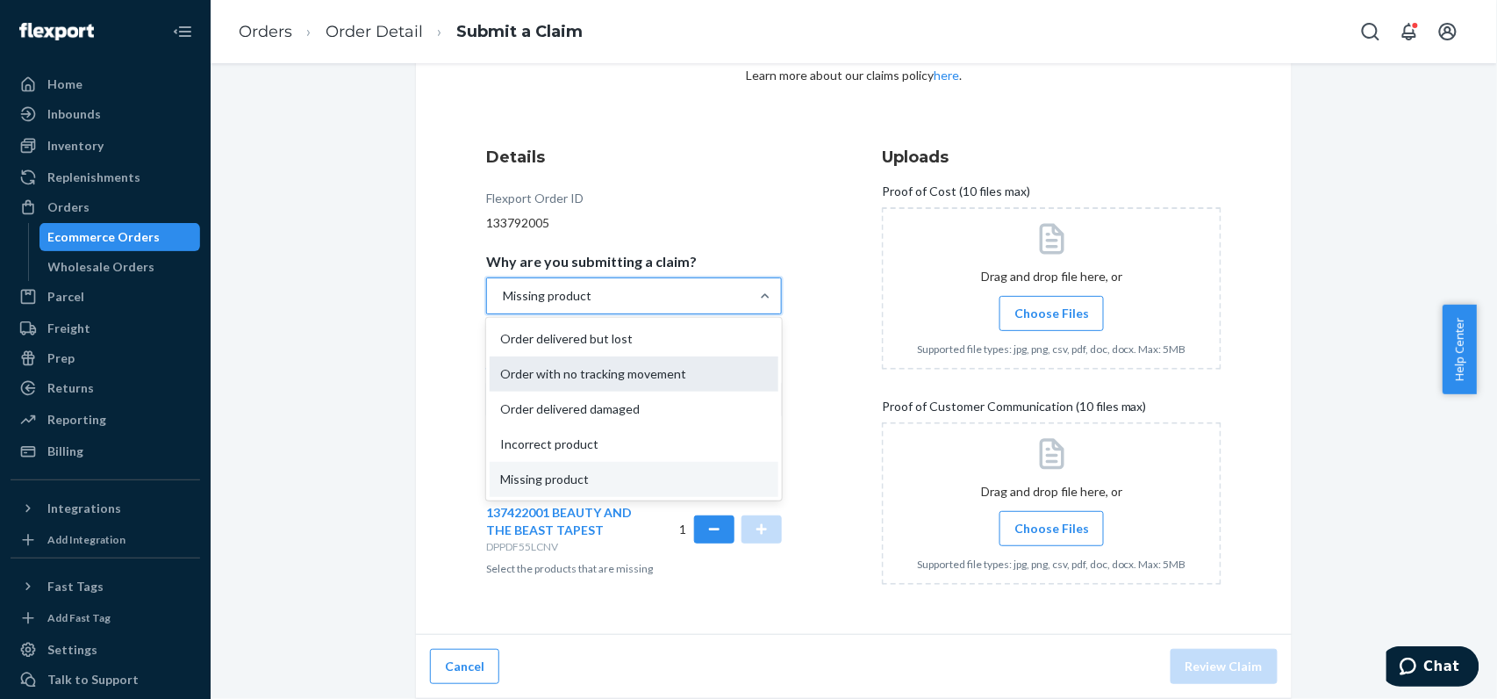
click at [641, 365] on div "Order with no tracking movement" at bounding box center [634, 373] width 289 height 35
click at [503, 305] on input "Why are you submitting a claim? option Missing product, selected. option Order …" at bounding box center [502, 296] width 2 height 18
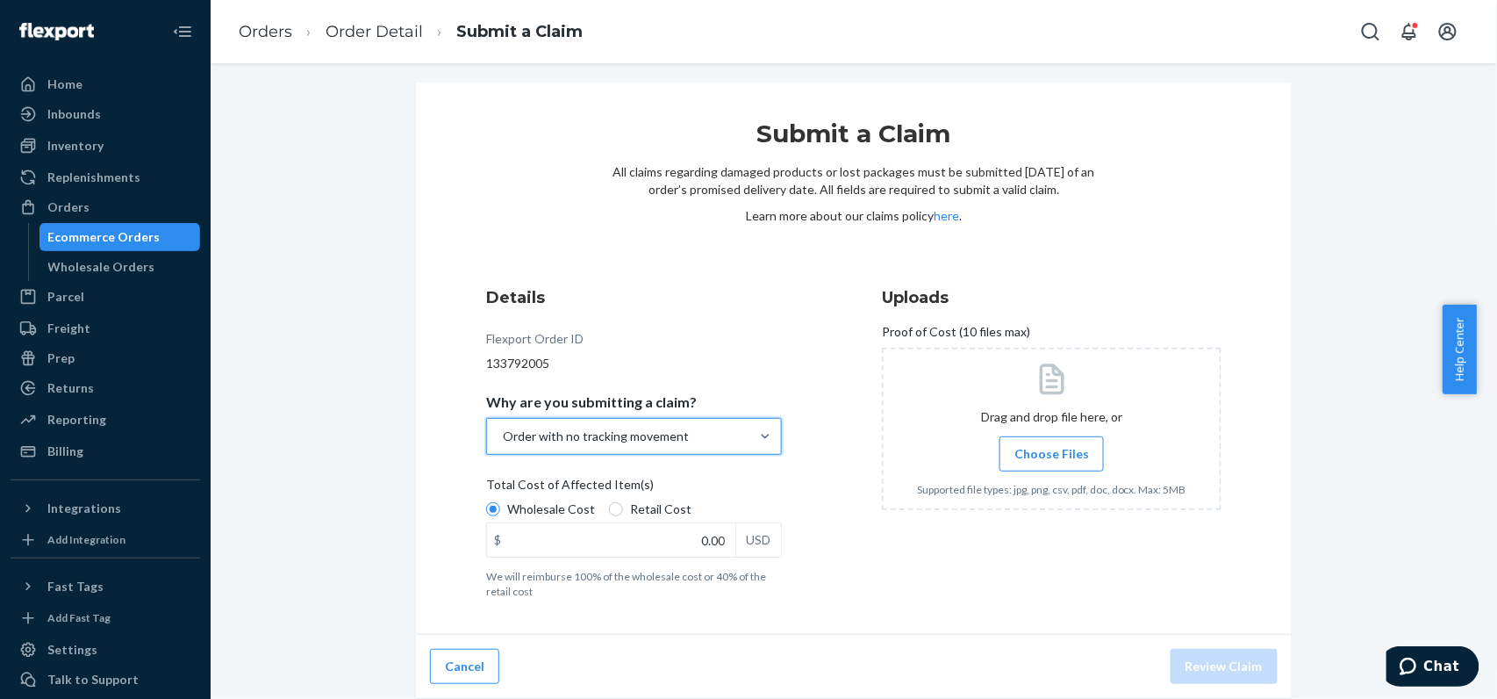
scroll to position [25, 0]
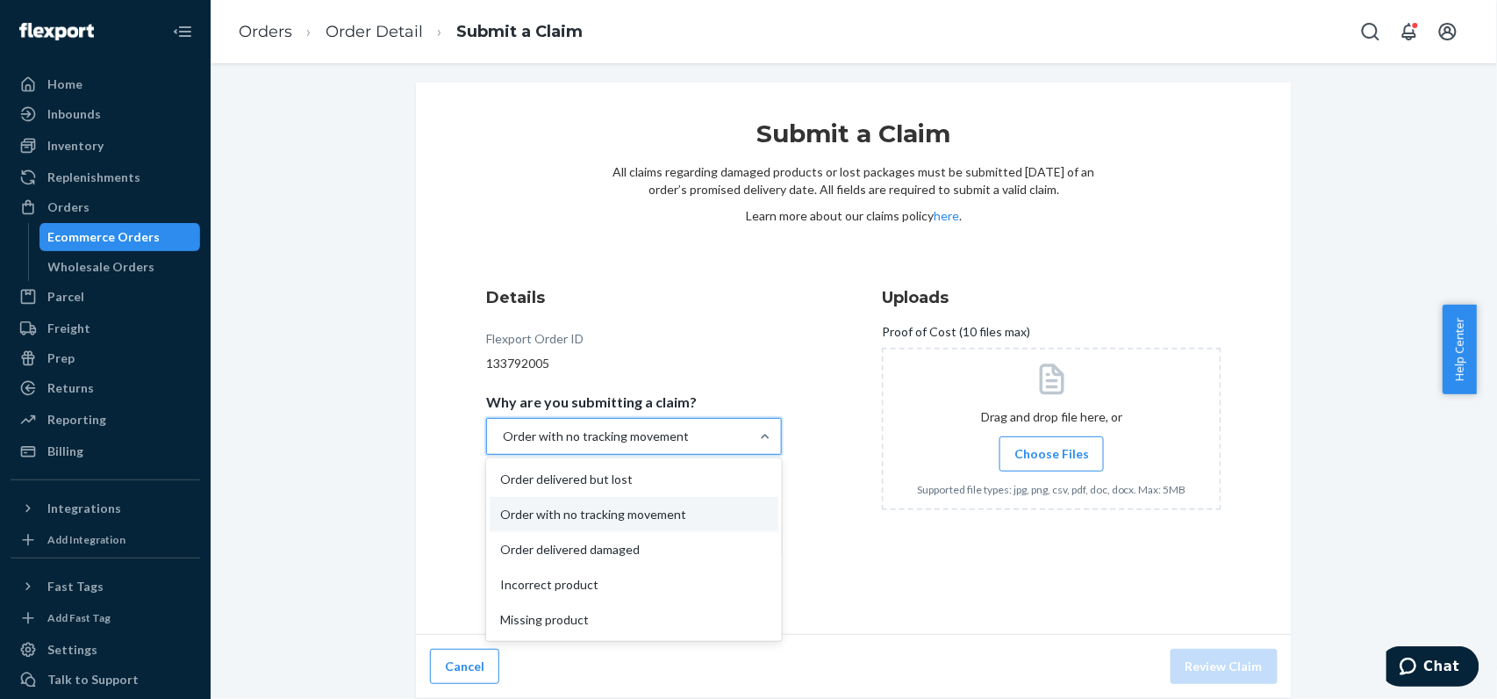
click at [700, 432] on div "Order with no tracking movement" at bounding box center [618, 436] width 262 height 35
click at [503, 432] on input "Why are you submitting a claim? option Order with no tracking movement, selecte…" at bounding box center [502, 436] width 2 height 18
click at [577, 621] on div "Missing product" at bounding box center [634, 619] width 289 height 35
click at [503, 445] on input "Why are you submitting a claim? option Order with no tracking movement, selecte…" at bounding box center [502, 436] width 2 height 18
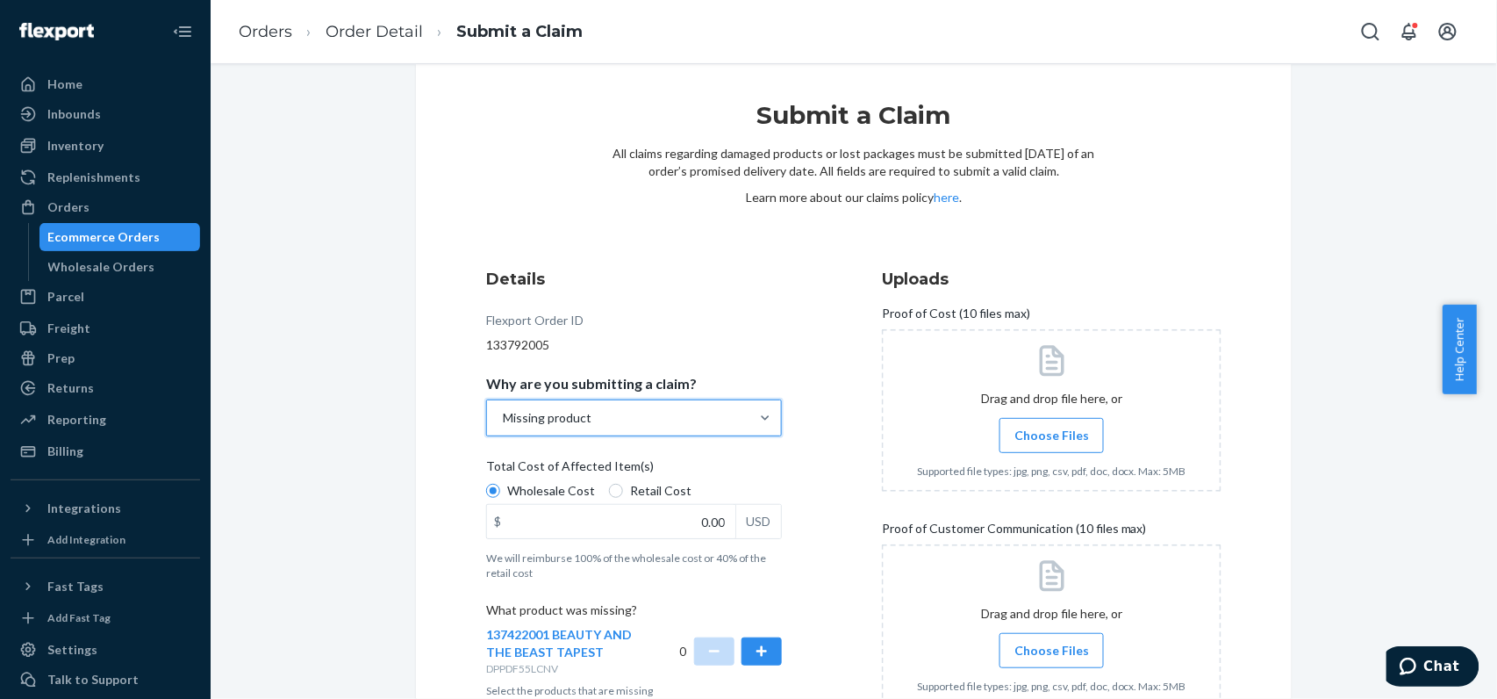
scroll to position [166, 0]
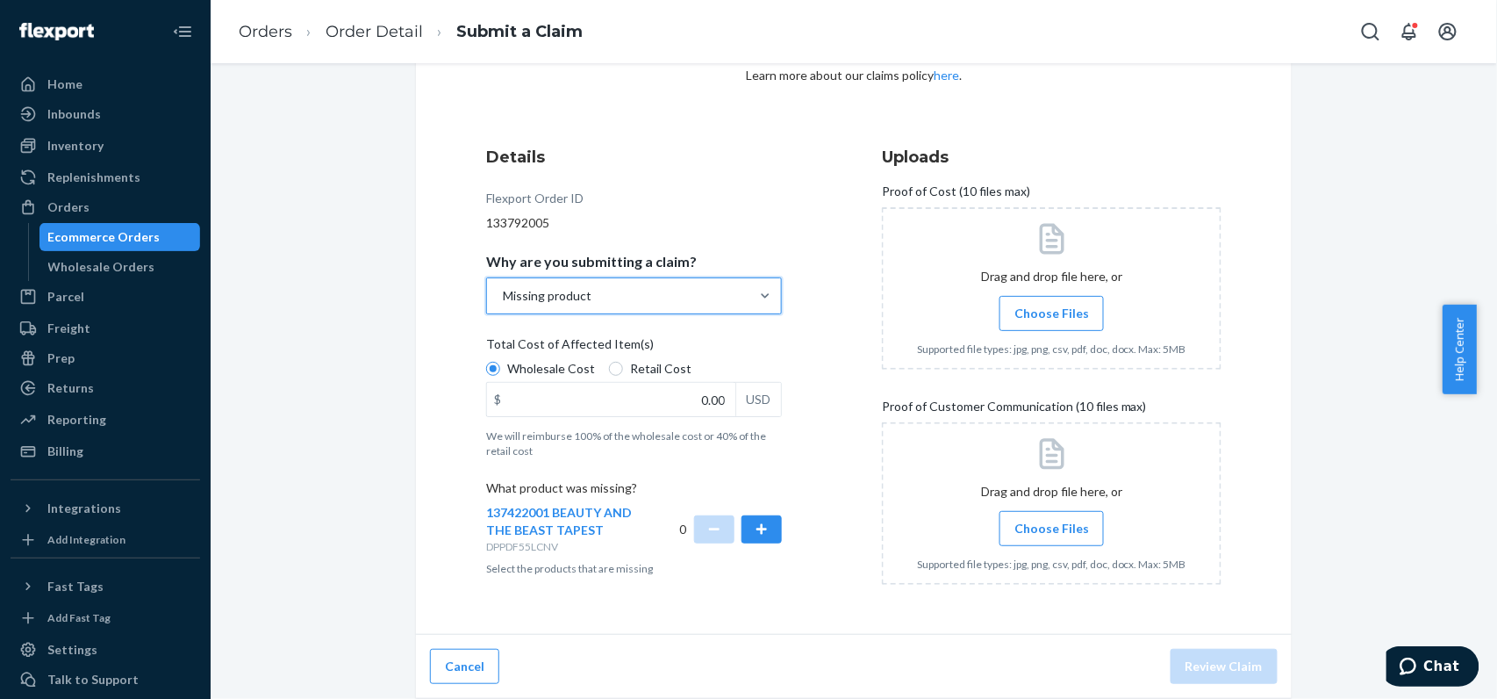
click at [658, 299] on div "Missing product" at bounding box center [618, 295] width 262 height 35
click at [503, 299] on input "Why are you submitting a claim? option Missing product, selected. 0 results ava…" at bounding box center [502, 296] width 2 height 18
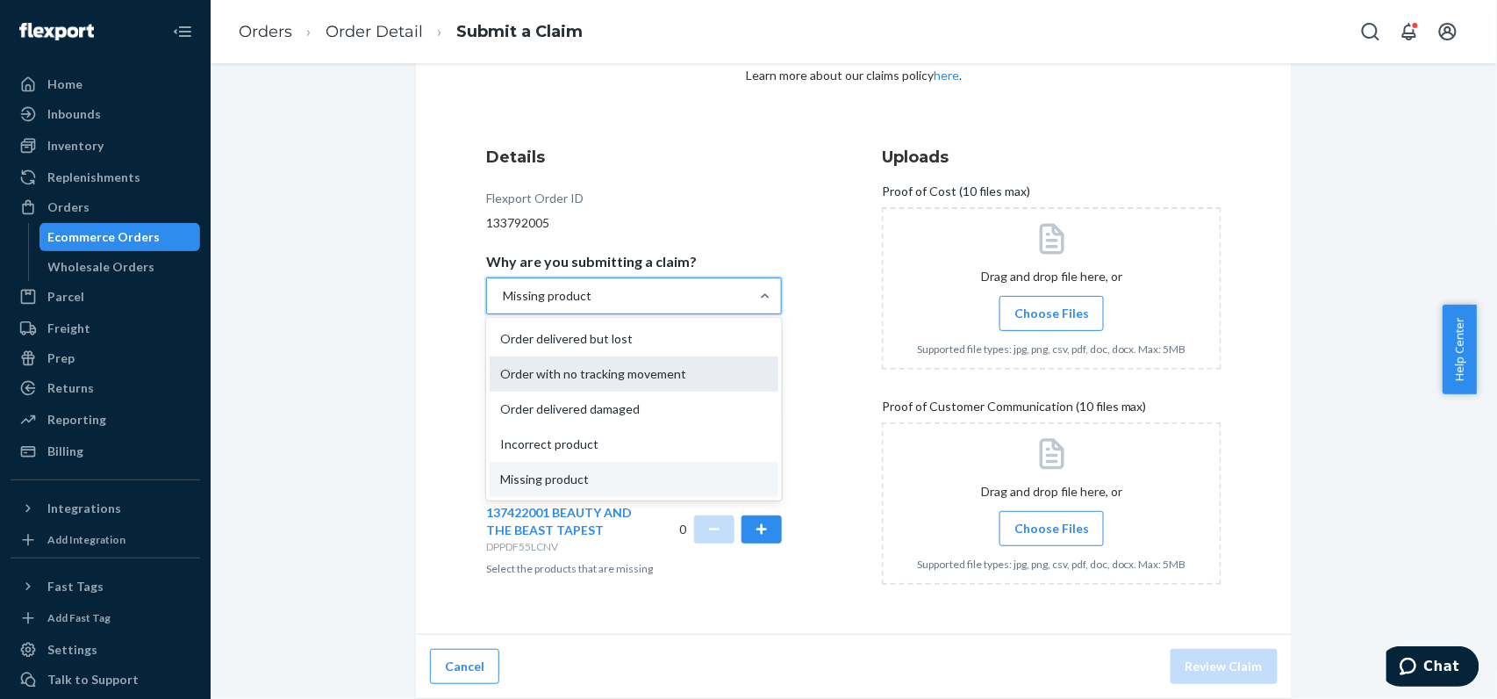
click at [732, 383] on div "Order with no tracking movement" at bounding box center [634, 373] width 289 height 35
click at [503, 305] on input "Why are you submitting a claim? option Missing product, selected. option Order …" at bounding box center [502, 296] width 2 height 18
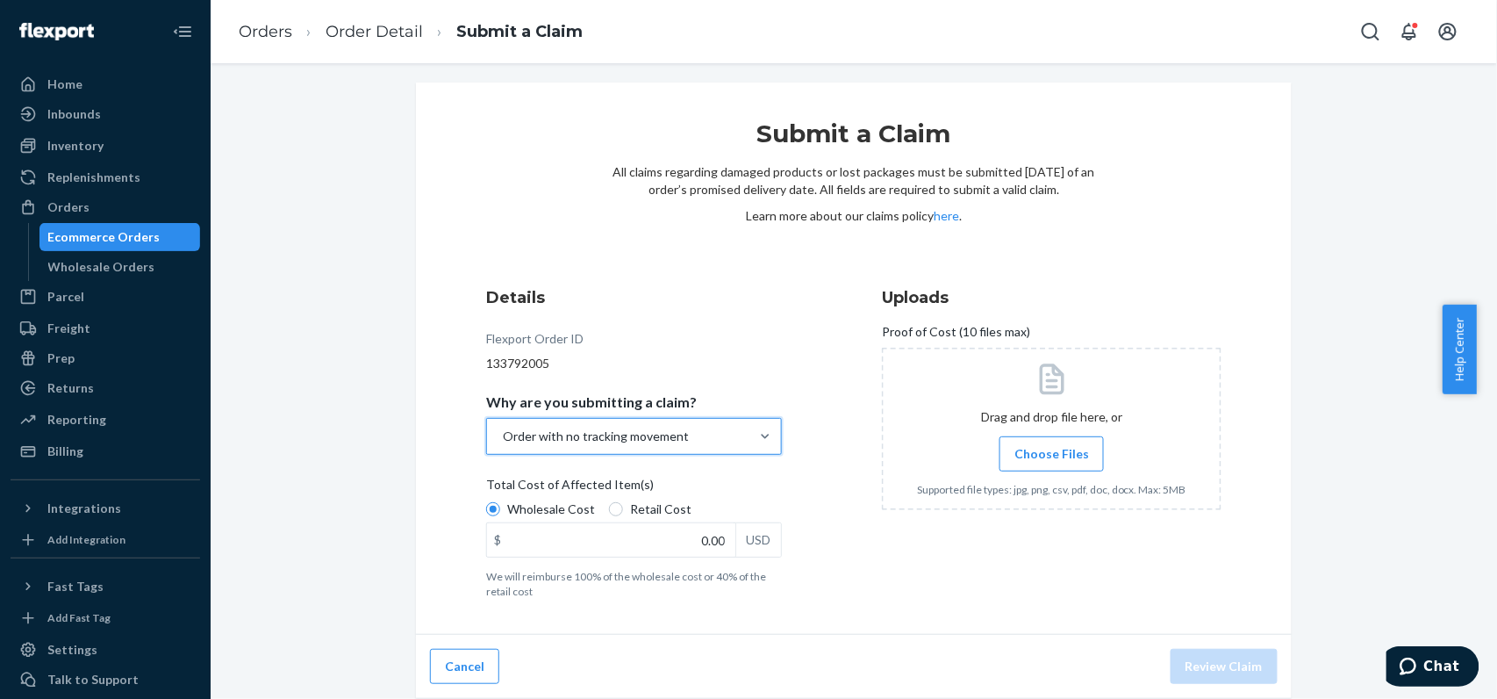
scroll to position [25, 0]
click at [699, 443] on div "Order with no tracking movement" at bounding box center [618, 436] width 262 height 35
click at [503, 443] on input "Why are you submitting a claim? option Order with no tracking movement, selecte…" at bounding box center [502, 436] width 2 height 18
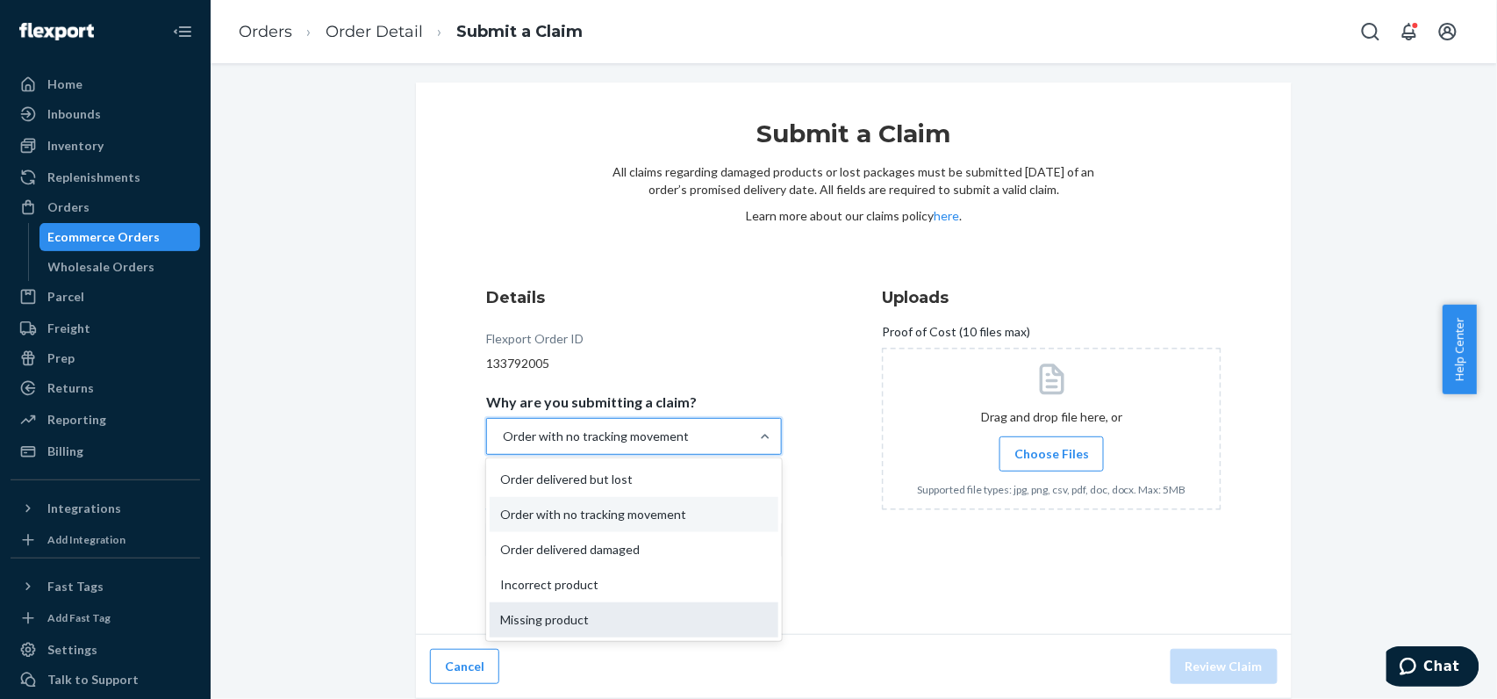
click at [672, 618] on div "Missing product" at bounding box center [634, 619] width 289 height 35
click at [503, 445] on input "Why are you submitting a claim? option Order with no tracking movement, selecte…" at bounding box center [502, 436] width 2 height 18
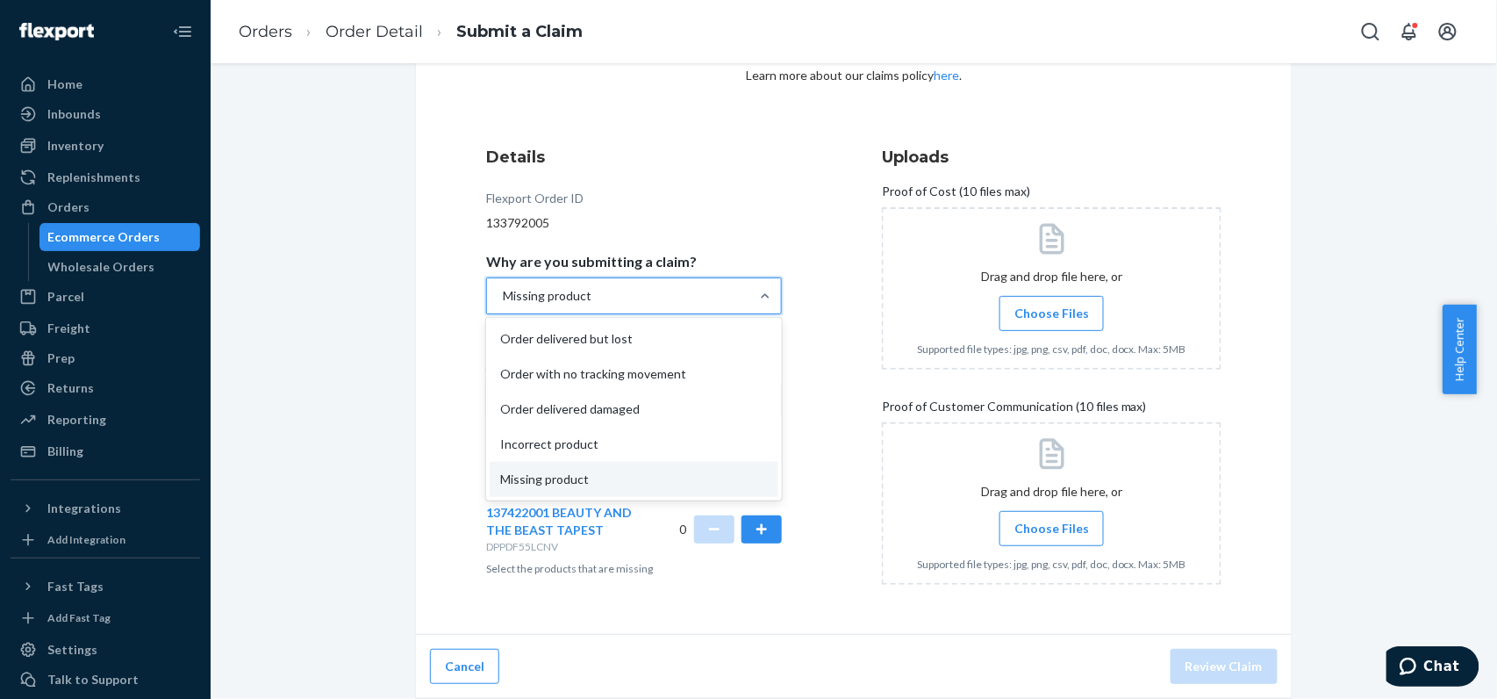
click at [695, 312] on div "Missing product" at bounding box center [634, 295] width 296 height 37
click at [503, 305] on input "Why are you submitting a claim? option Missing product, selected. option Missin…" at bounding box center [502, 296] width 2 height 18
click at [706, 290] on div "Missing product" at bounding box center [618, 295] width 262 height 35
click at [503, 290] on input "Why are you submitting a claim? option Missing product, selected. option Missin…" at bounding box center [502, 296] width 2 height 18
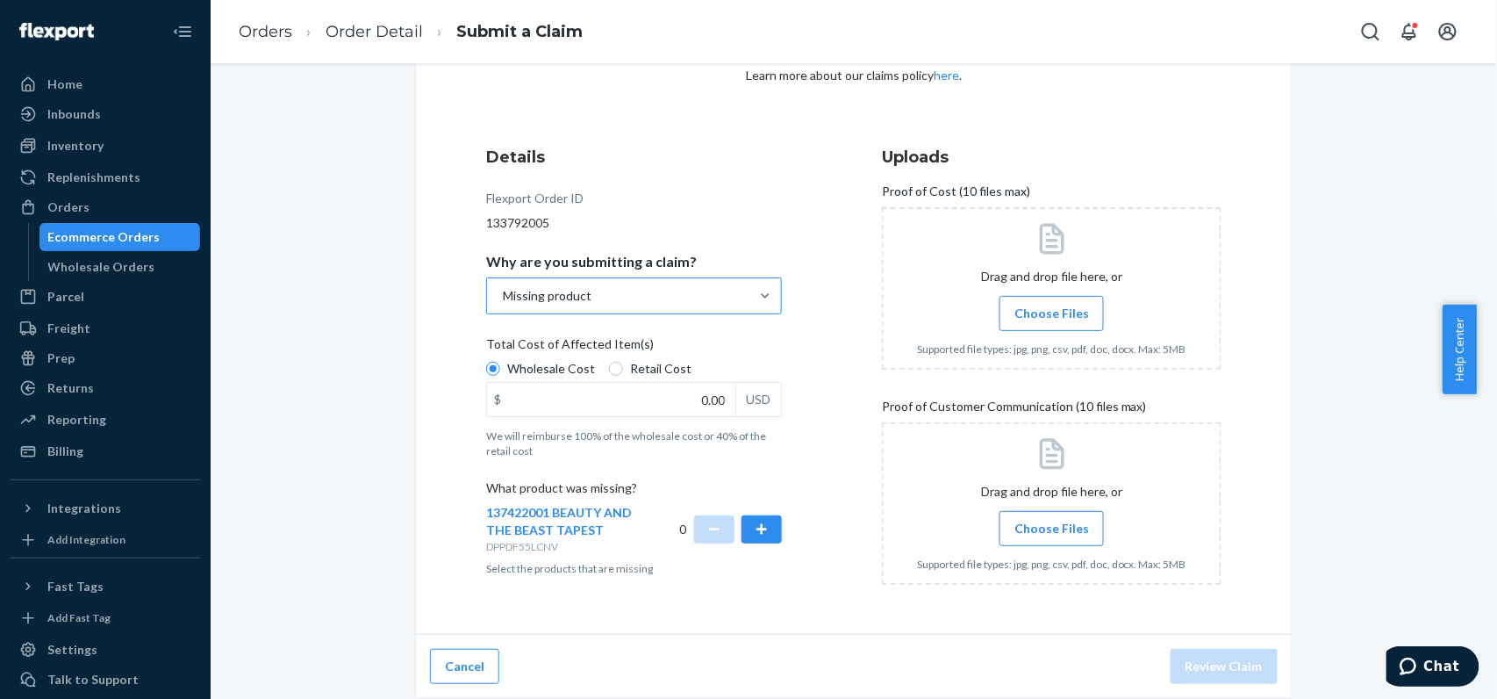
click at [724, 292] on div "Missing product" at bounding box center [618, 295] width 262 height 35
click at [503, 292] on input "Why are you submitting a claim? Missing product" at bounding box center [502, 296] width 2 height 18
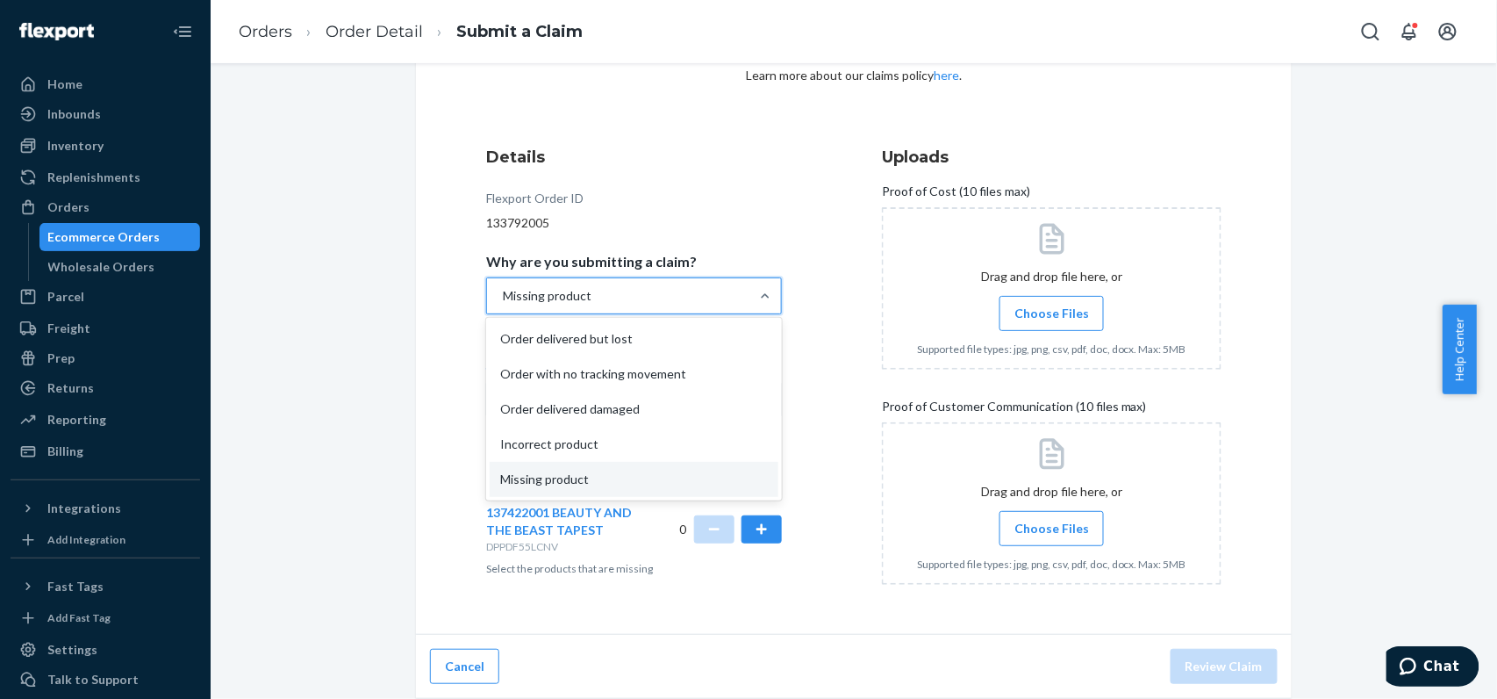
drag, startPoint x: 602, startPoint y: 374, endPoint x: 843, endPoint y: 345, distance: 243.1
click at [843, 345] on div "Details Flexport Order ID 133792005 Why are you submitting a claim? option Miss…" at bounding box center [853, 372] width 735 height 453
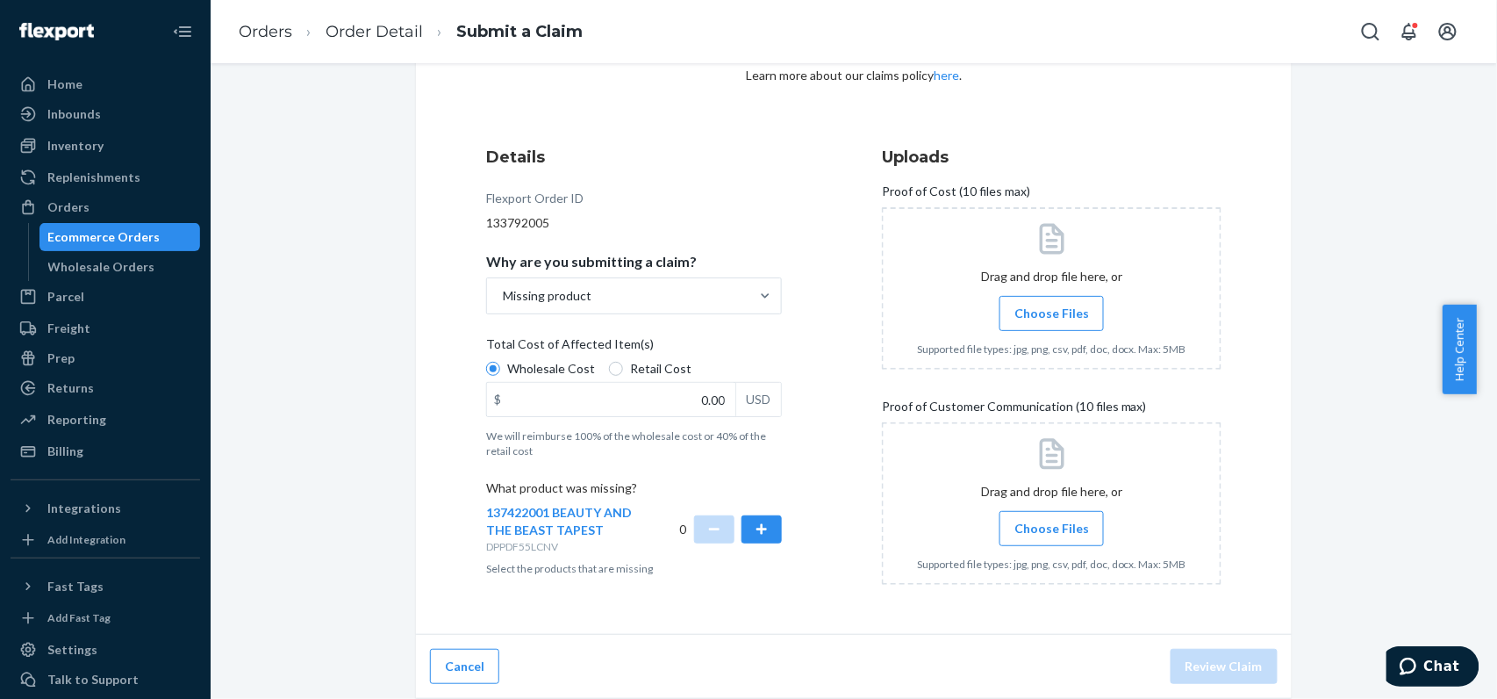
click at [292, 374] on div "Submit a Claim All claims regarding damaged products or lost packages must be s…" at bounding box center [854, 320] width 1260 height 756
click at [697, 282] on div "Missing product" at bounding box center [618, 295] width 262 height 35
click at [503, 287] on input "Why are you submitting a claim? Missing product" at bounding box center [502, 296] width 2 height 18
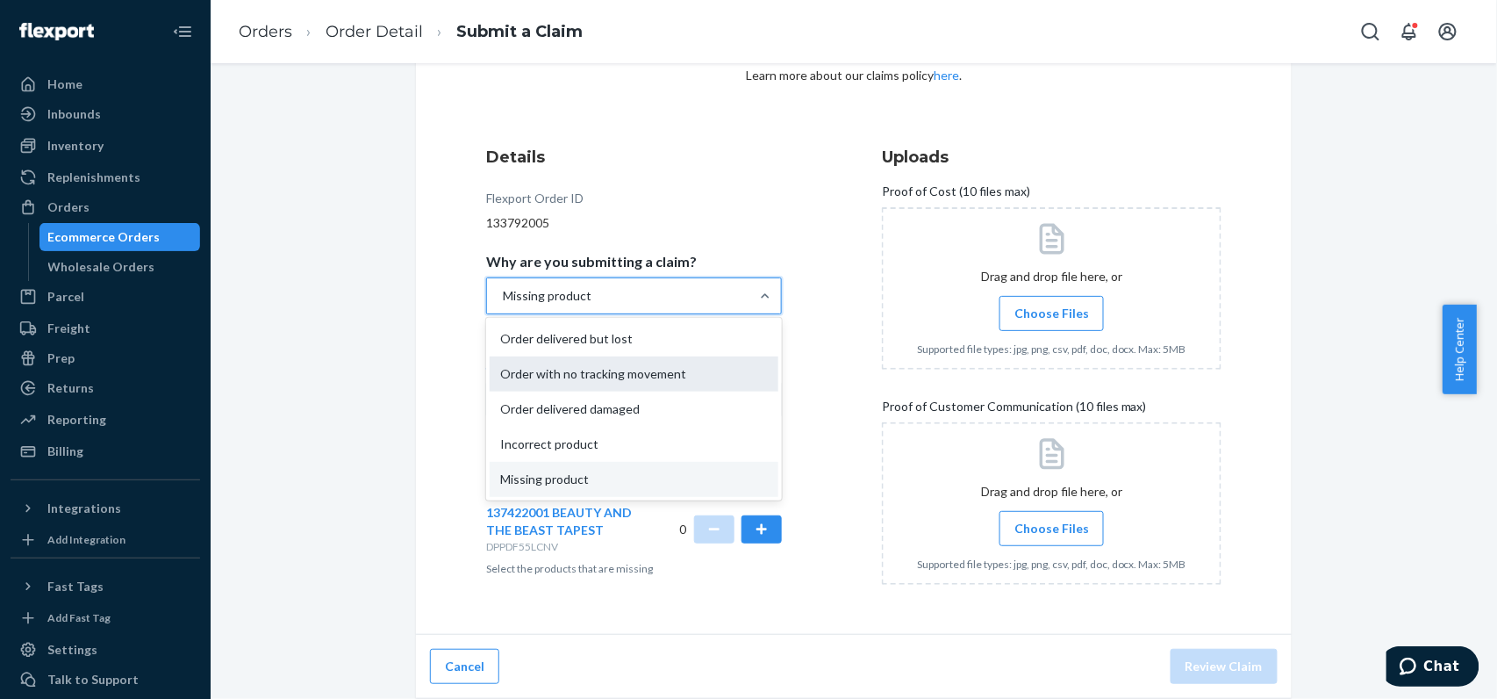
click at [693, 362] on div "Order with no tracking movement" at bounding box center [634, 373] width 289 height 35
click at [503, 305] on input "Why are you submitting a claim? option Missing product, selected. option Order …" at bounding box center [502, 296] width 2 height 18
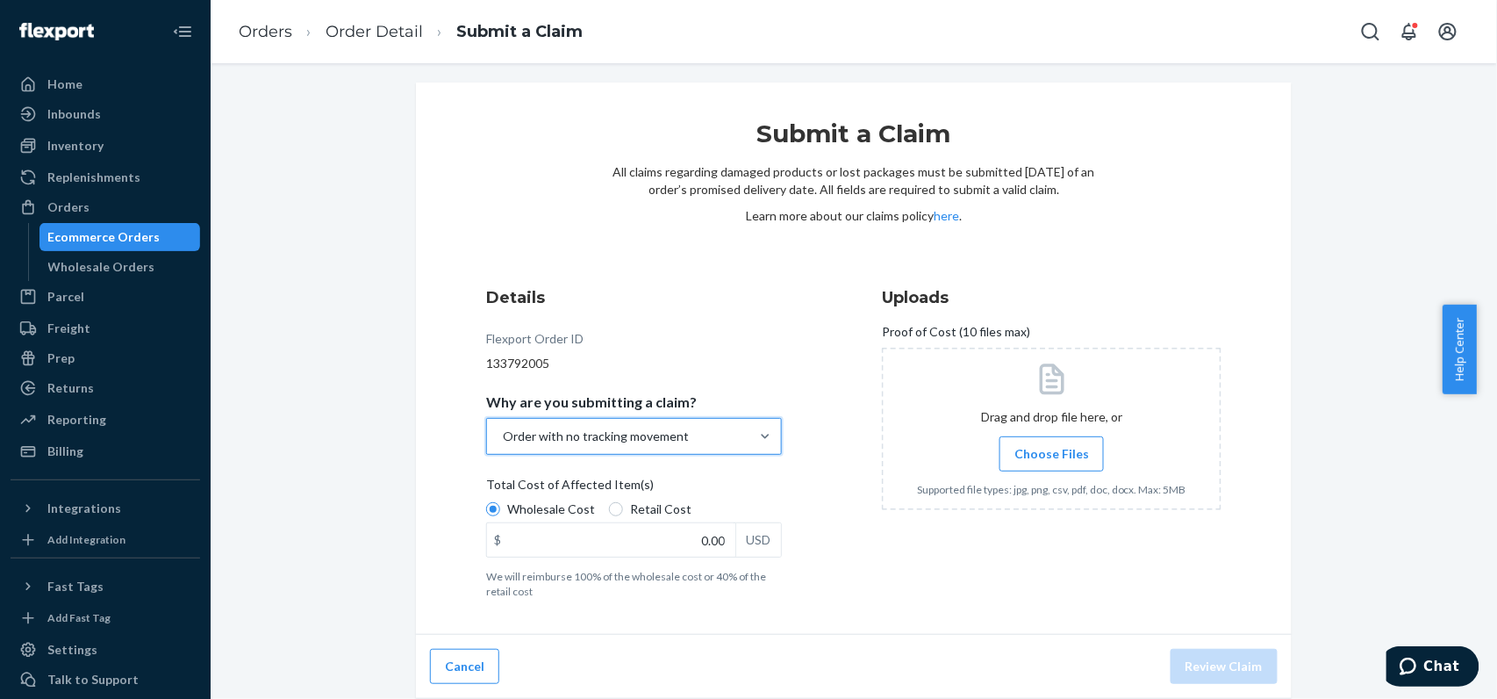
scroll to position [25, 0]
click at [627, 534] on input "0.00" at bounding box center [611, 539] width 248 height 33
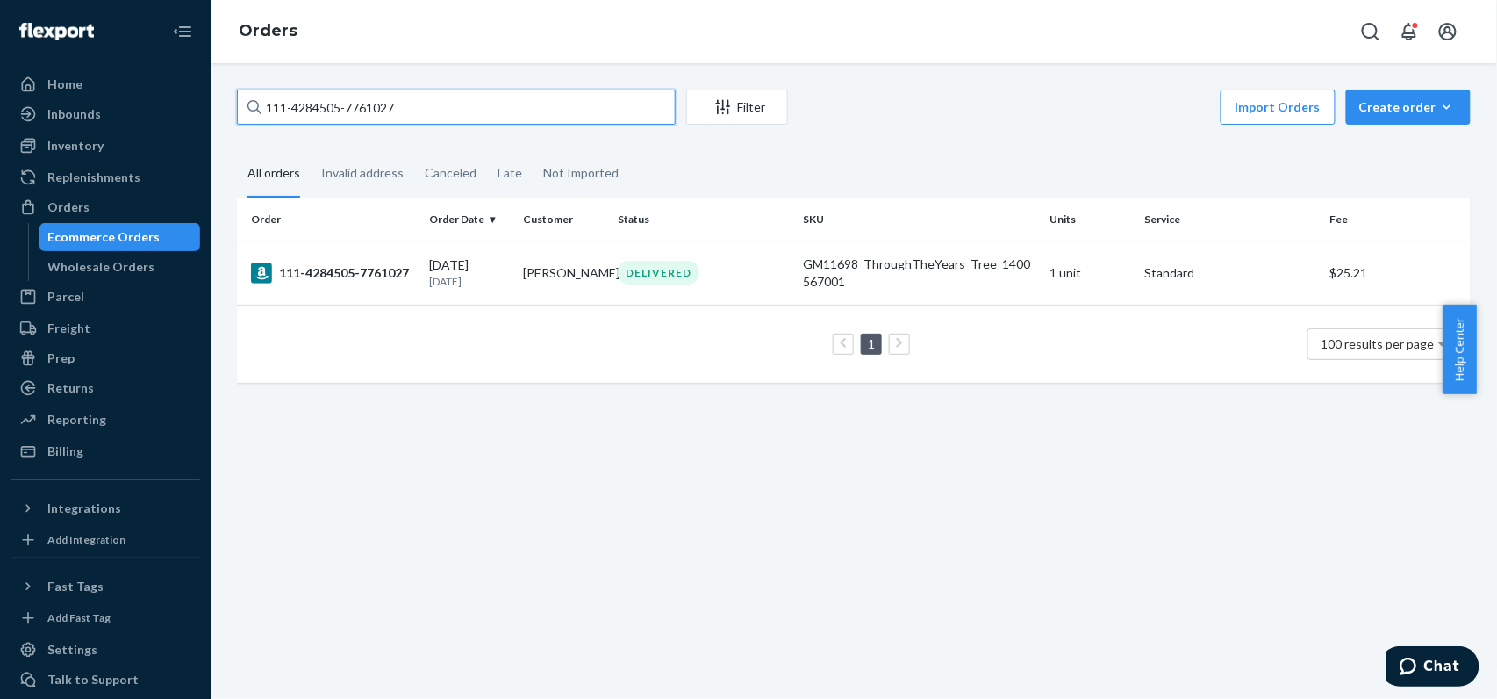
click at [460, 106] on input "111-4284505-7761027" at bounding box center [456, 107] width 439 height 35
paste input "7205902-5031440 4:00 AM Okay sir, Thank you. 4:01 AM"
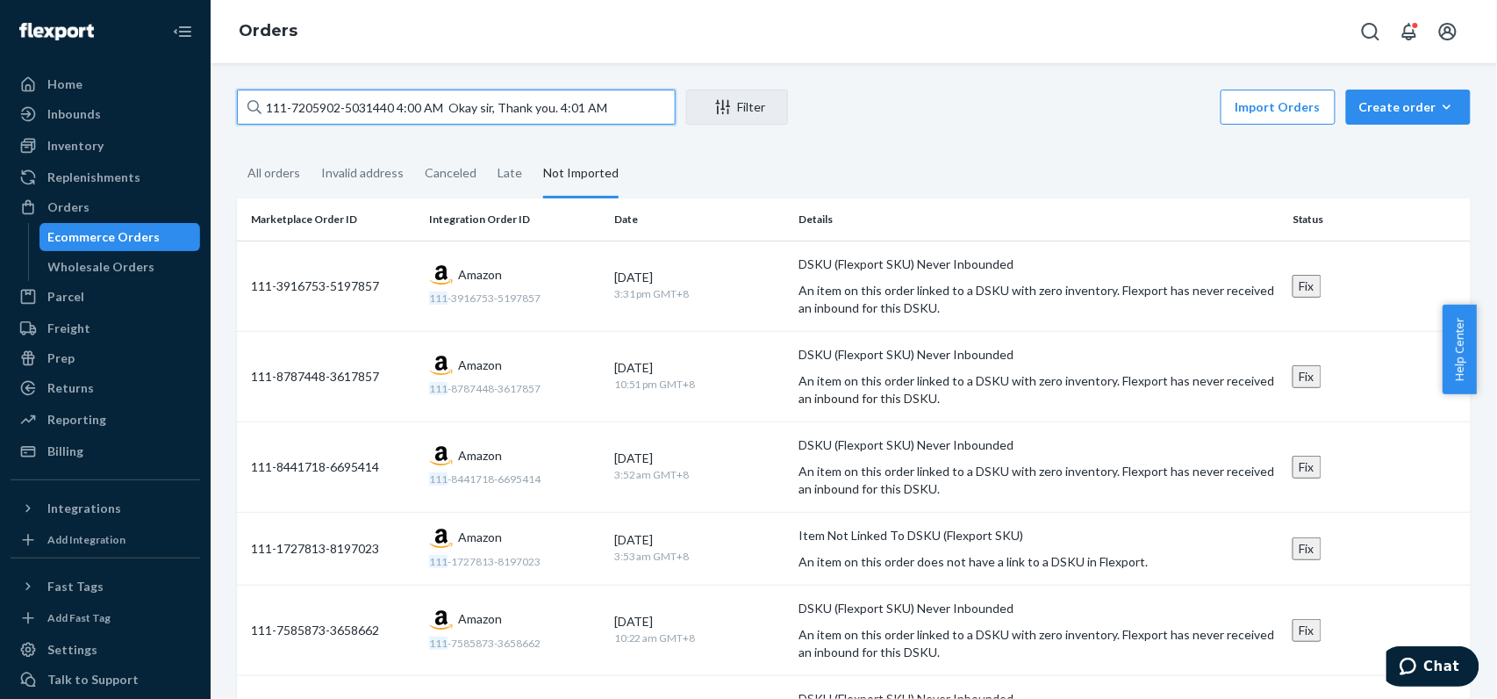
click at [707, 104] on div "111-7205902-5031440 4:00 AM Okay sir, Thank you. 4:01 AM Filter Import Orders C…" at bounding box center [854, 109] width 1234 height 39
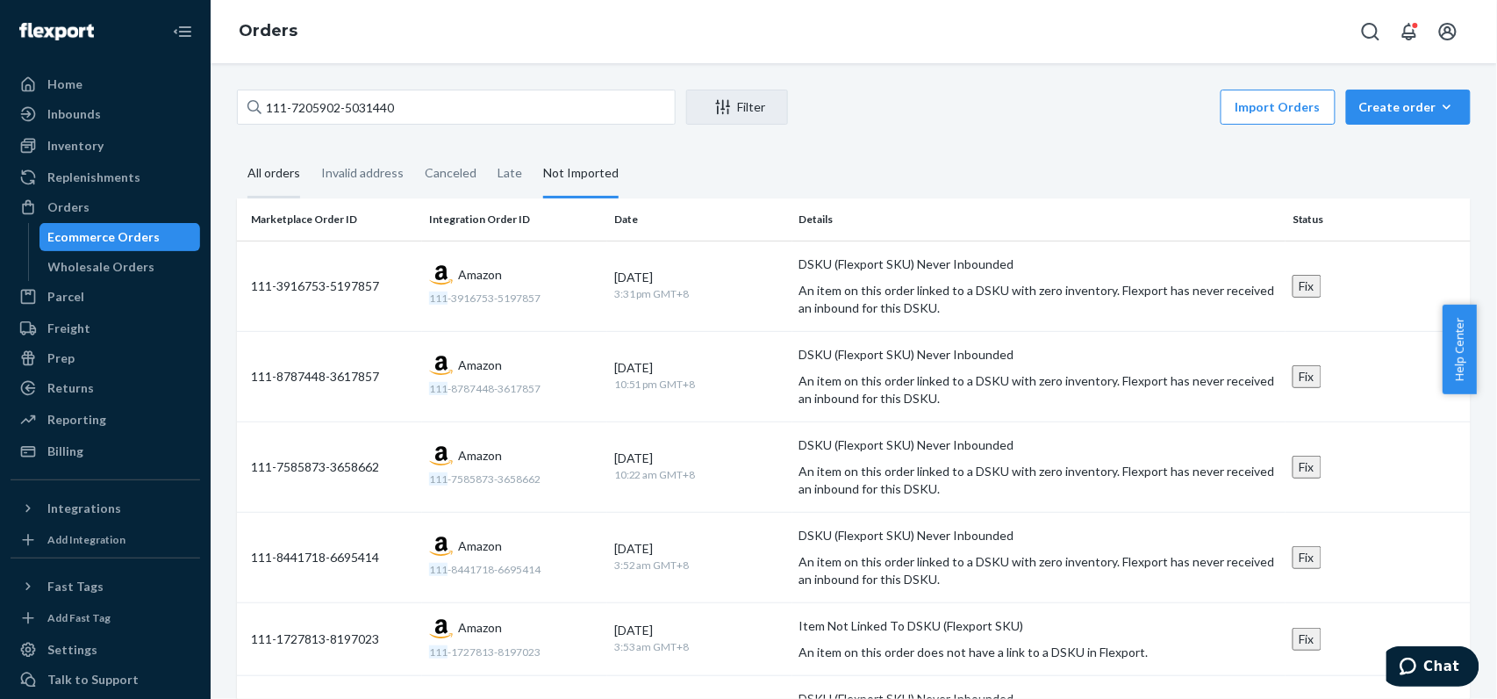
click at [250, 167] on div "All orders" at bounding box center [273, 174] width 53 height 48
click at [237, 150] on input "All orders" at bounding box center [237, 150] width 0 height 0
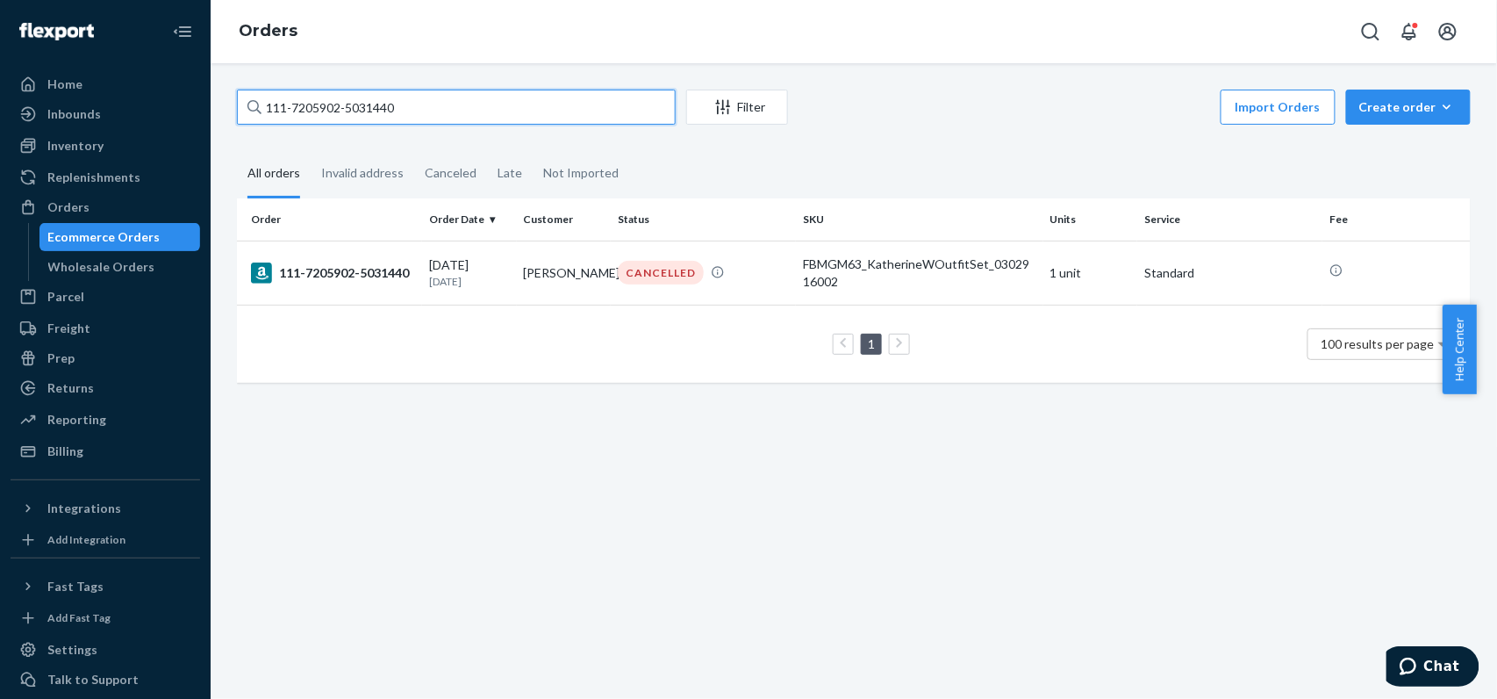
click at [476, 116] on input "111-7205902-5031440" at bounding box center [456, 107] width 439 height 35
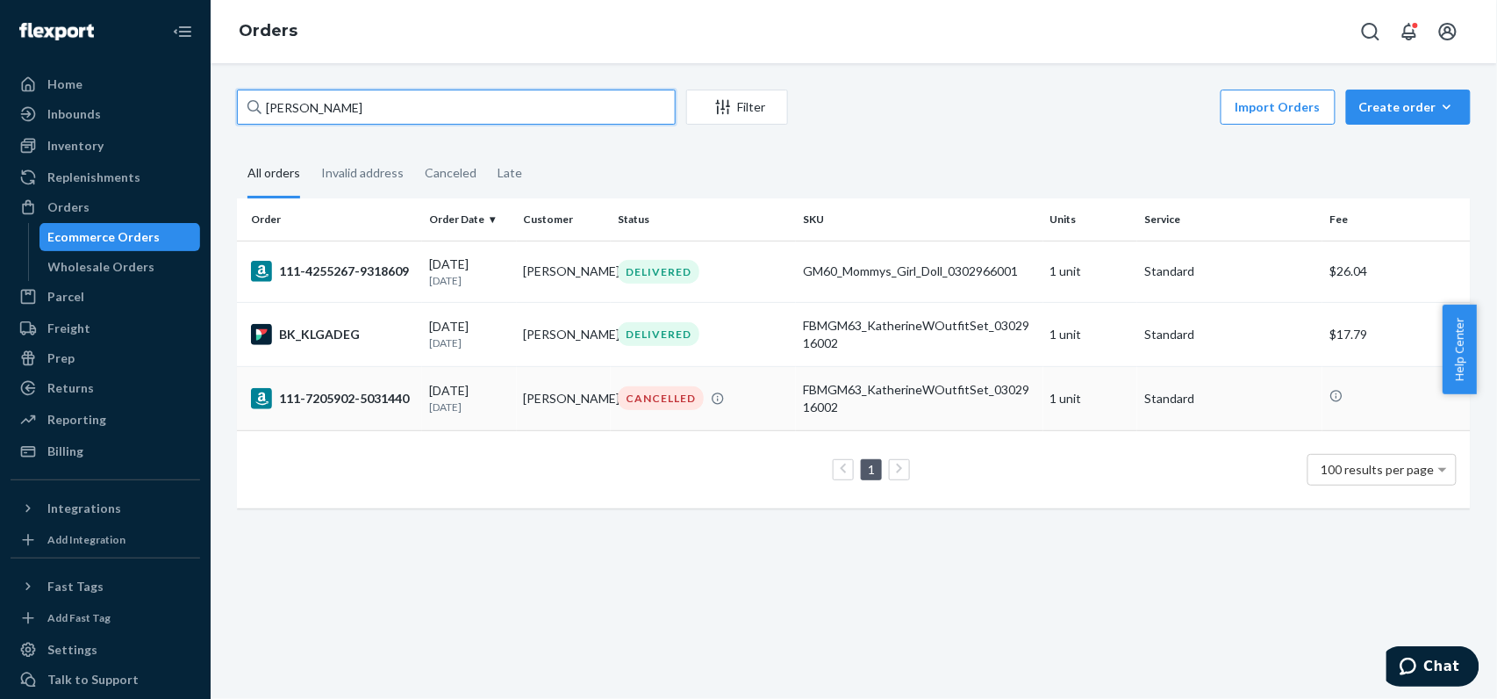
type input "Dave Houston"
click at [773, 393] on div "CANCELLED" at bounding box center [703, 398] width 178 height 24
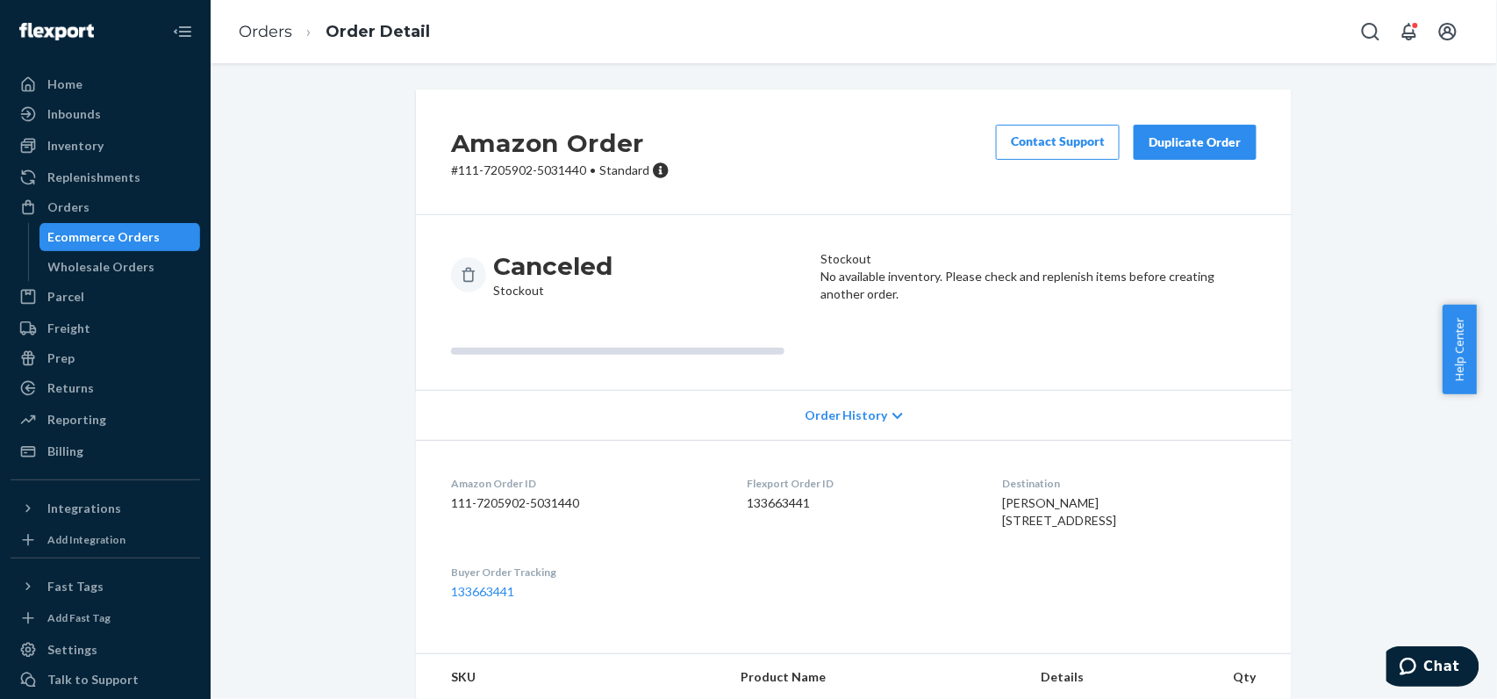
click at [882, 408] on div "Order History" at bounding box center [854, 415] width 876 height 50
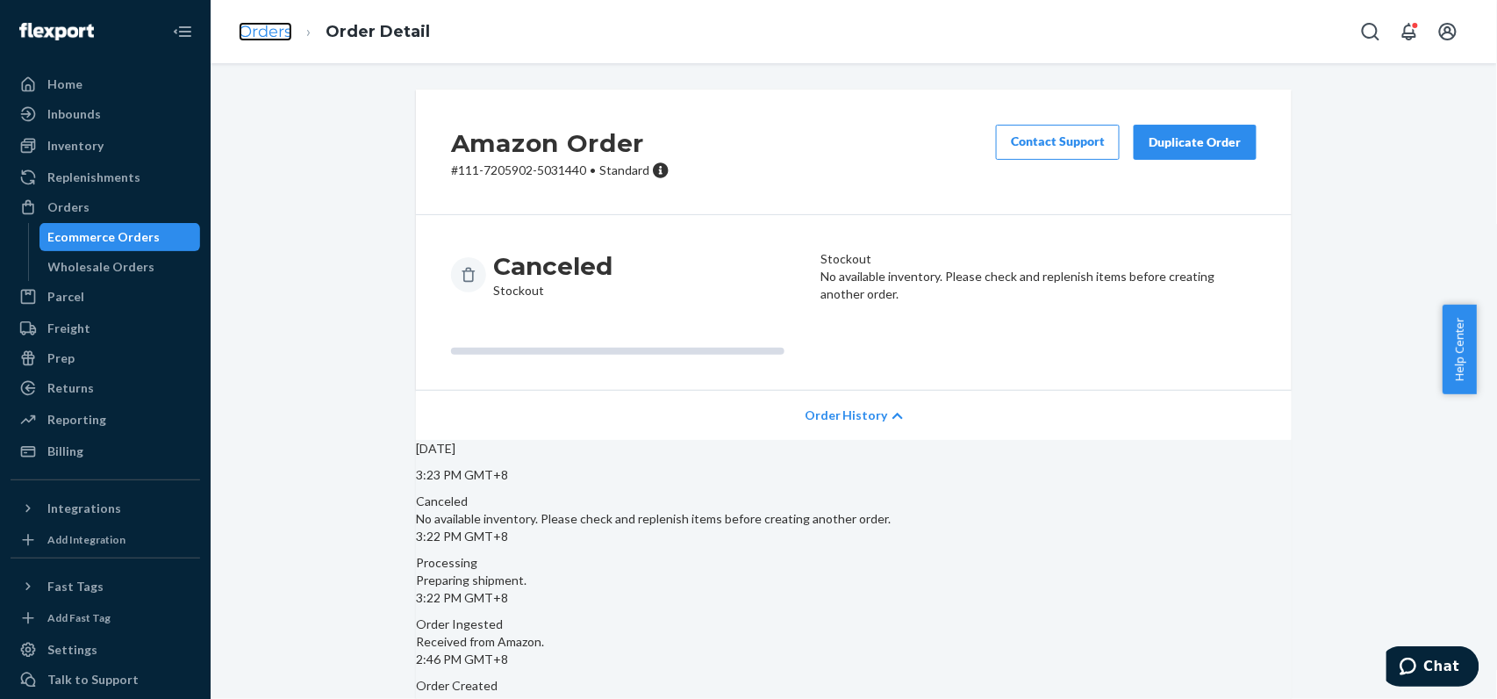
click at [242, 35] on link "Orders" at bounding box center [266, 31] width 54 height 19
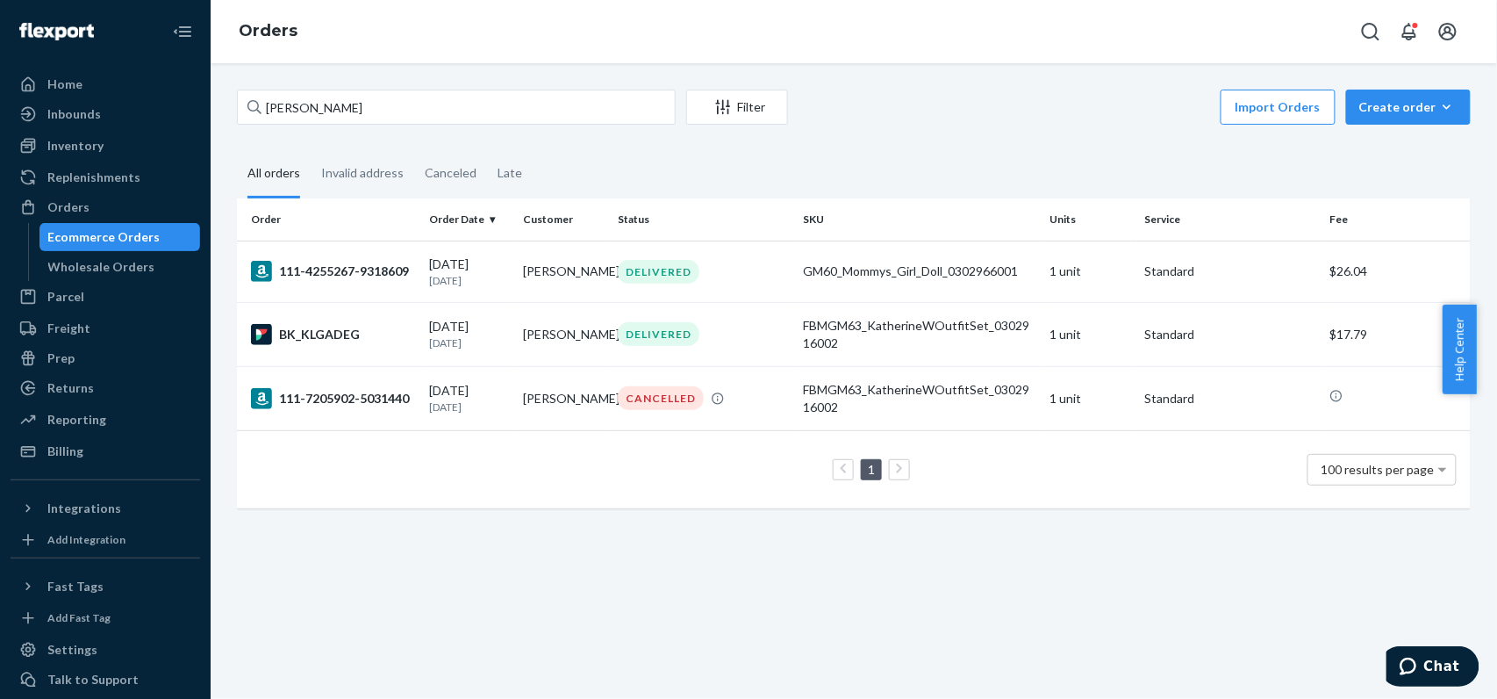
click at [1457, 214] on div "Dave Houston Filter Import Orders Create order Ecommerce order Removal order Al…" at bounding box center [854, 308] width 1260 height 436
click at [517, 81] on div "Dave Houston Filter Import Orders Create order Ecommerce order Removal order Al…" at bounding box center [854, 380] width 1286 height 635
click at [524, 123] on input "Dave Houston" at bounding box center [456, 107] width 439 height 35
paste input "[PHONE_NUMBER]"
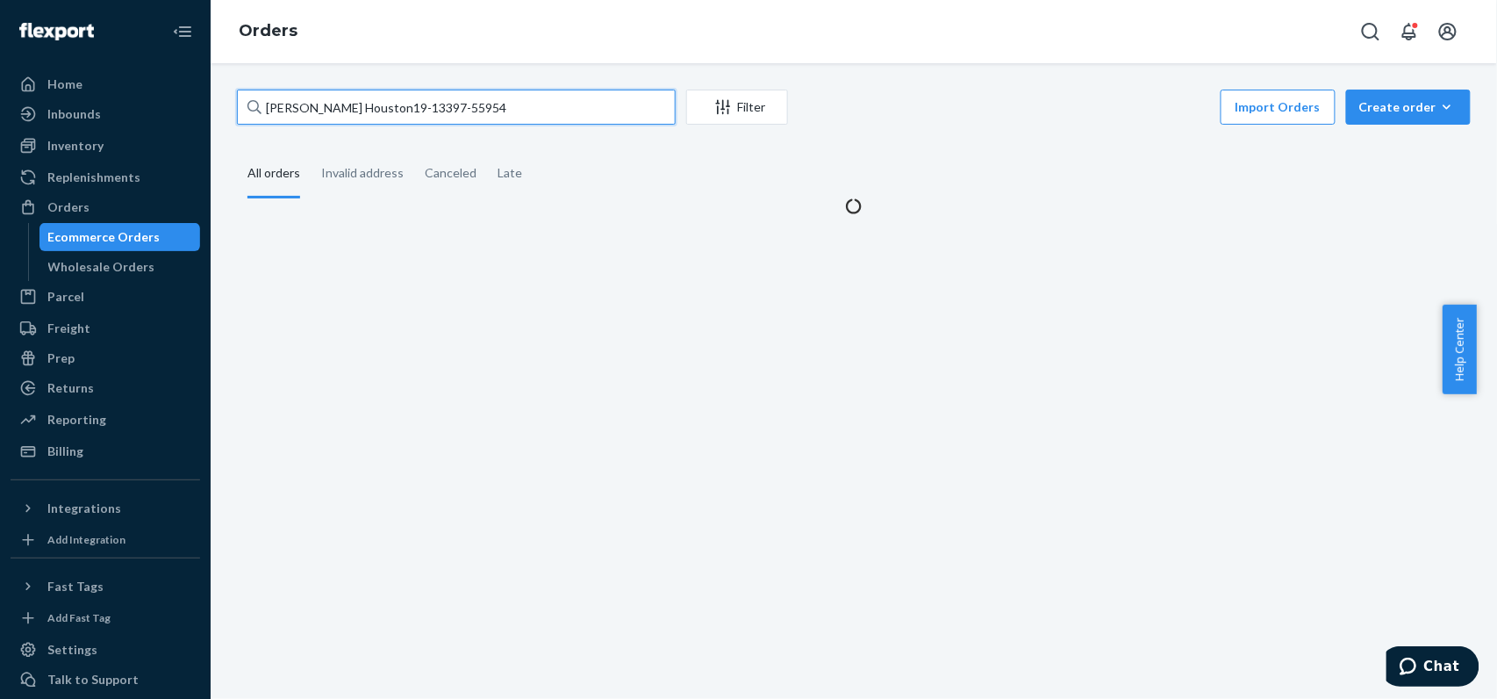
paste input "text"
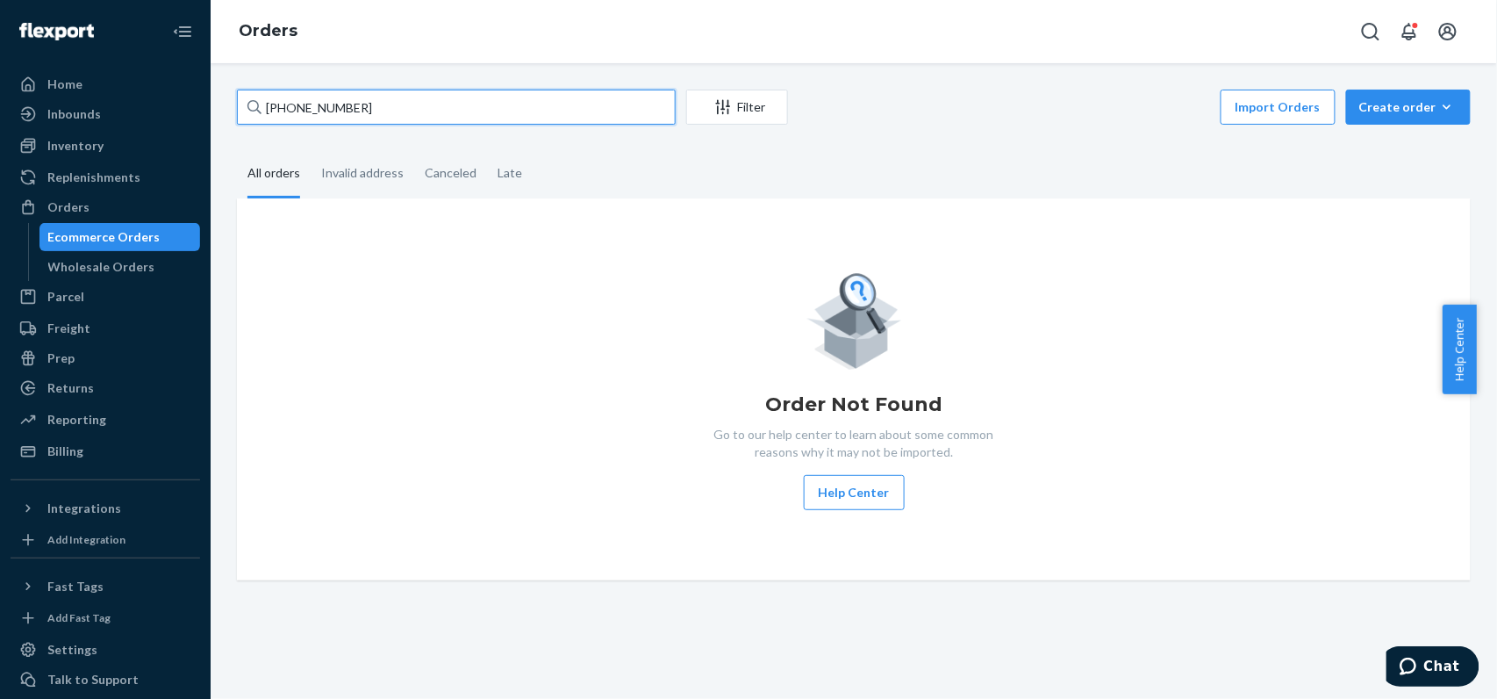
click at [524, 123] on input "[PHONE_NUMBER]" at bounding box center [456, 107] width 439 height 35
paste input "Amanda McCasland"
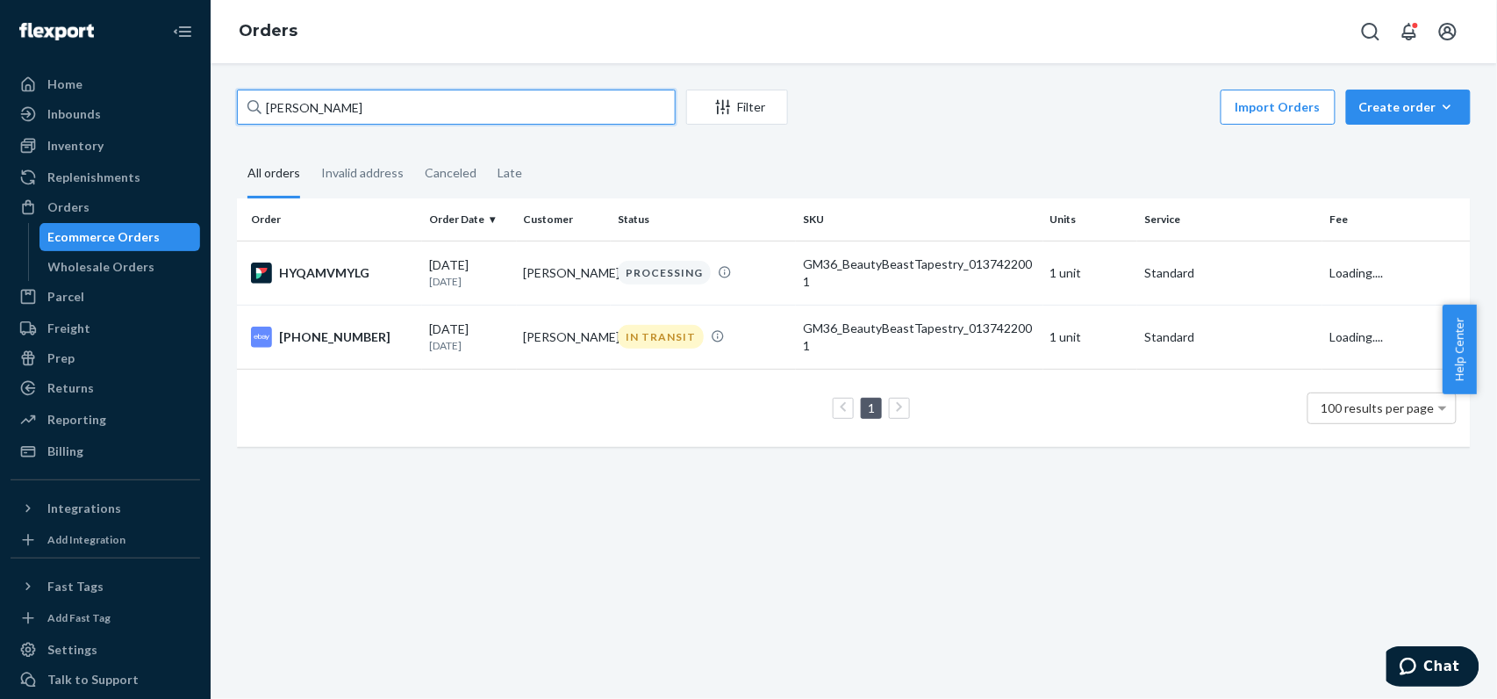
type input "Amanda McCasland"
click at [605, 395] on div "1 100 results per page" at bounding box center [854, 408] width 1206 height 56
click at [651, 349] on td "IN TRANSIT" at bounding box center [703, 337] width 185 height 64
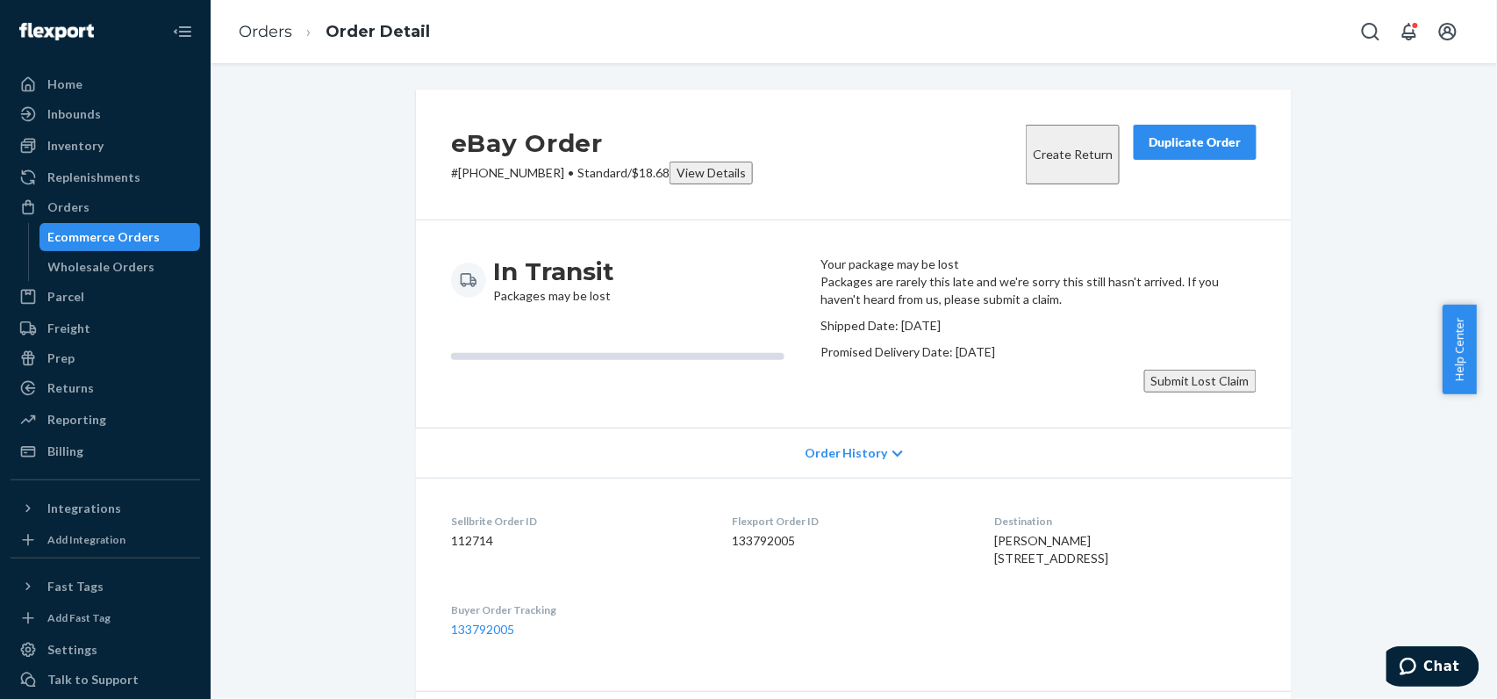
click at [1339, 270] on div "eBay Order # 19-13397-55954 • Standard / $18.68 View Details Create Return Dupl…" at bounding box center [854, 670] width 1260 height 1160
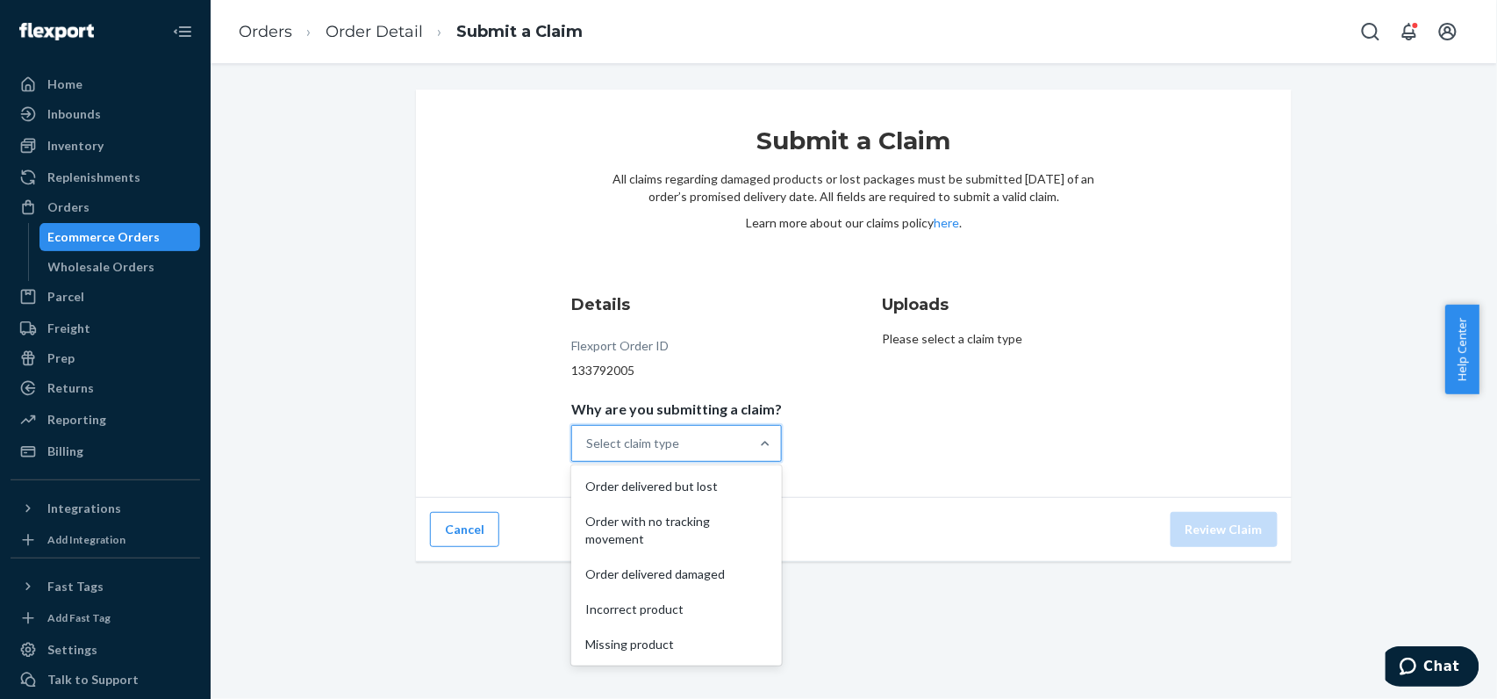
click at [689, 460] on div "Select claim type" at bounding box center [660, 443] width 177 height 35
click at [588, 452] on input "Why are you submitting a claim? option Order delivered but lost focused, 1 of 5…" at bounding box center [587, 443] width 2 height 18
click at [713, 545] on div "Order with no tracking movement" at bounding box center [677, 530] width 204 height 53
click at [588, 452] on input "Why are you submitting a claim? option Order with no tracking movement focused,…" at bounding box center [587, 443] width 2 height 18
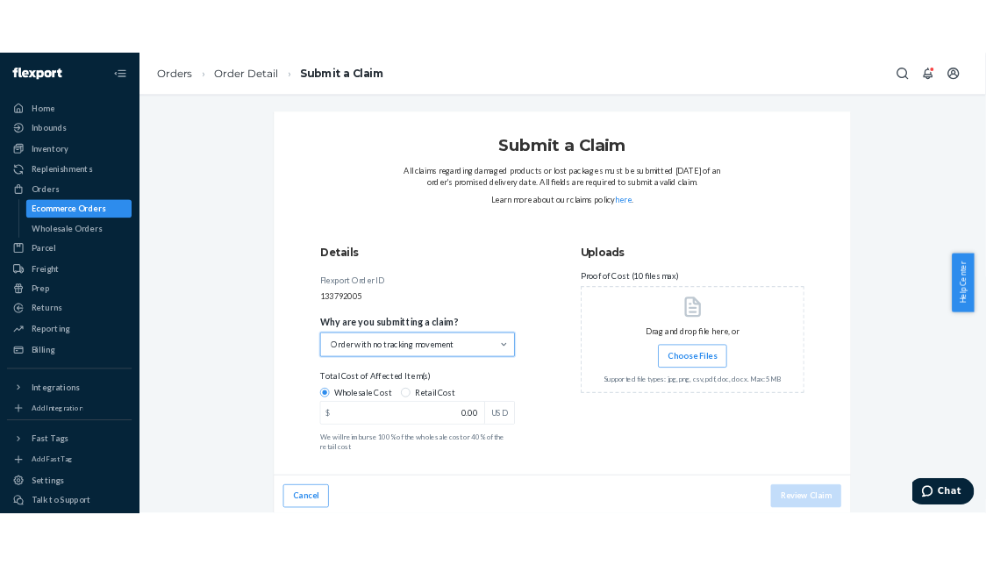
scroll to position [25, 0]
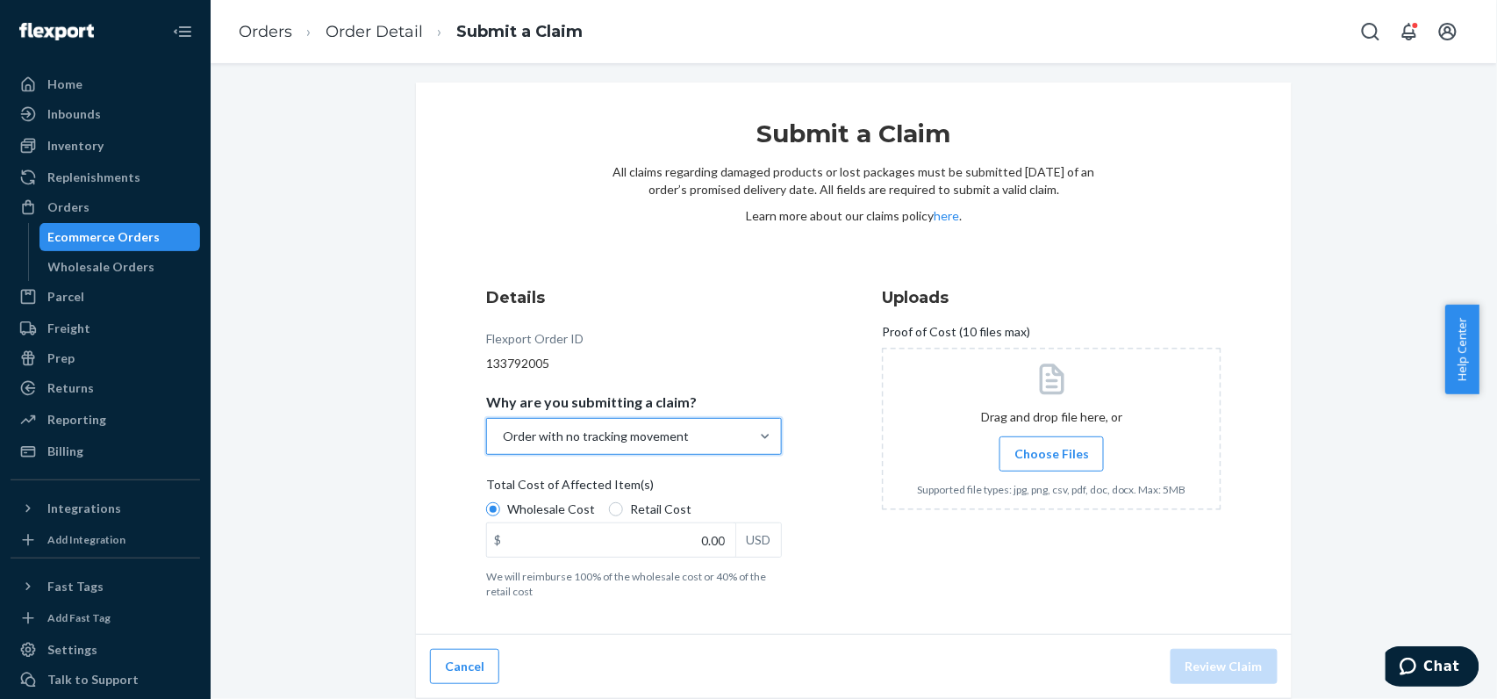
click at [846, 353] on div "Details Flexport Order ID 133792005 Why are you submitting a claim? option Orde…" at bounding box center [853, 442] width 735 height 312
click at [1050, 447] on span "Choose Files" at bounding box center [1051, 454] width 75 height 18
click at [1051, 447] on input "Choose Files" at bounding box center [1051, 453] width 1 height 19
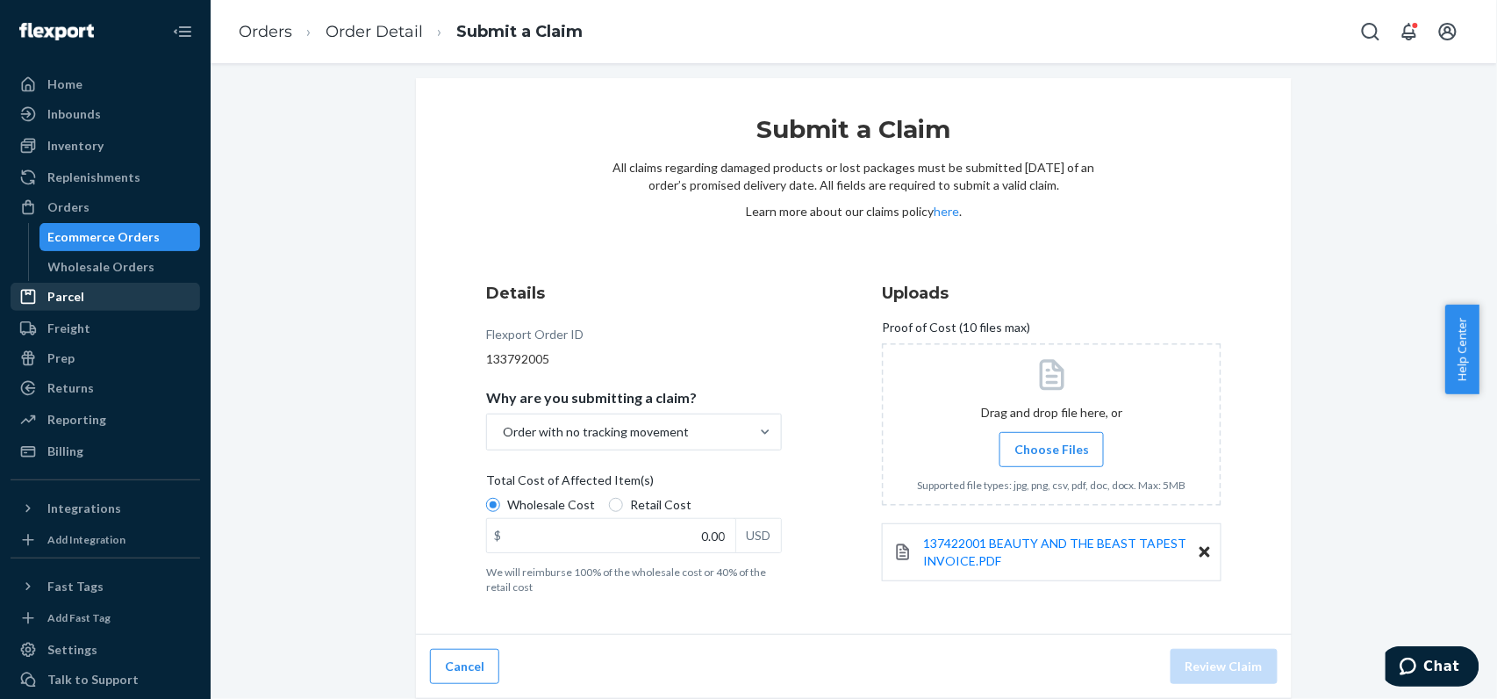
scroll to position [30, 0]
click at [574, 520] on input "0.00" at bounding box center [611, 535] width 248 height 33
click at [821, 619] on div "Submit a Claim All claims regarding damaged products or lost packages must be s…" at bounding box center [854, 356] width 876 height 556
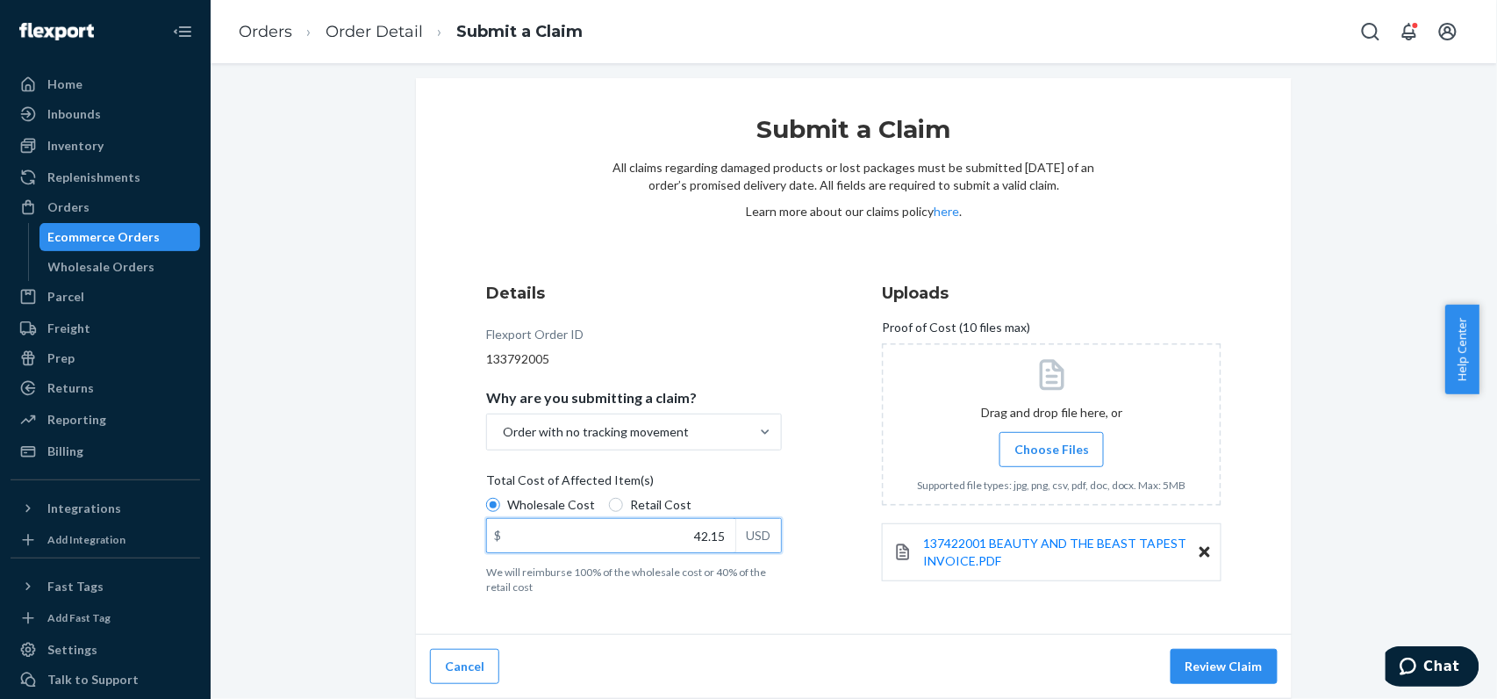
click at [703, 538] on input "42.15" at bounding box center [611, 535] width 248 height 33
click at [718, 532] on input "42.15" at bounding box center [611, 535] width 248 height 33
type input "42.15"
click at [862, 627] on div "Submit a Claim All claims regarding damaged products or lost packages must be s…" at bounding box center [854, 356] width 876 height 556
click at [1185, 660] on button "Review Claim" at bounding box center [1224, 665] width 107 height 35
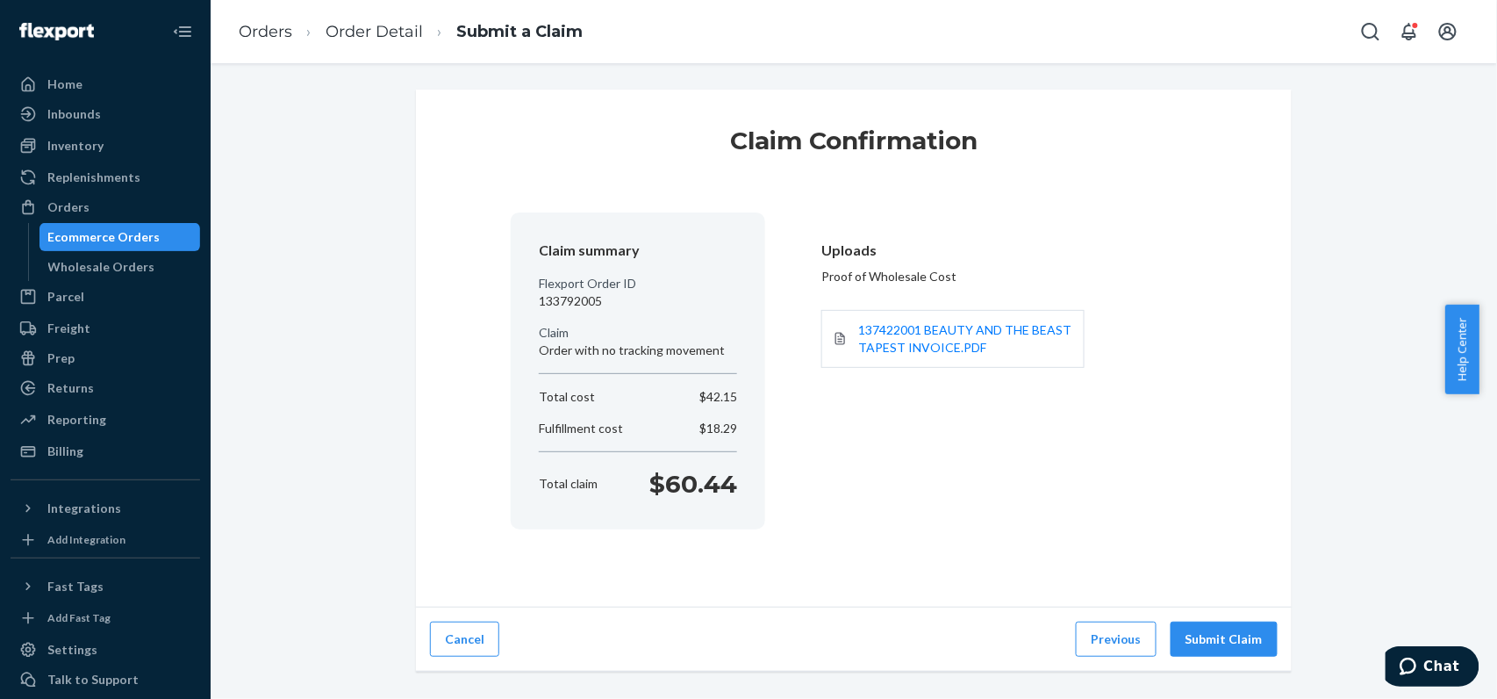
scroll to position [0, 0]
click at [1208, 622] on button "Submit Claim" at bounding box center [1224, 638] width 107 height 35
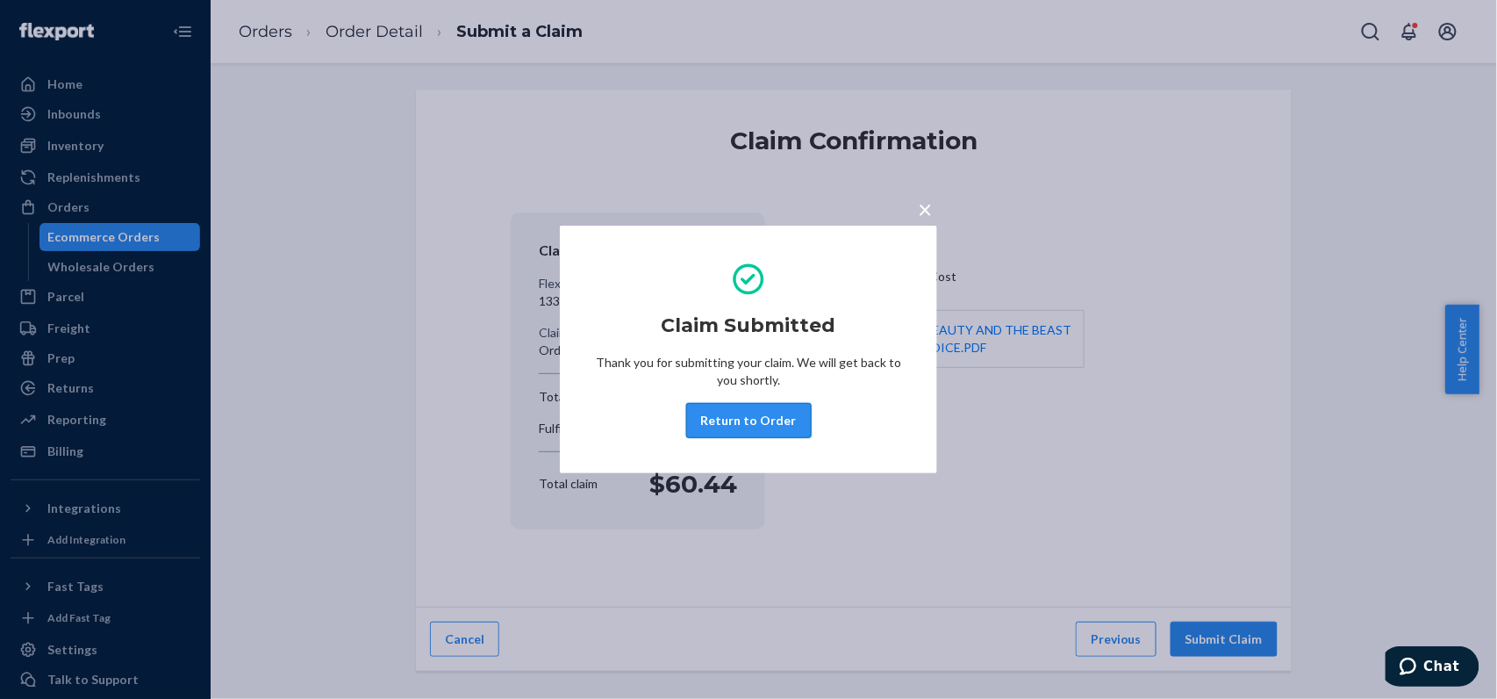
click at [765, 411] on button "Return to Order" at bounding box center [748, 420] width 125 height 35
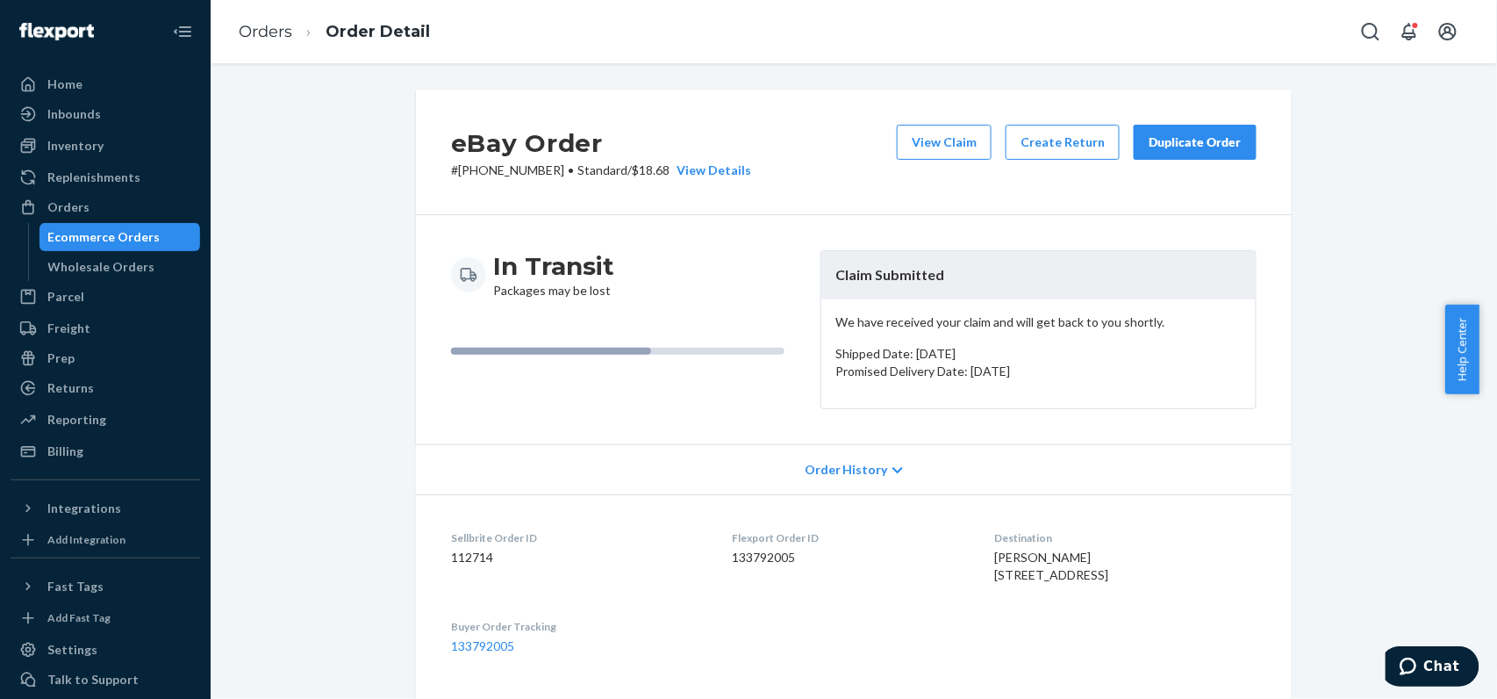
click at [920, 160] on div "View Claim Create Return Duplicate Order" at bounding box center [1077, 152] width 374 height 54
click at [918, 144] on button "View Claim" at bounding box center [944, 142] width 95 height 35
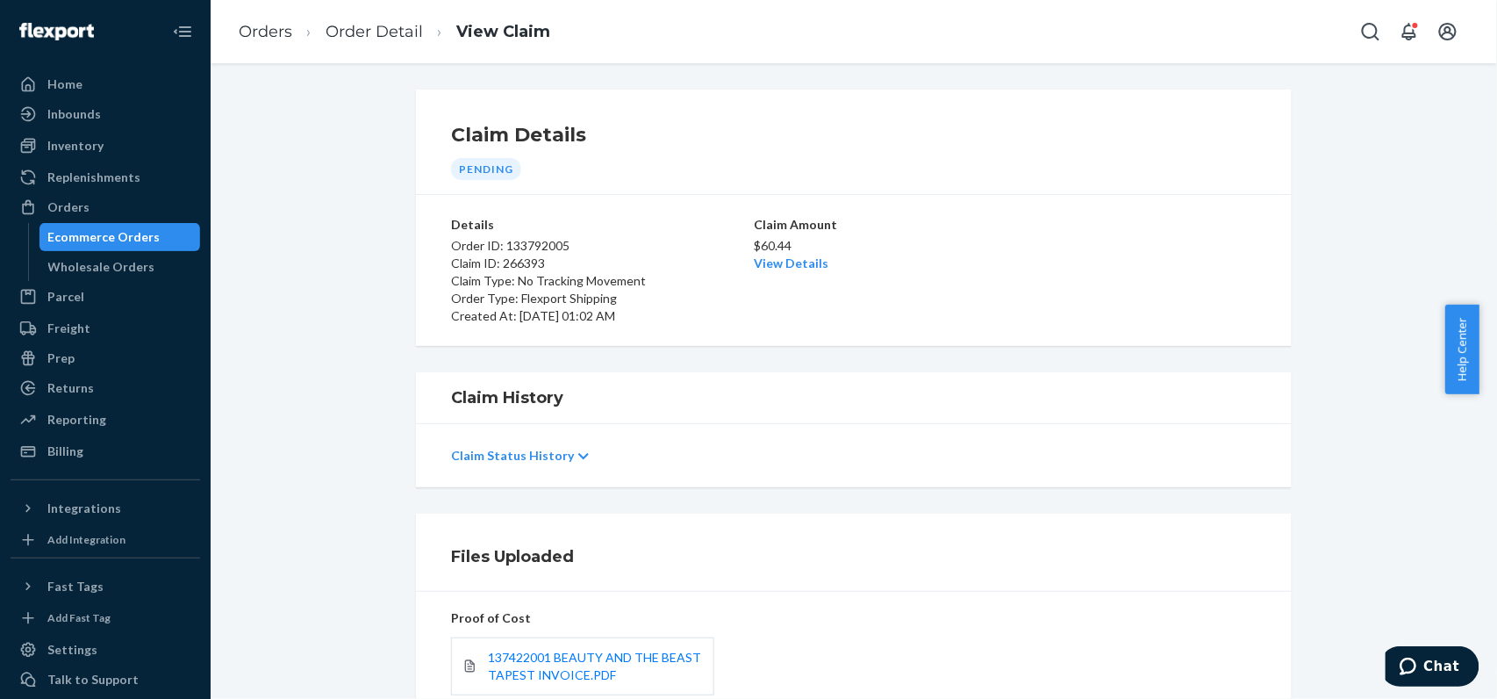
scroll to position [179, 0]
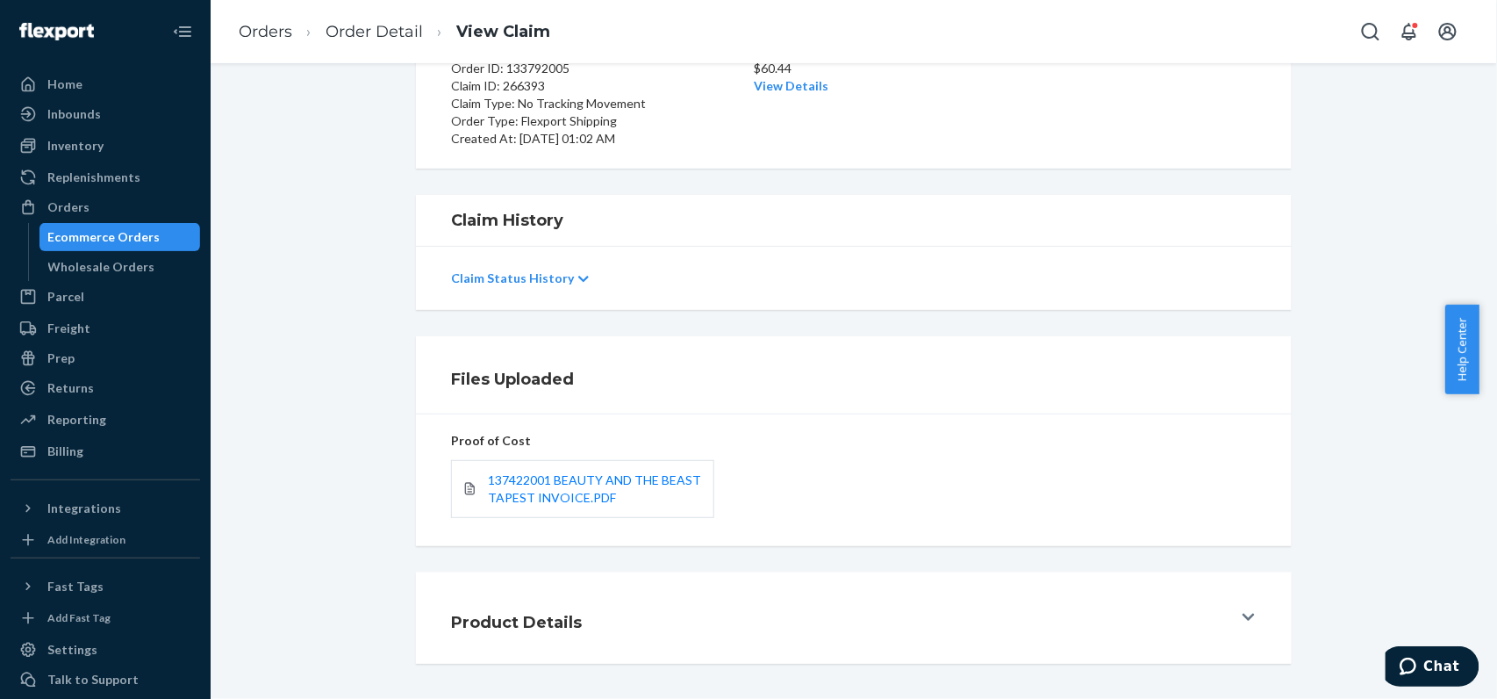
click at [578, 281] on icon at bounding box center [583, 279] width 11 height 12
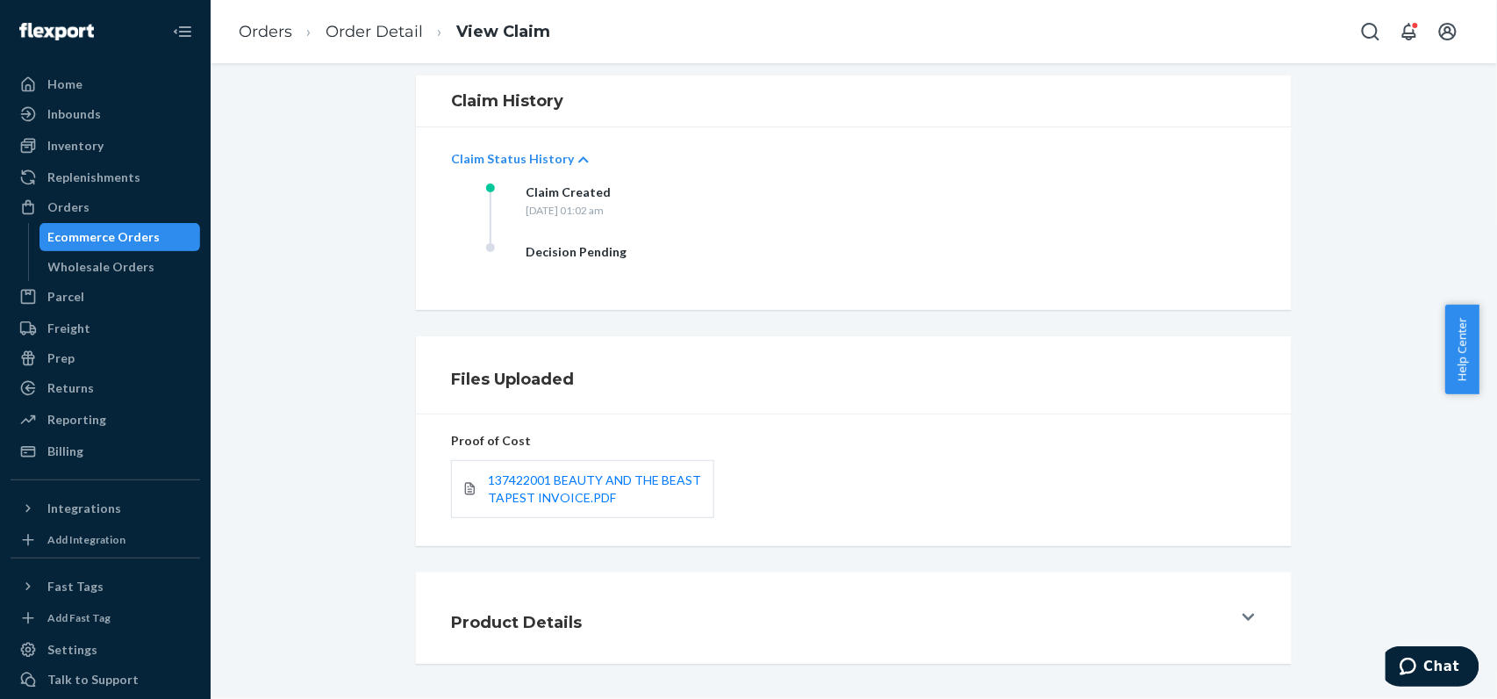
scroll to position [0, 0]
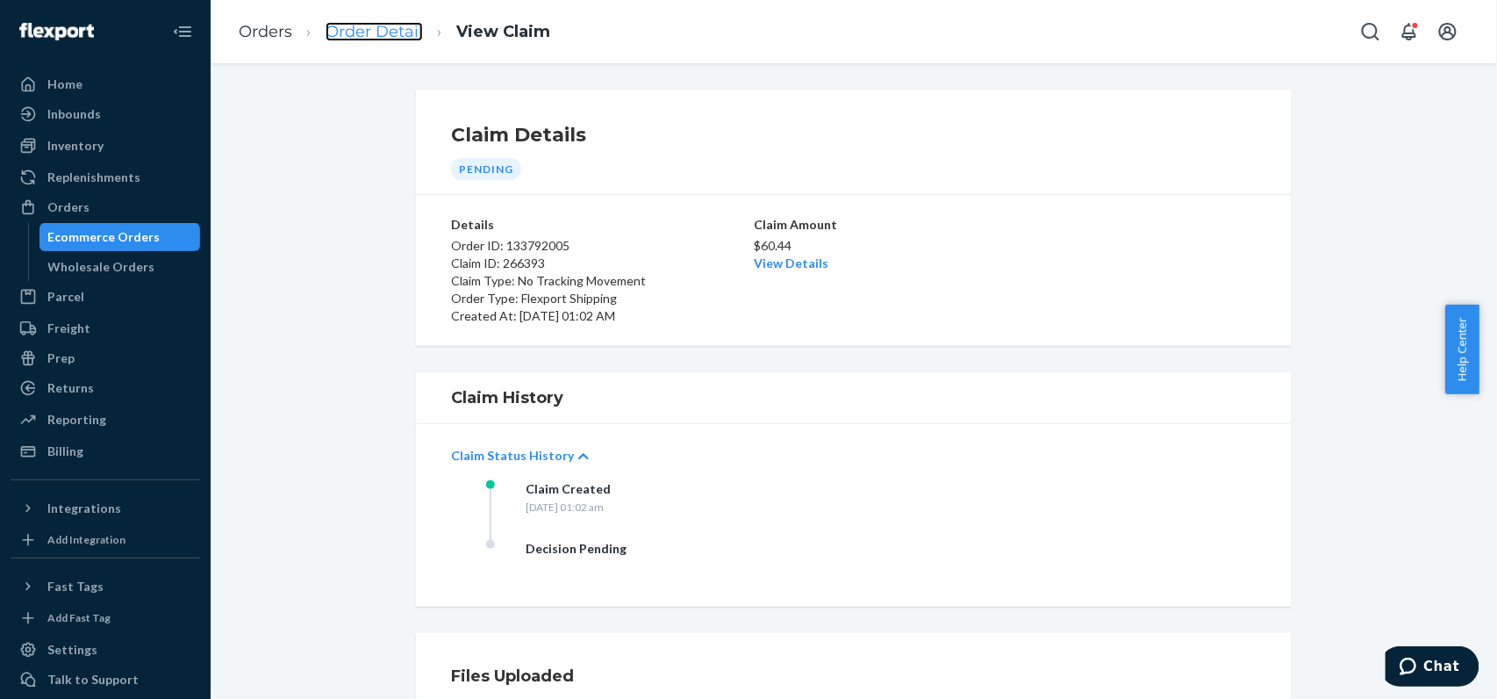
click at [388, 39] on link "Order Detail" at bounding box center [374, 31] width 97 height 19
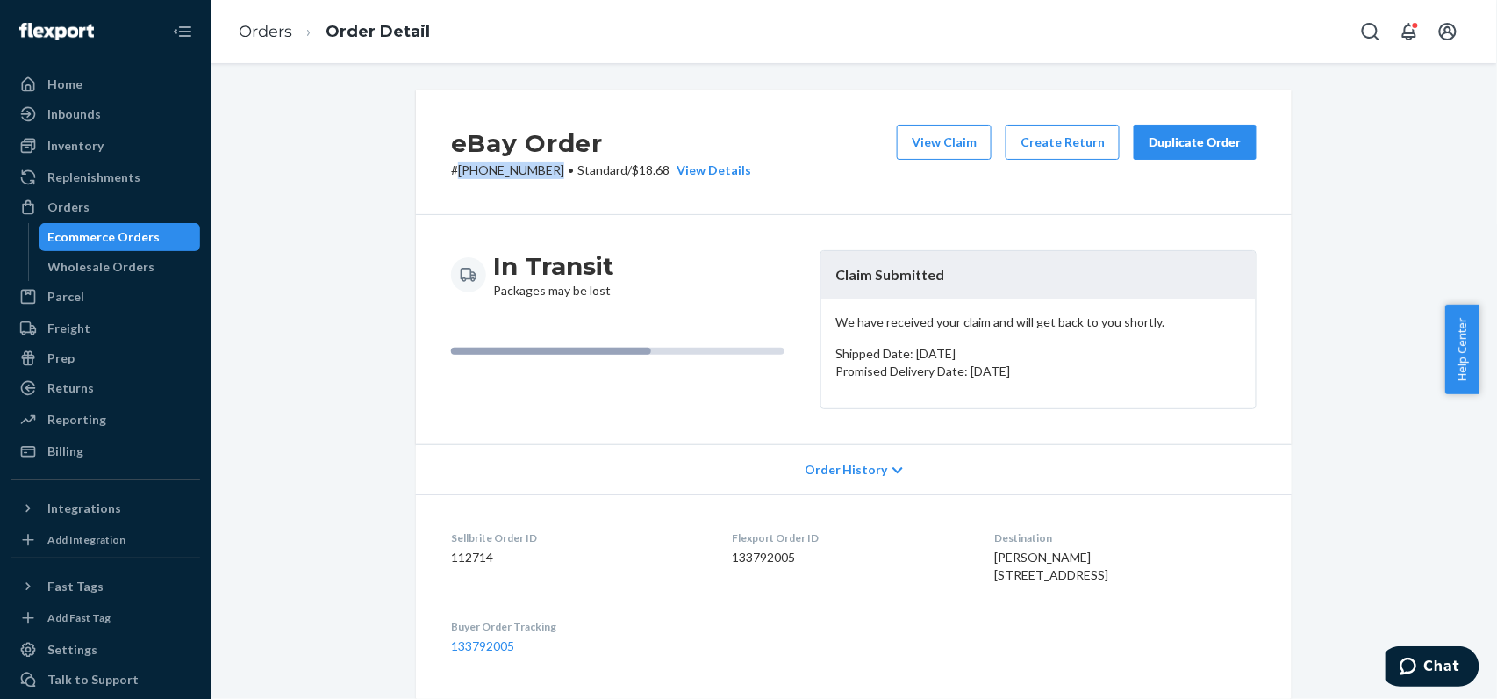
drag, startPoint x: 453, startPoint y: 165, endPoint x: 541, endPoint y: 166, distance: 87.8
click at [541, 166] on p "# 19-13397-55954 • Standard / $18.68 View Details" at bounding box center [601, 170] width 300 height 18
copy p "[PHONE_NUMBER]"
click at [911, 133] on button "View Claim" at bounding box center [944, 142] width 95 height 35
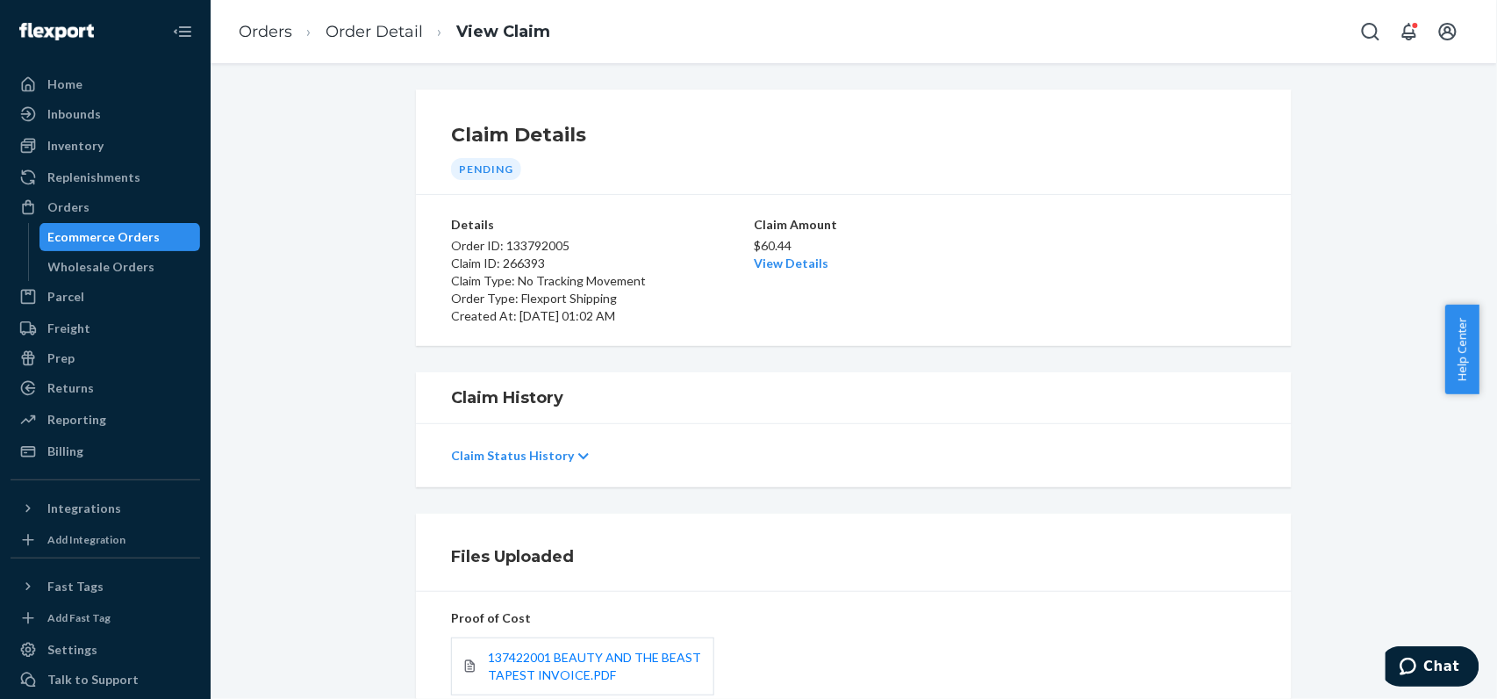
click at [556, 390] on h1 "Claim History" at bounding box center [854, 397] width 806 height 23
click at [518, 397] on h1 "Claim History" at bounding box center [854, 397] width 806 height 23
click at [565, 393] on h1 "Claim History" at bounding box center [854, 397] width 806 height 23
click at [548, 457] on p "Claim Status History" at bounding box center [512, 456] width 123 height 18
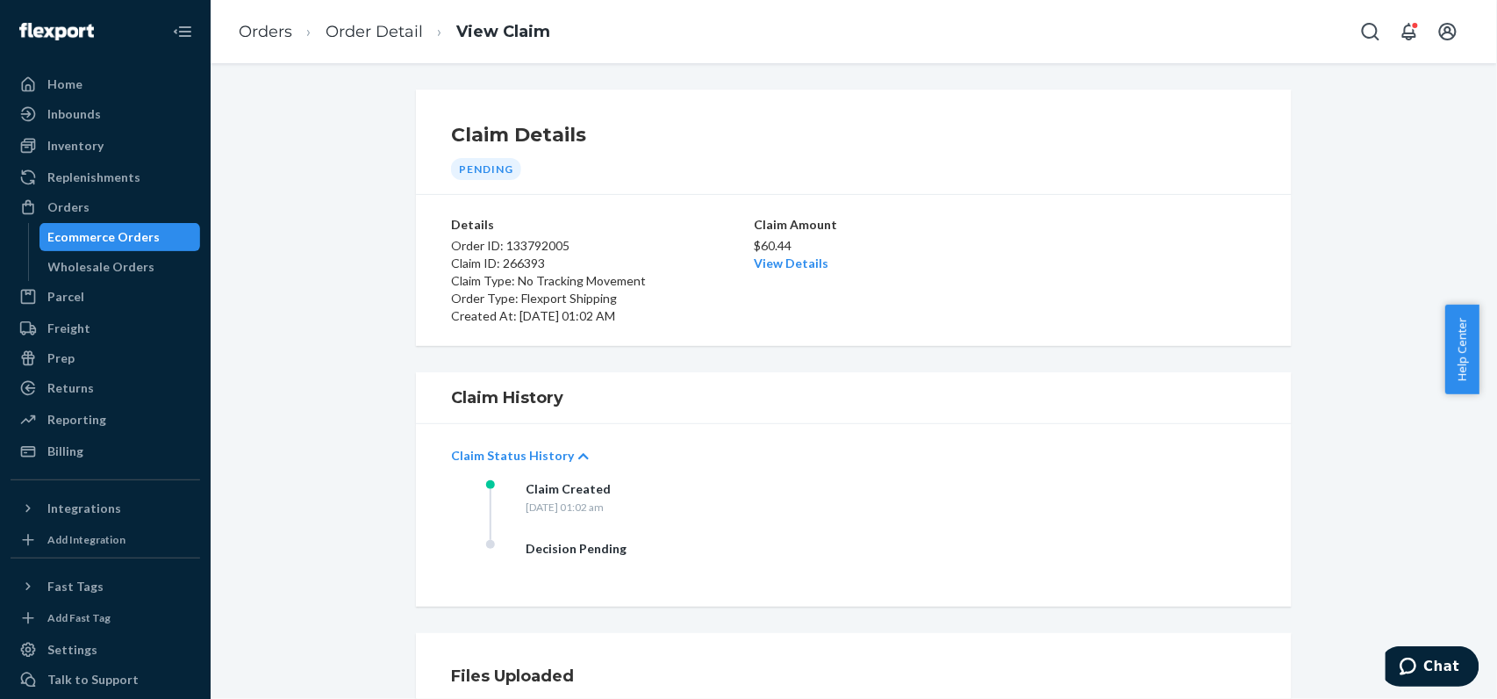
click at [917, 337] on div "Details Order ID: 133792005 Claim ID: 266393 Claim Type: No Tracking Movement O…" at bounding box center [854, 270] width 806 height 137
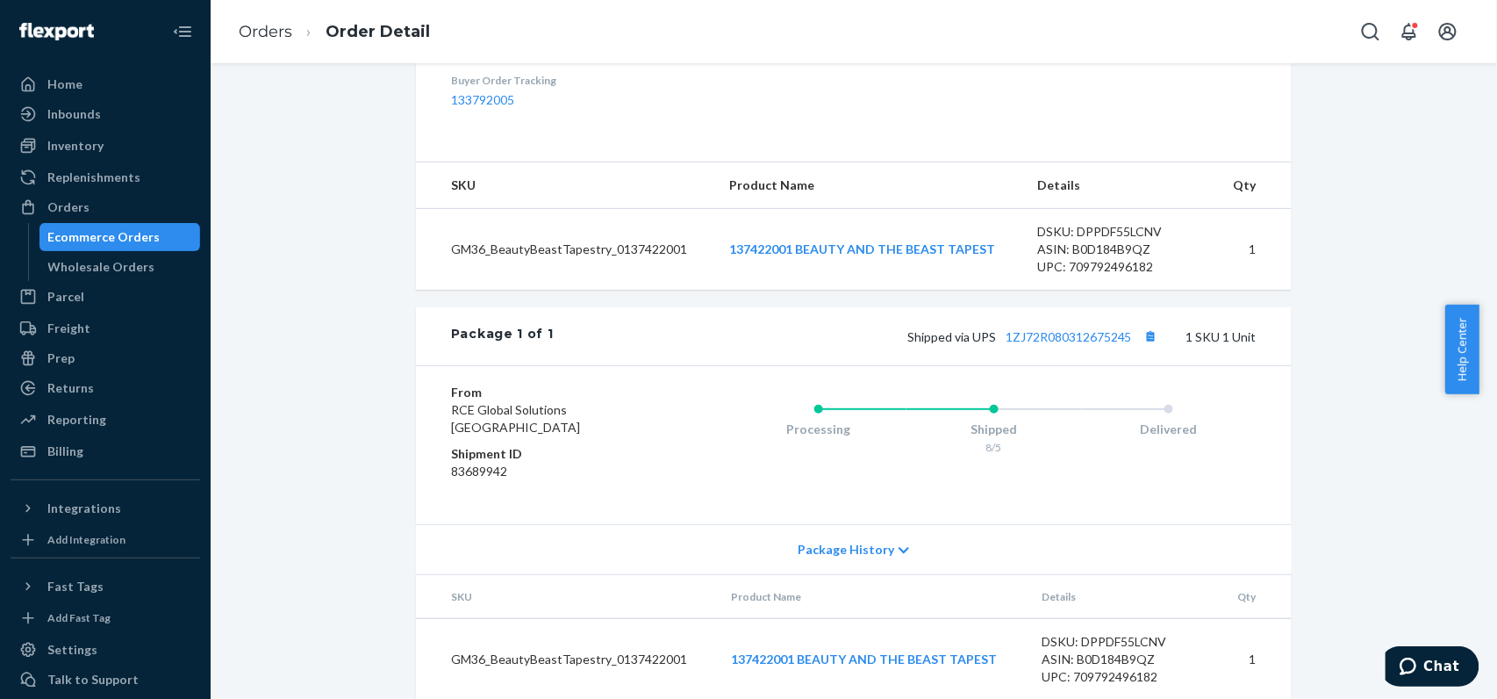
scroll to position [644, 0]
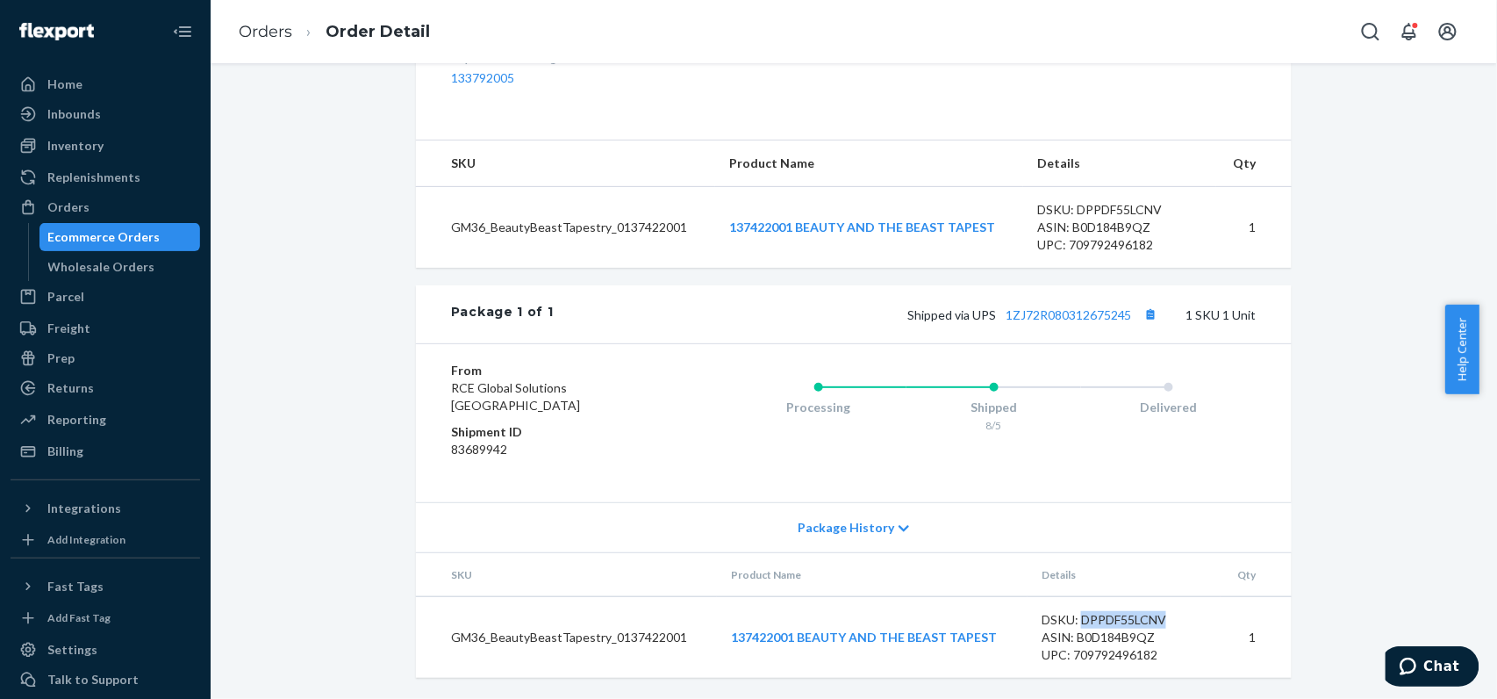
drag, startPoint x: 1074, startPoint y: 615, endPoint x: 1194, endPoint y: 620, distance: 120.3
click at [1194, 620] on div "DSKU: DPPDF55LCNV" at bounding box center [1124, 620] width 165 height 18
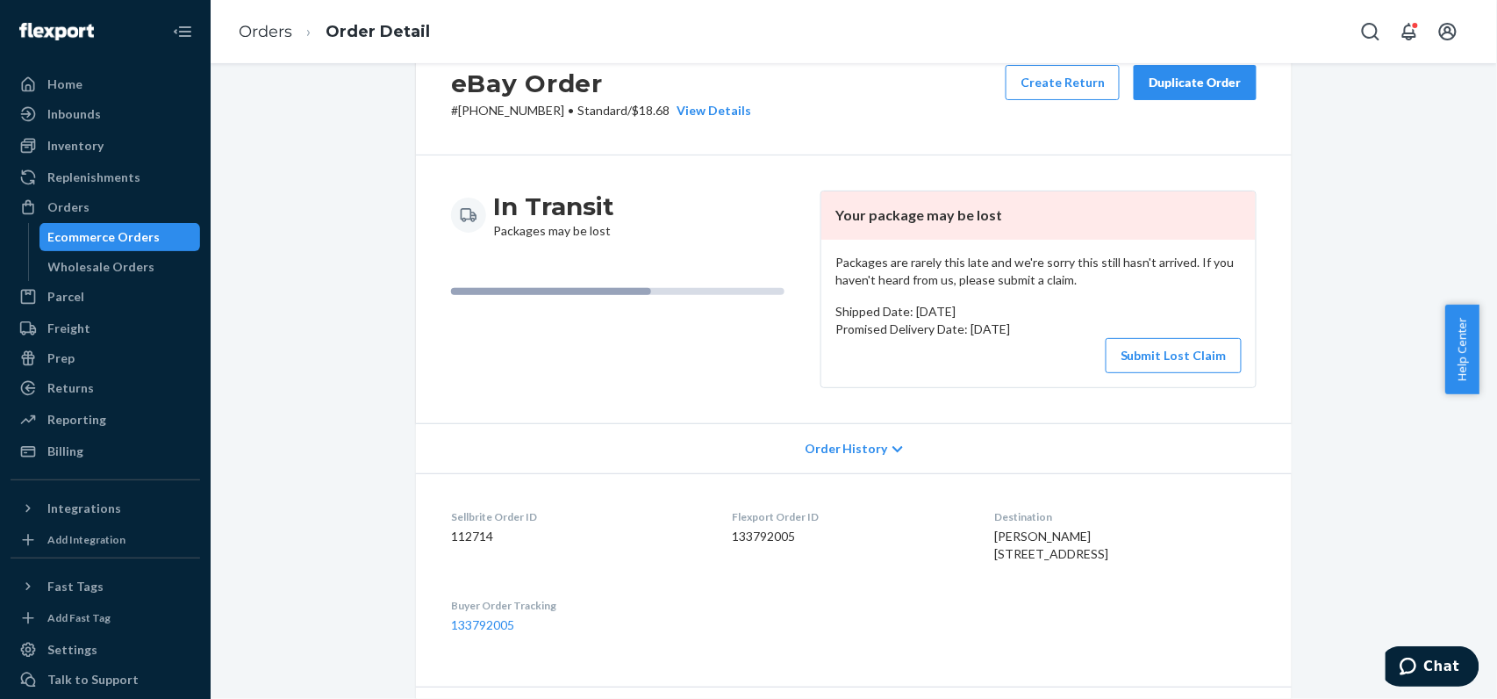
click at [275, 43] on ol "Orders Order Detail" at bounding box center [334, 32] width 219 height 52
click at [277, 28] on link "Orders" at bounding box center [266, 31] width 54 height 19
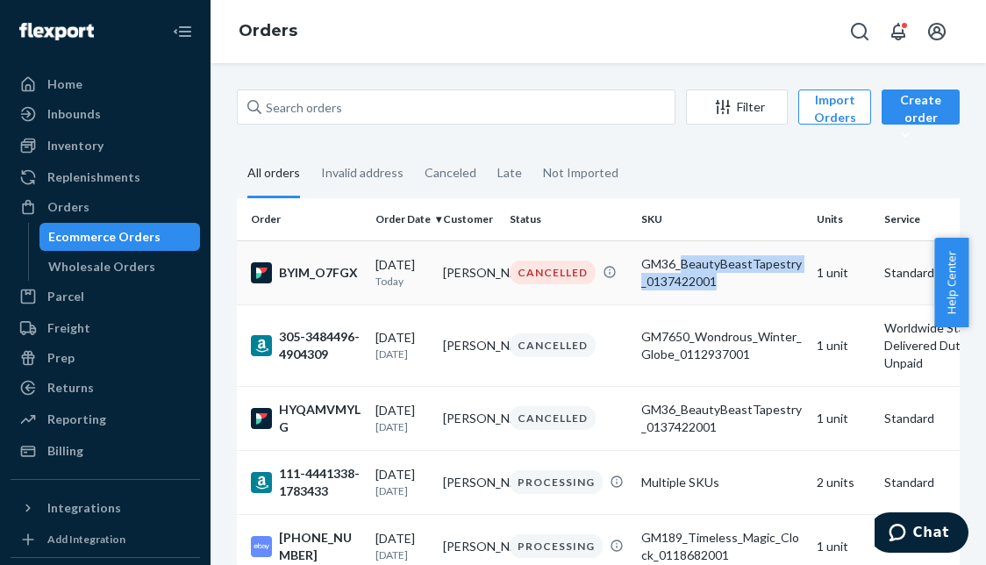
drag, startPoint x: 682, startPoint y: 262, endPoint x: 730, endPoint y: 289, distance: 55.4
click at [730, 289] on div "GM36_BeautyBeastTapestry_0137422001" at bounding box center [721, 272] width 161 height 35
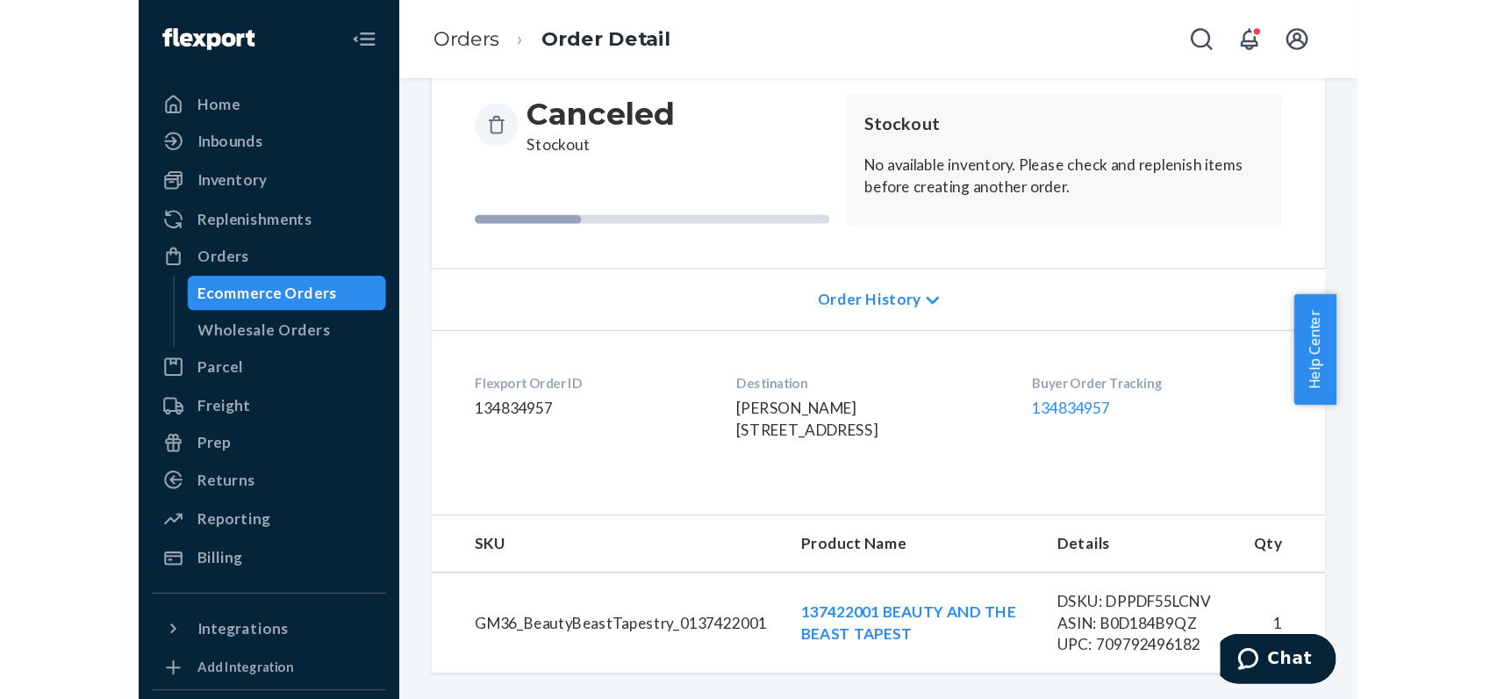
scroll to position [228, 0]
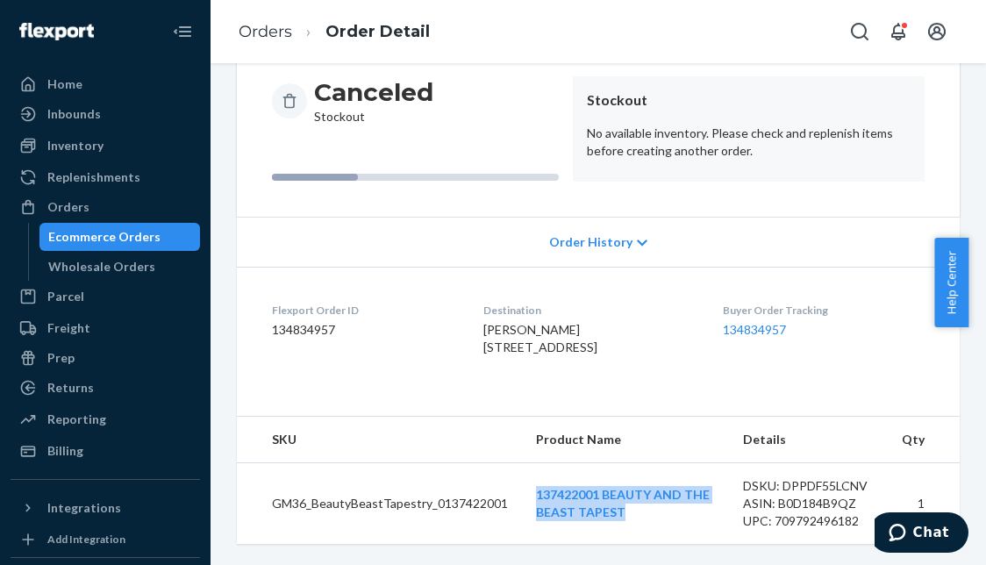
drag, startPoint x: 527, startPoint y: 476, endPoint x: 703, endPoint y: 521, distance: 181.3
click at [703, 521] on td "137422001 BEAUTY AND THE BEAST TAPEST" at bounding box center [625, 504] width 207 height 82
copy link "137422001 BEAUTY AND THE BEAST TAPEST"
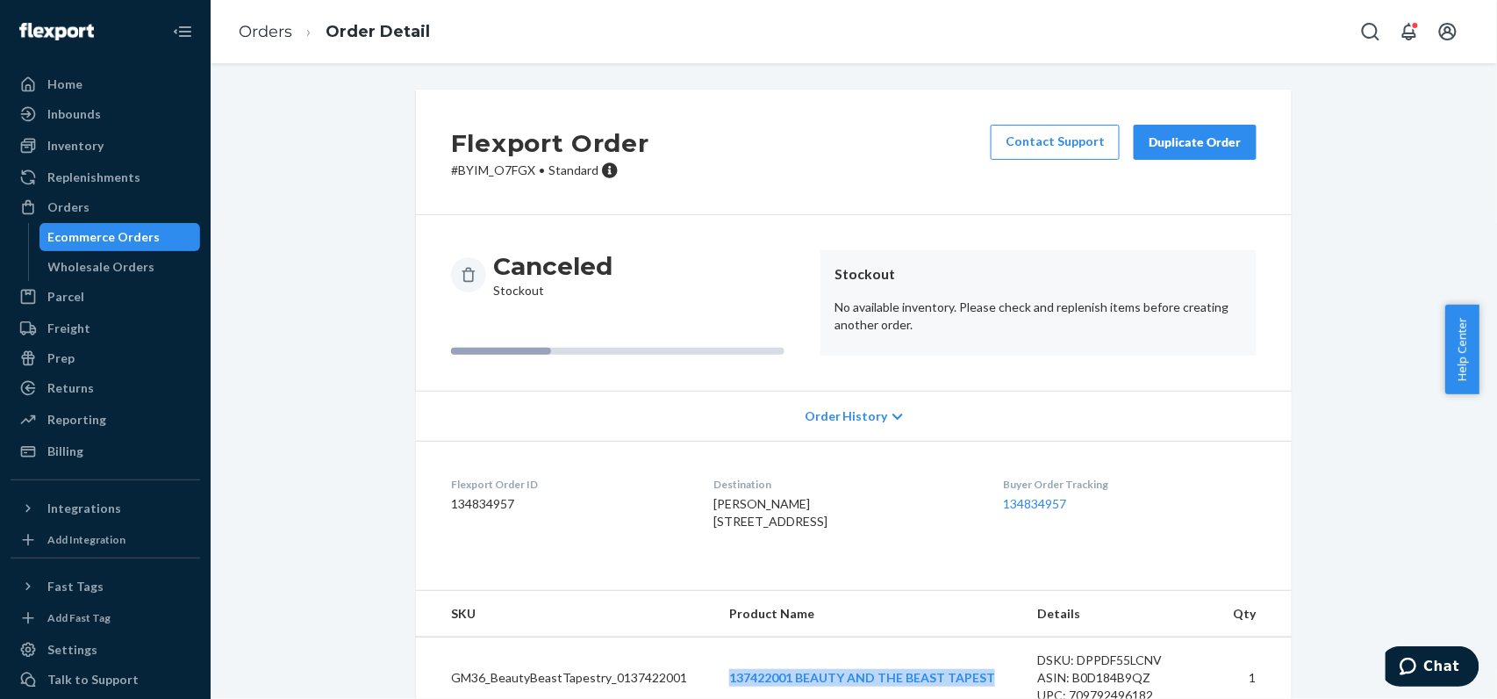
scroll to position [77, 0]
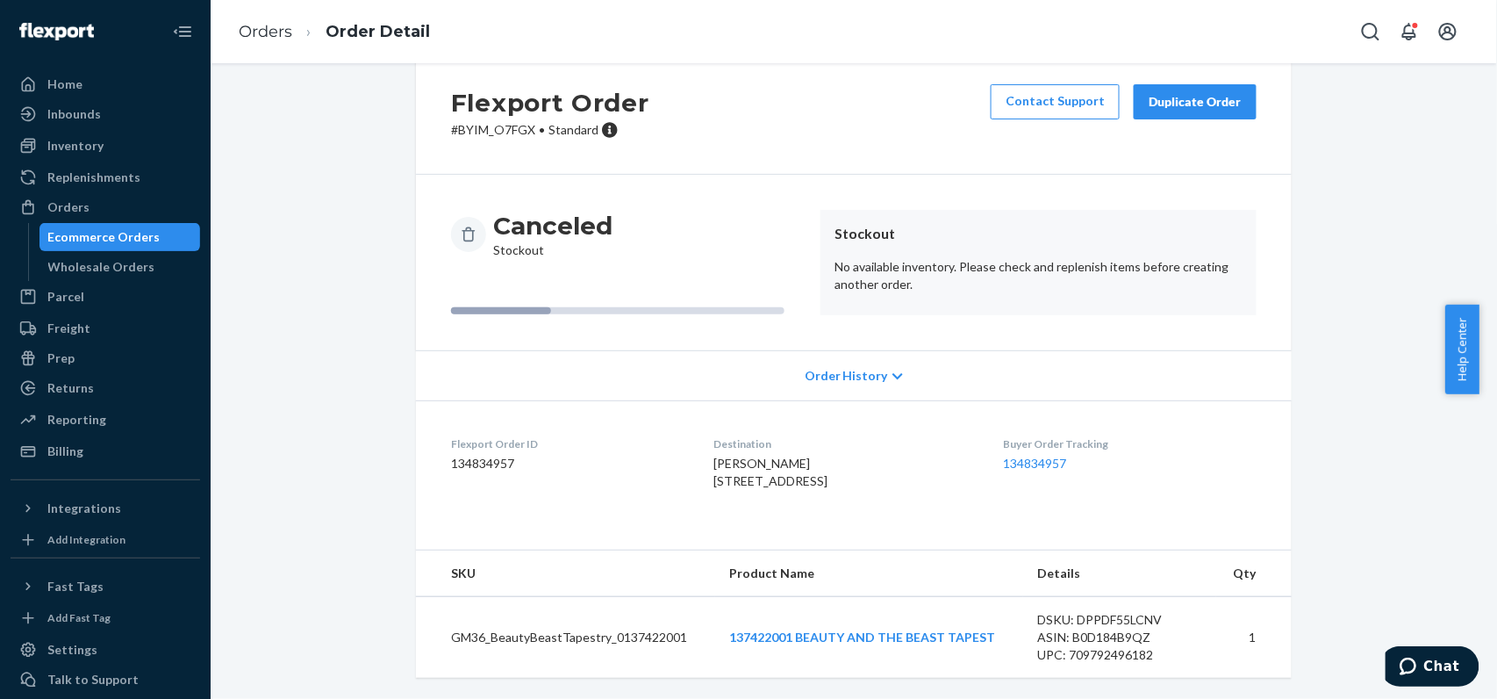
click at [897, 350] on div "Order History" at bounding box center [854, 375] width 876 height 50
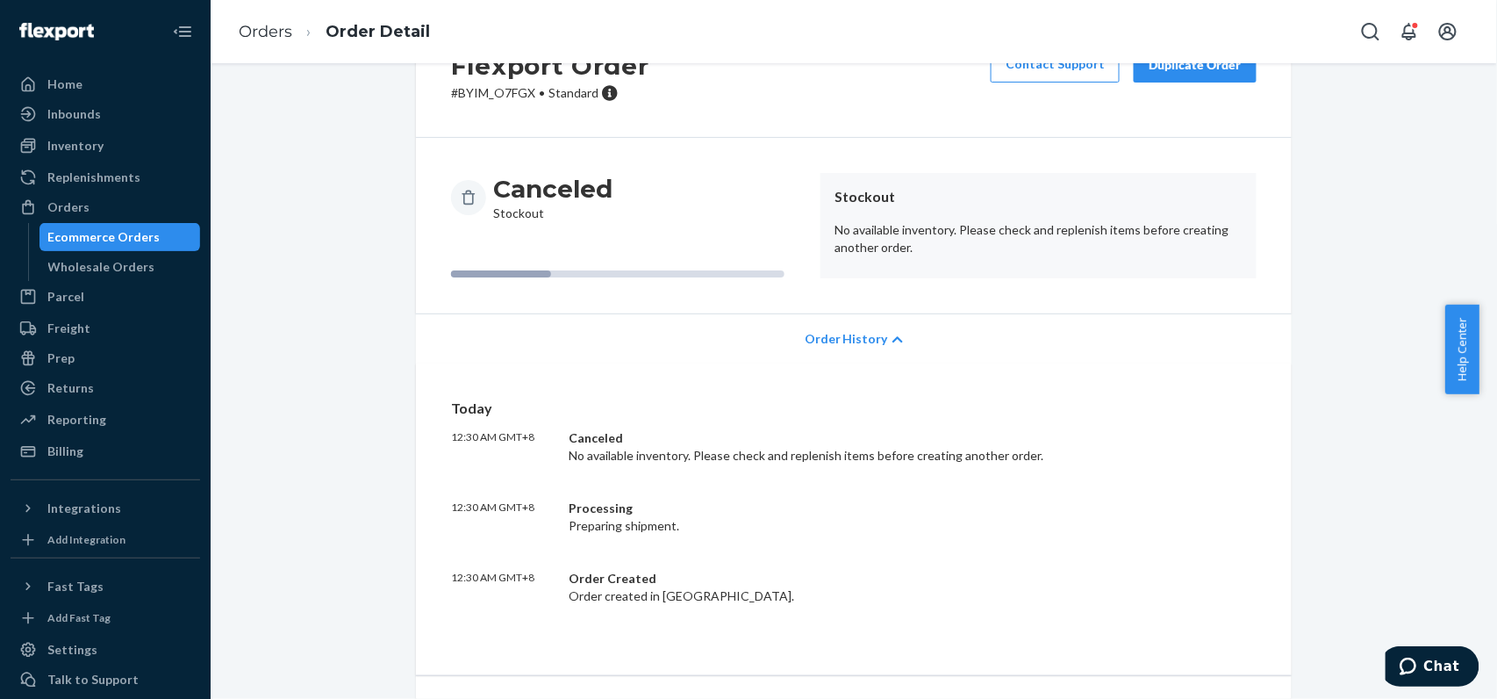
click at [923, 211] on article "Stockout No available inventory. Please check and replenish items before creati…" at bounding box center [1038, 225] width 436 height 105
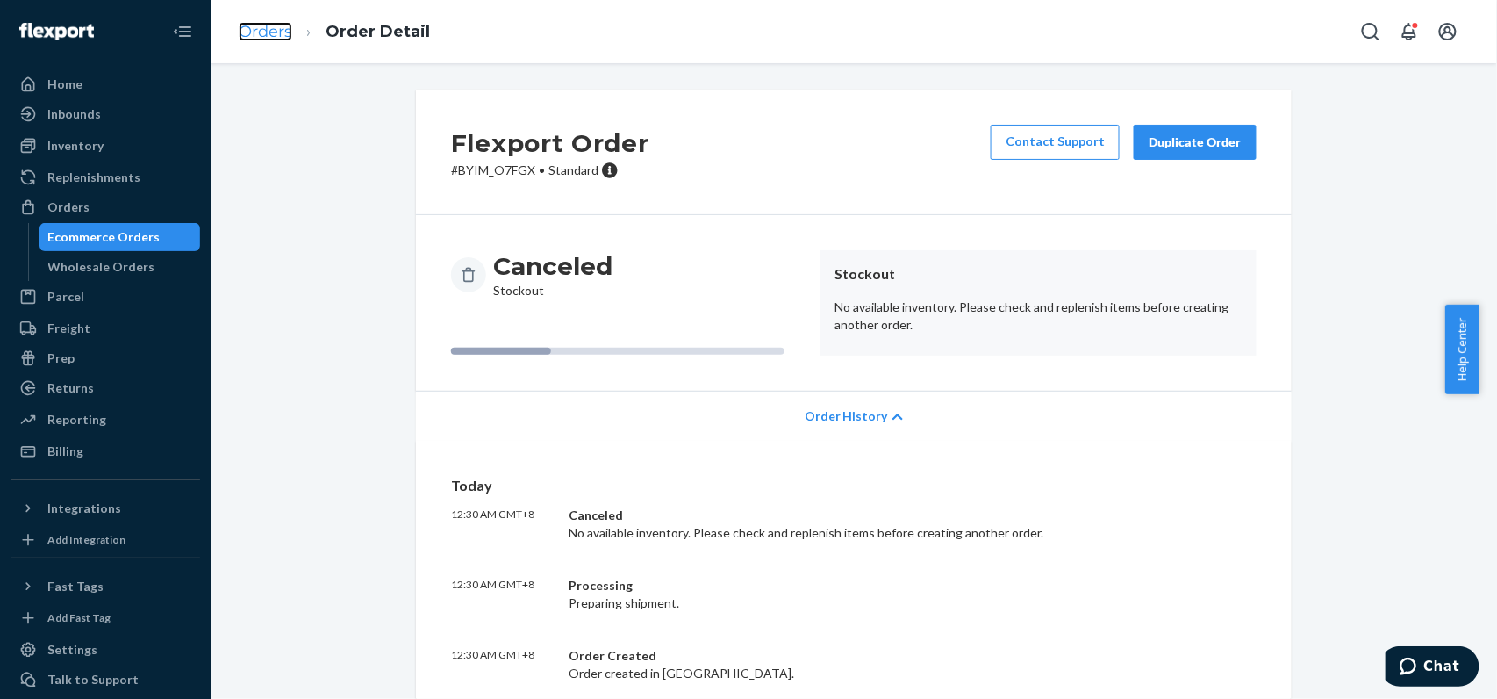
click at [268, 25] on link "Orders" at bounding box center [266, 31] width 54 height 19
